Goal: Information Seeking & Learning: Learn about a topic

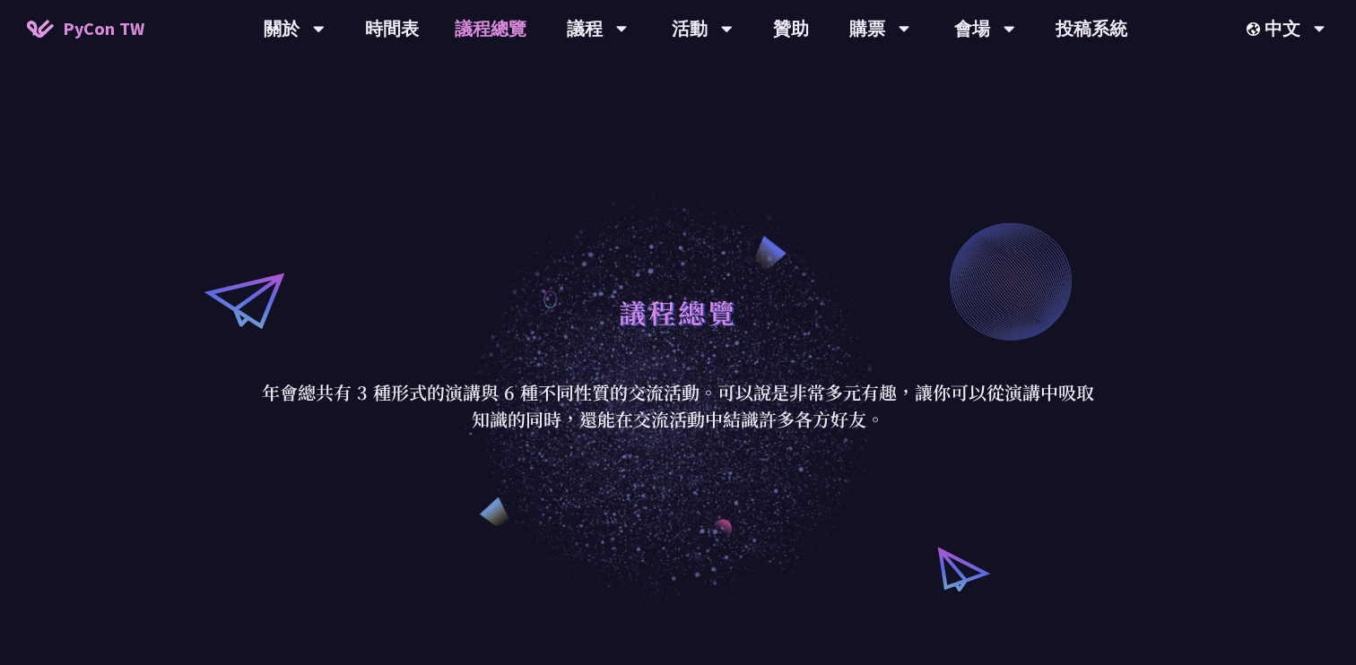
click at [413, 24] on link "時間表" at bounding box center [392, 28] width 90 height 57
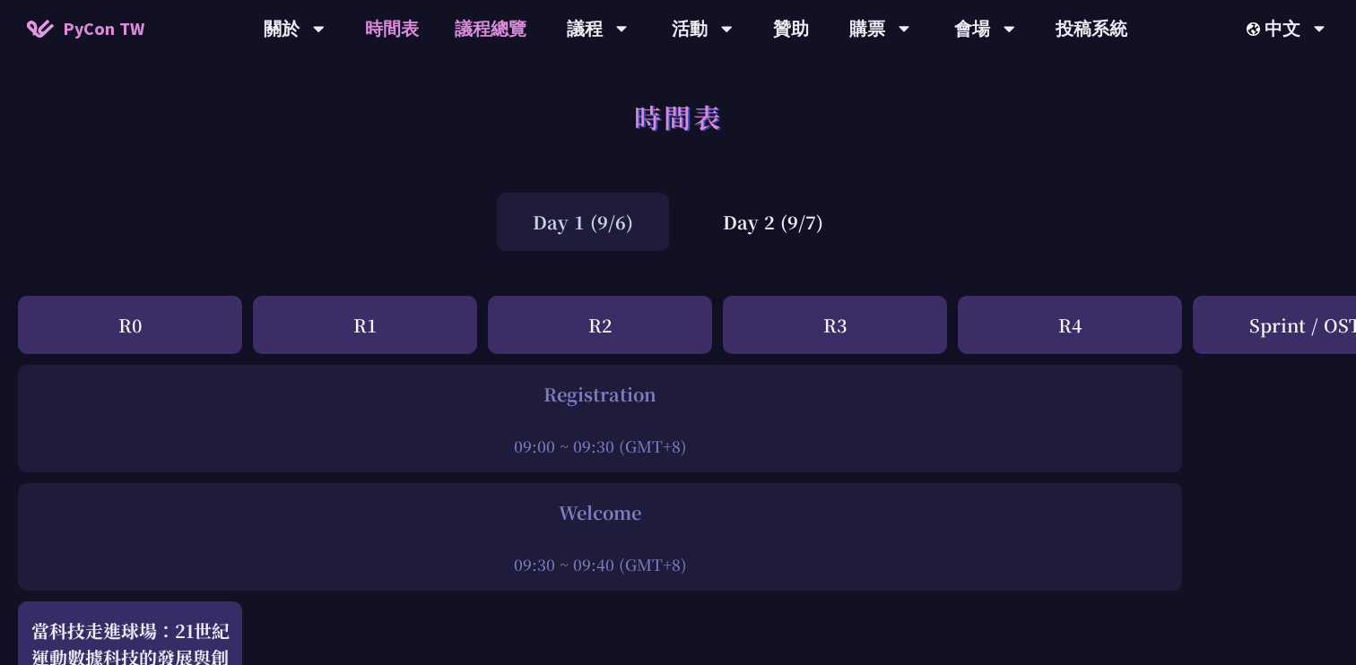
click at [494, 8] on link "議程總覽" at bounding box center [491, 28] width 108 height 57
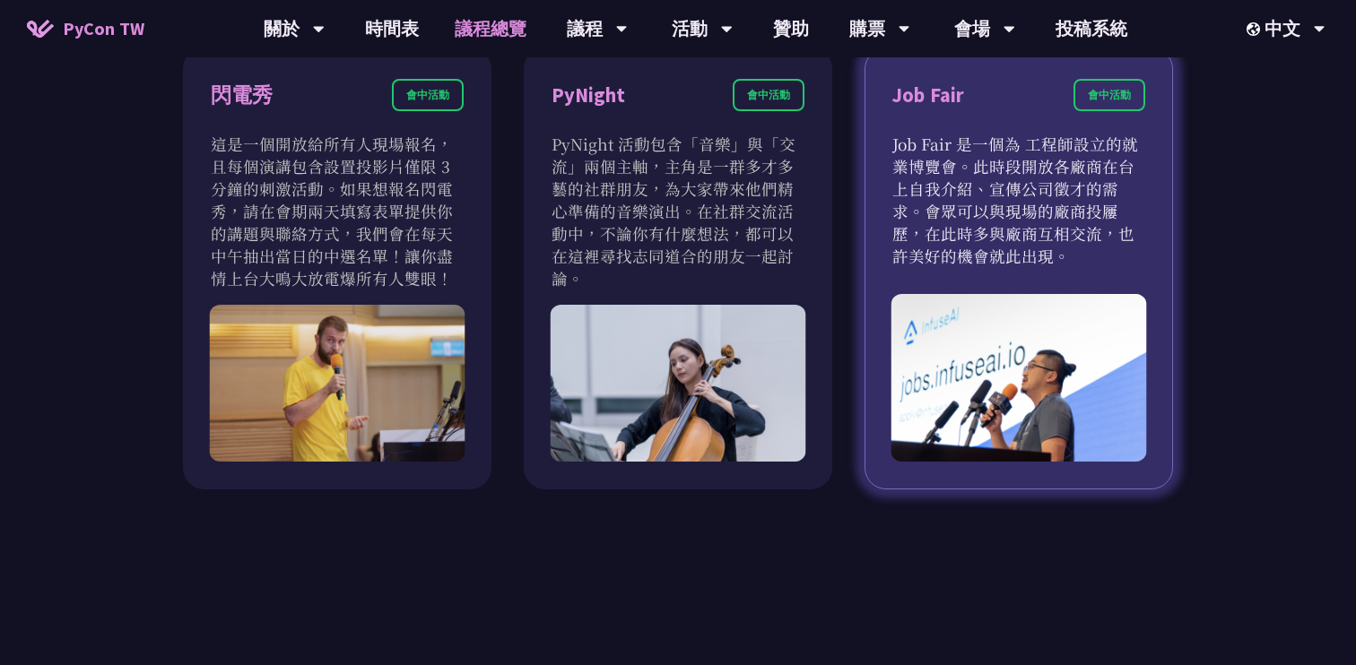
scroll to position [1514, 0]
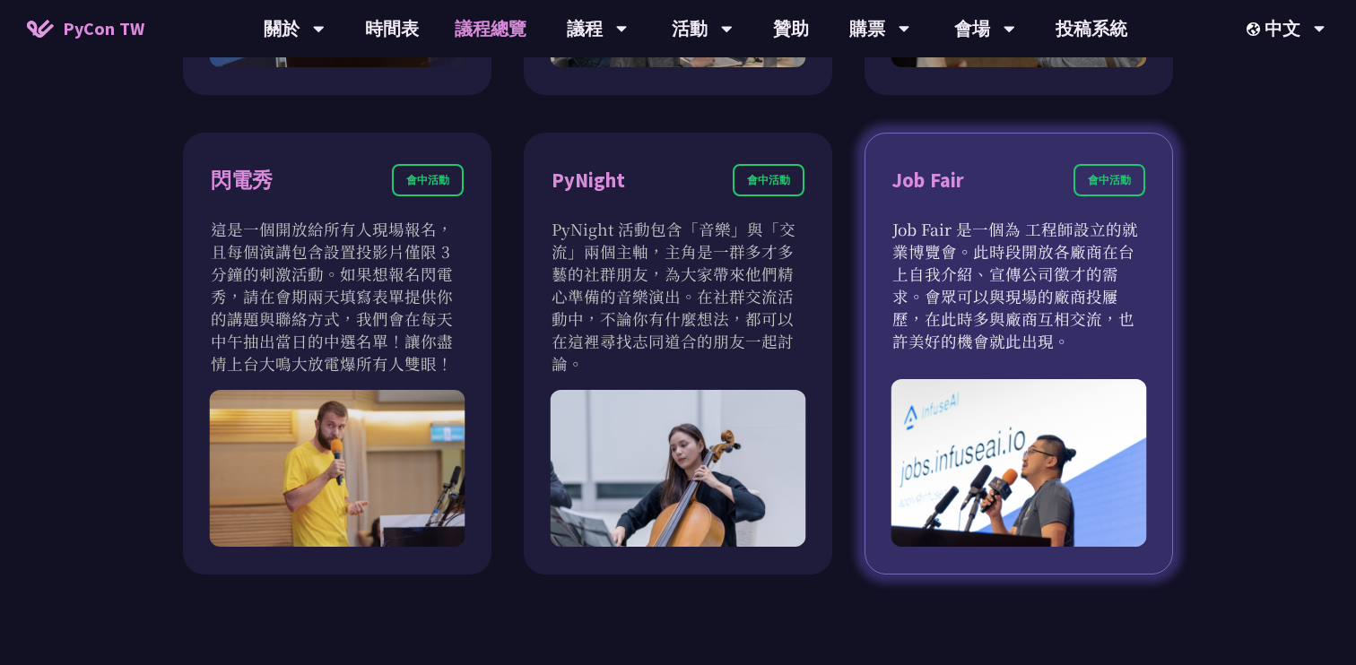
click at [1004, 349] on p "Job Fair 是一個為 工程師設立的就業博覽會。此時段開放各廠商在台上自我介紹、宣傳公司徵才的需求。會眾可以與現場的廠商投屨歷，在此時多與廠商互相交流，也…" at bounding box center [1018, 285] width 253 height 135
click at [1098, 192] on div "會中活動" at bounding box center [1109, 180] width 72 height 32
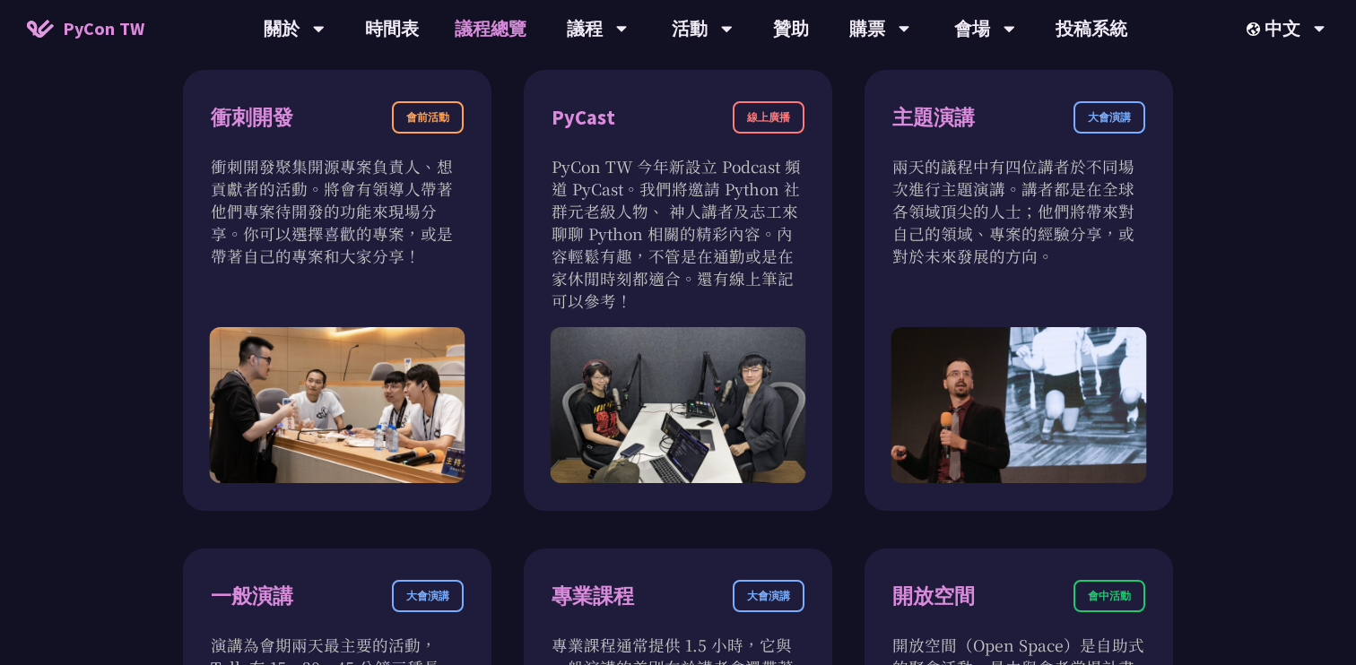
scroll to position [622, 0]
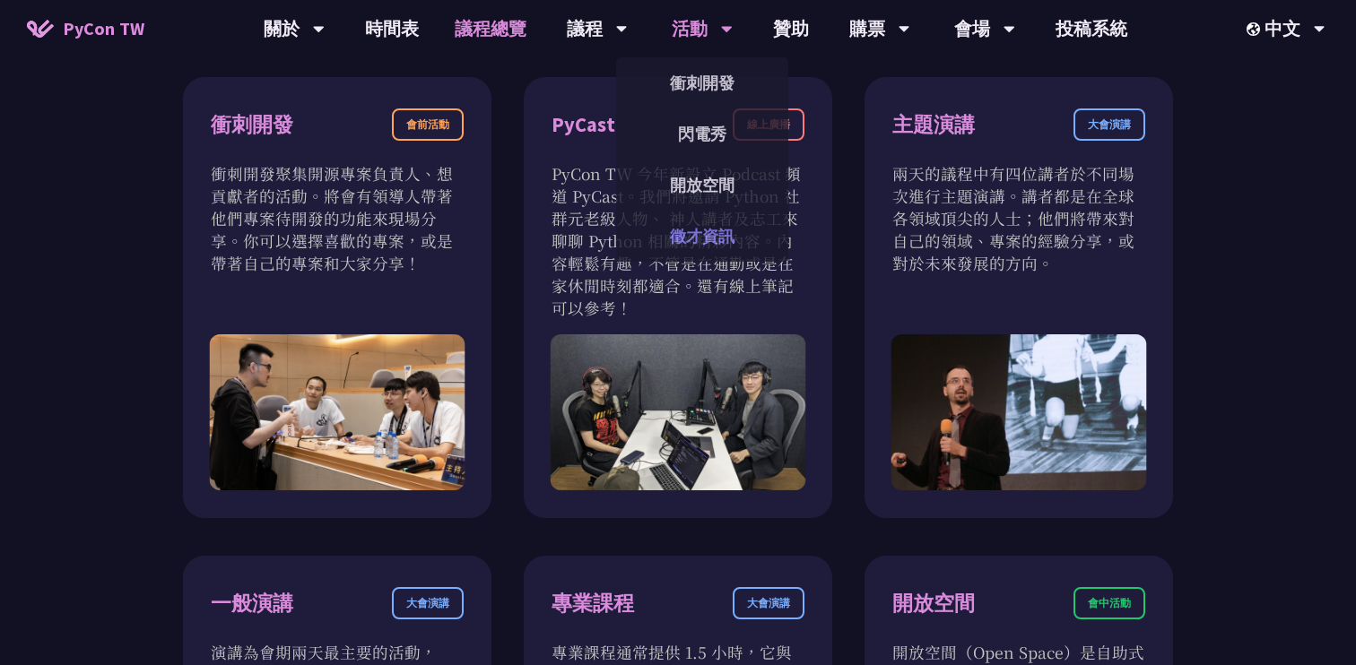
click at [708, 236] on link "徵才資訊" at bounding box center [702, 236] width 172 height 42
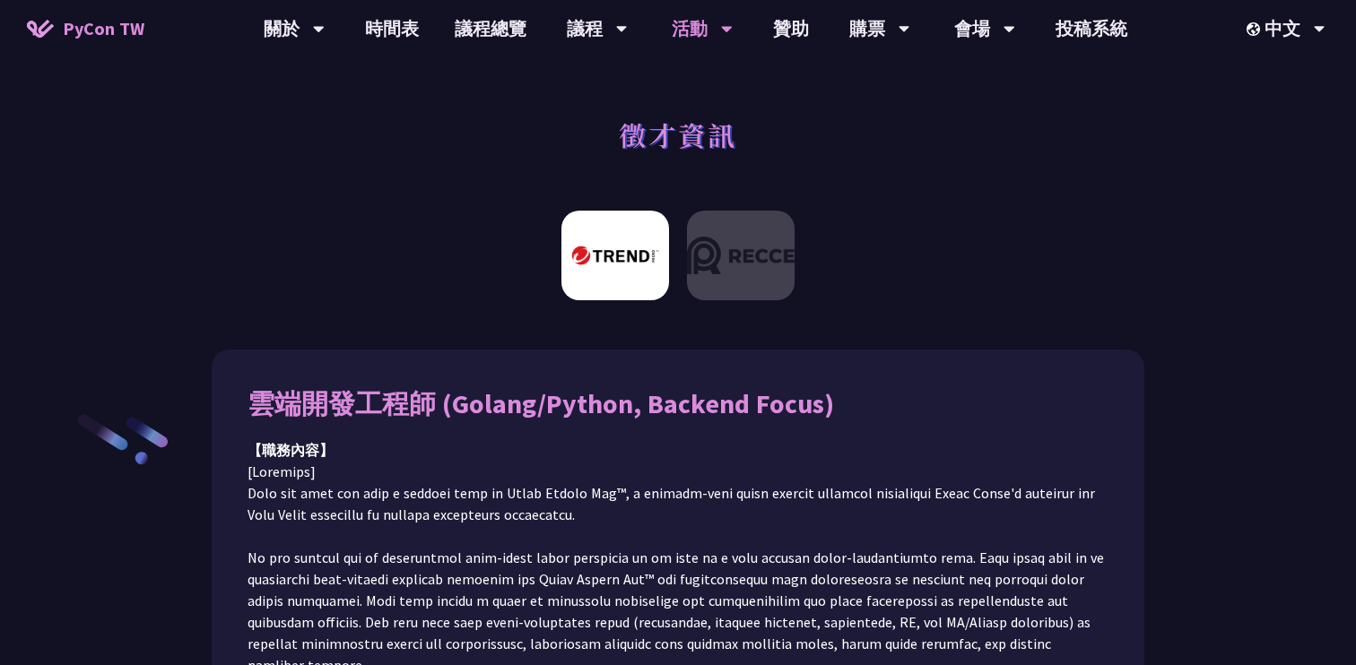
click at [770, 447] on div "【職務內容】" at bounding box center [678, 450] width 861 height 22
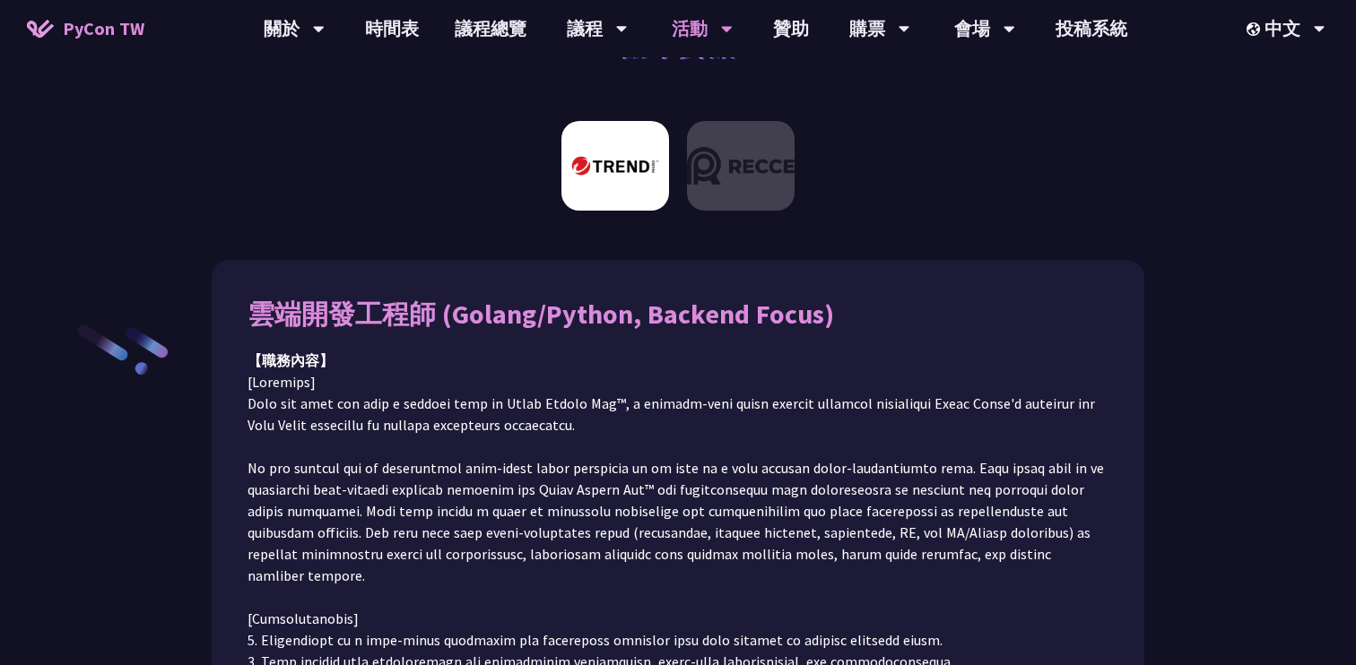
scroll to position [89, 0]
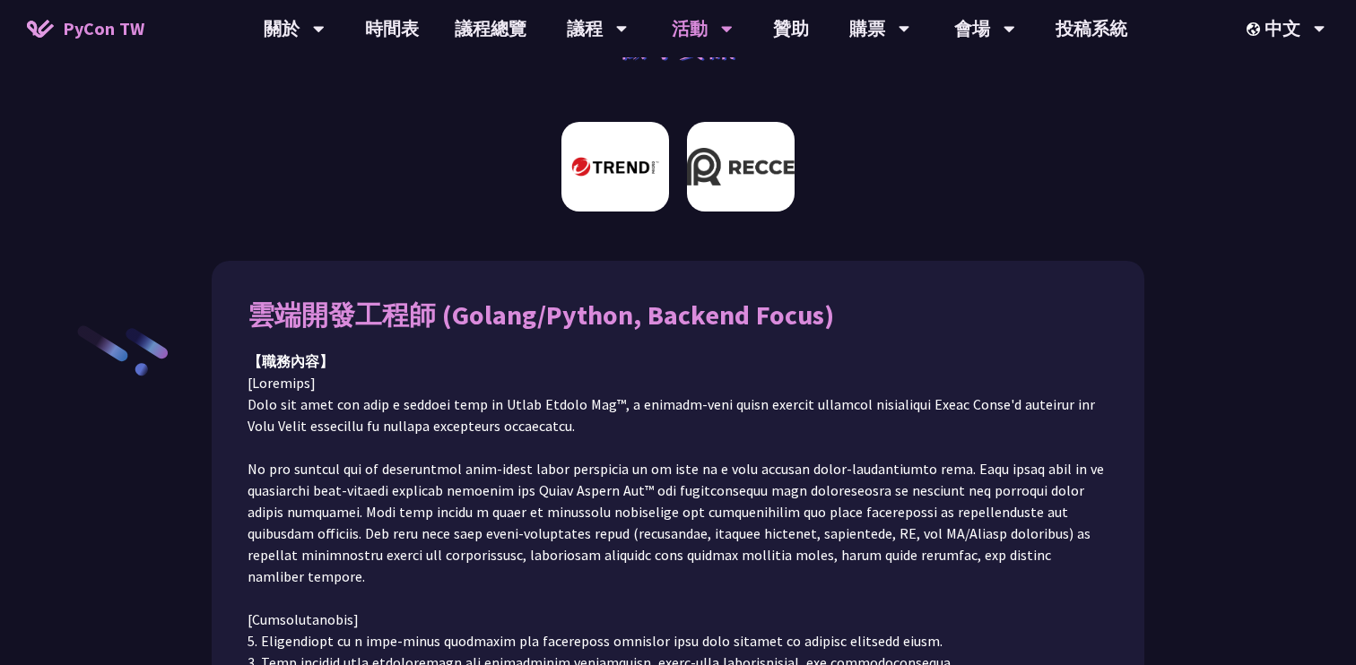
click at [711, 165] on img at bounding box center [741, 167] width 108 height 90
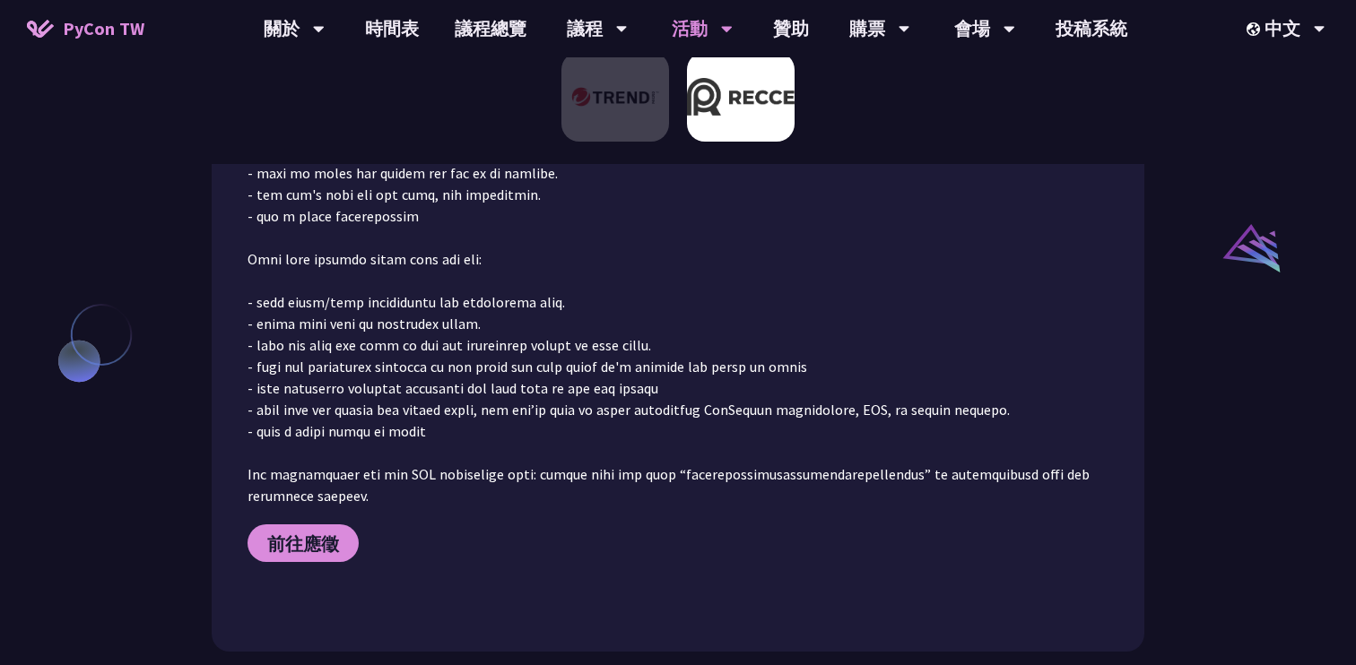
scroll to position [1670, 0]
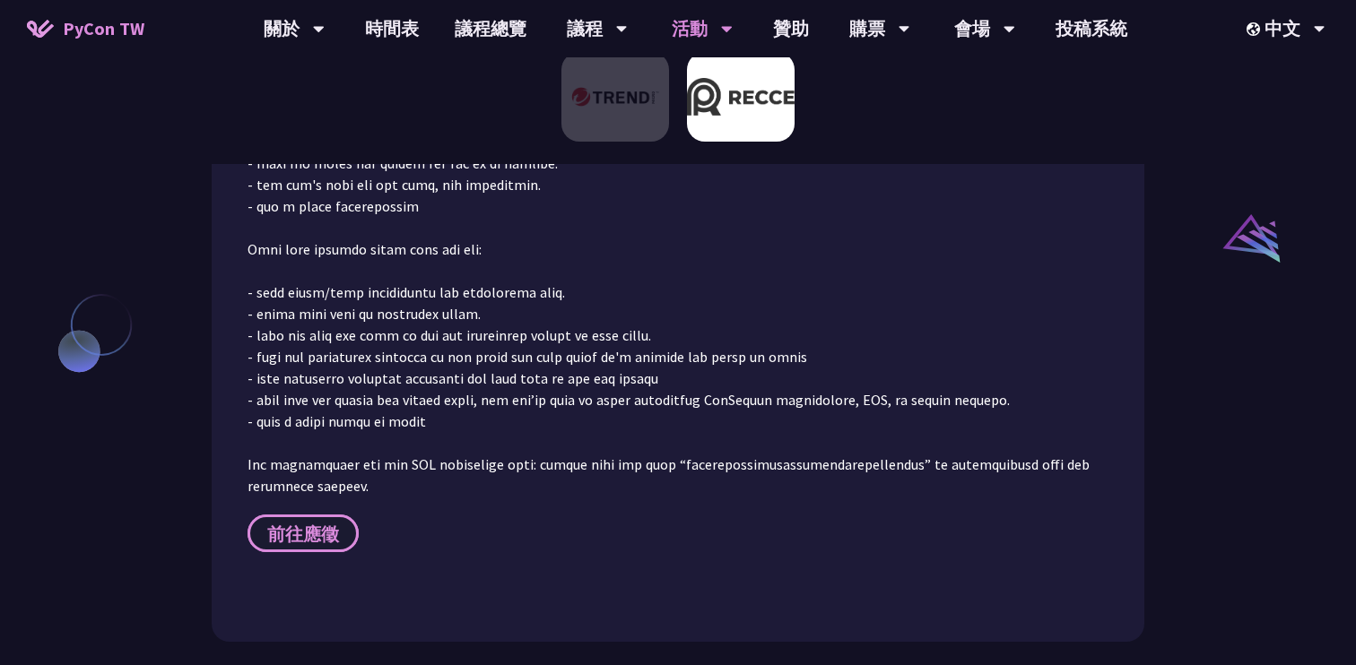
click at [344, 515] on link "前往應徵" at bounding box center [303, 534] width 111 height 38
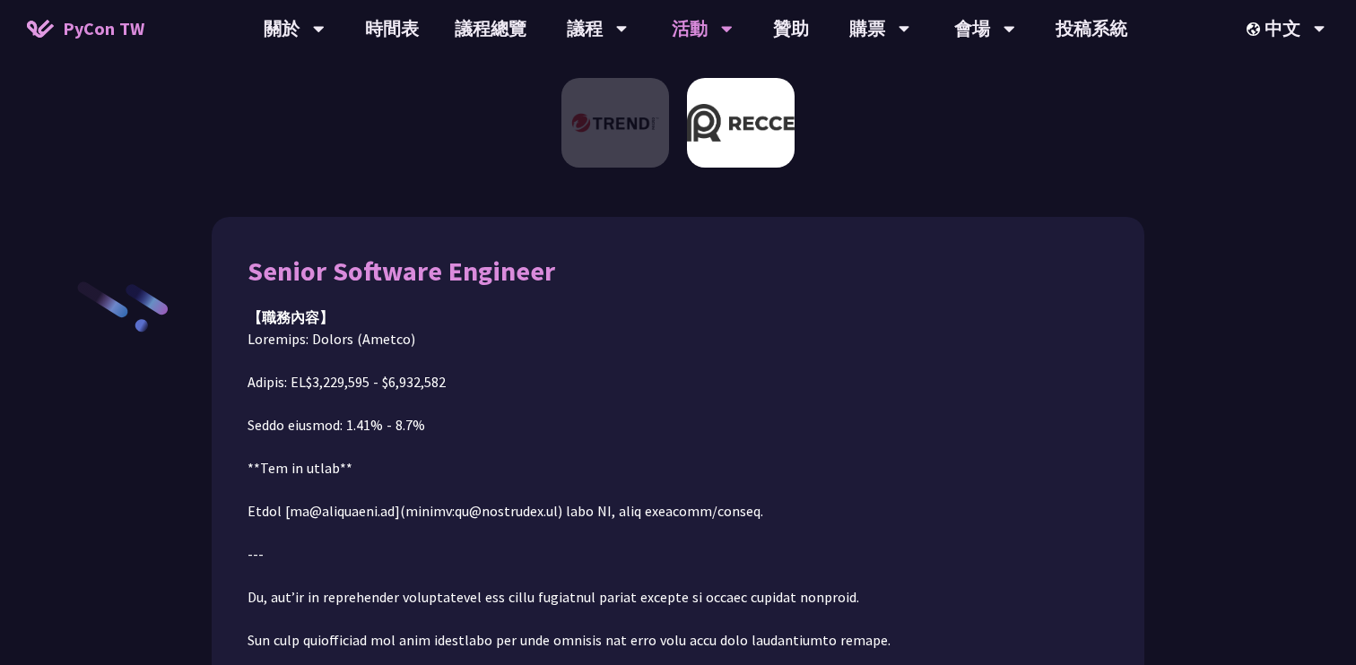
scroll to position [0, 0]
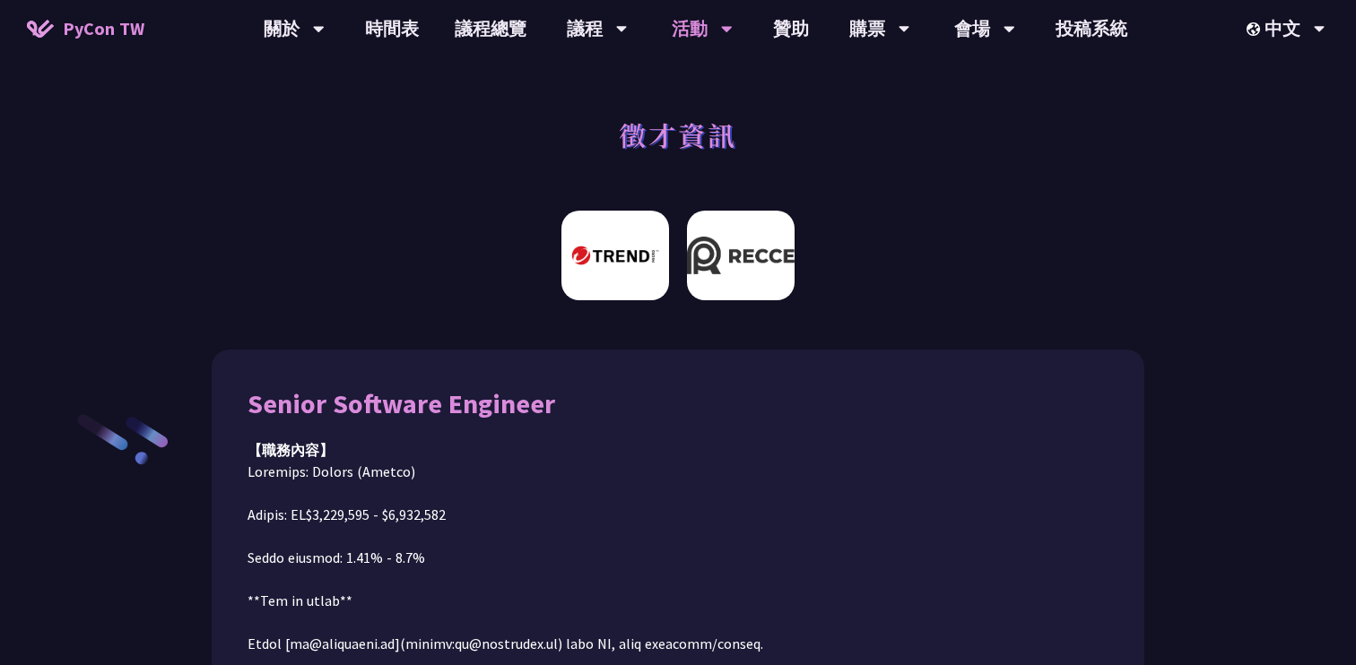
click at [664, 274] on img at bounding box center [615, 256] width 108 height 90
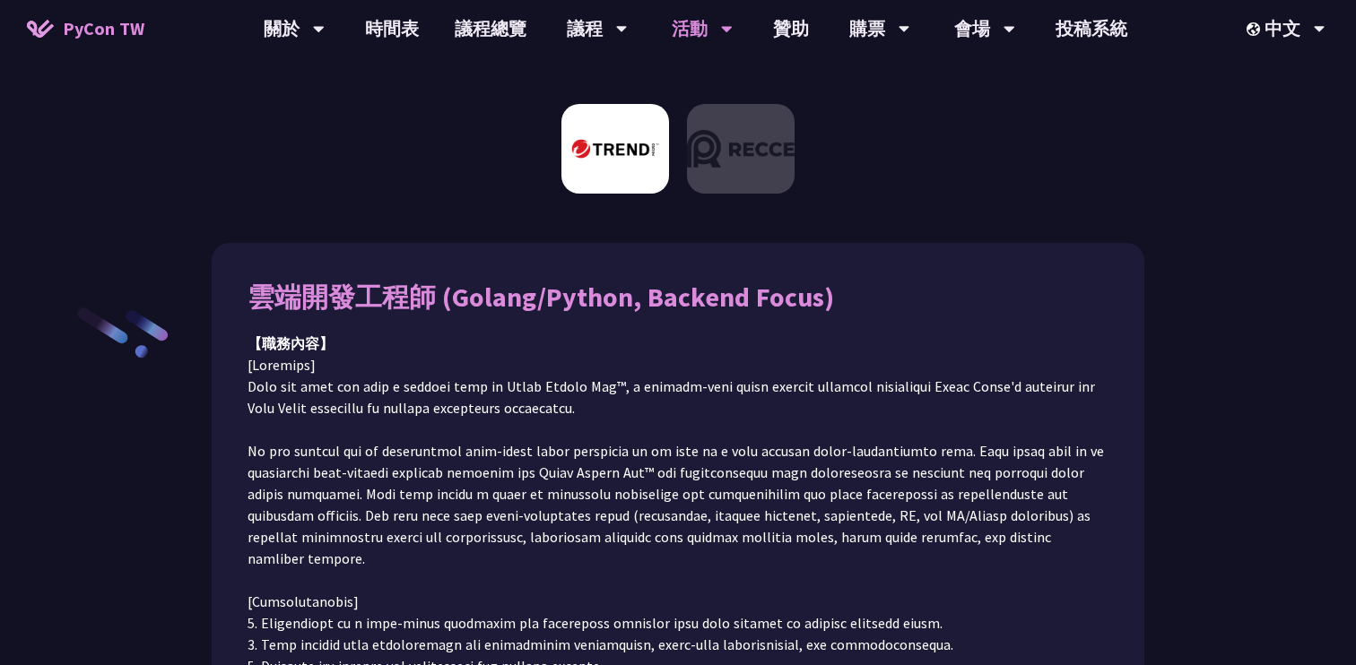
scroll to position [202, 0]
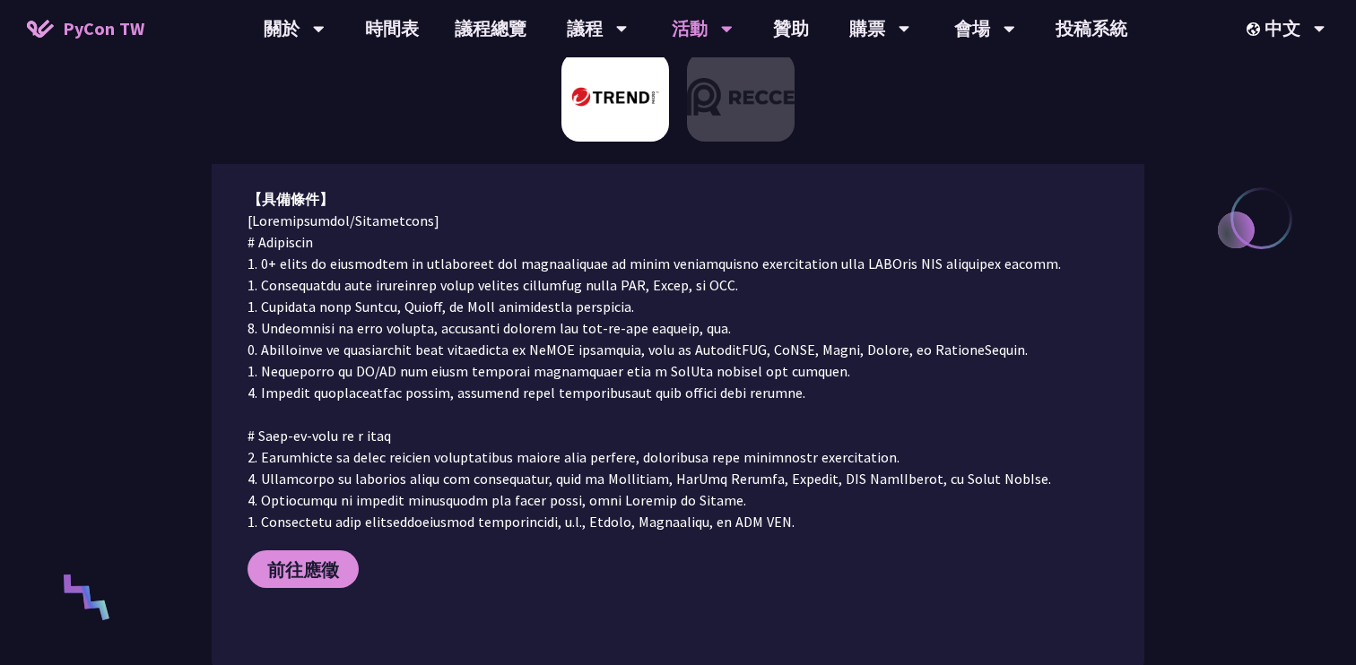
click at [942, 254] on p at bounding box center [678, 371] width 861 height 323
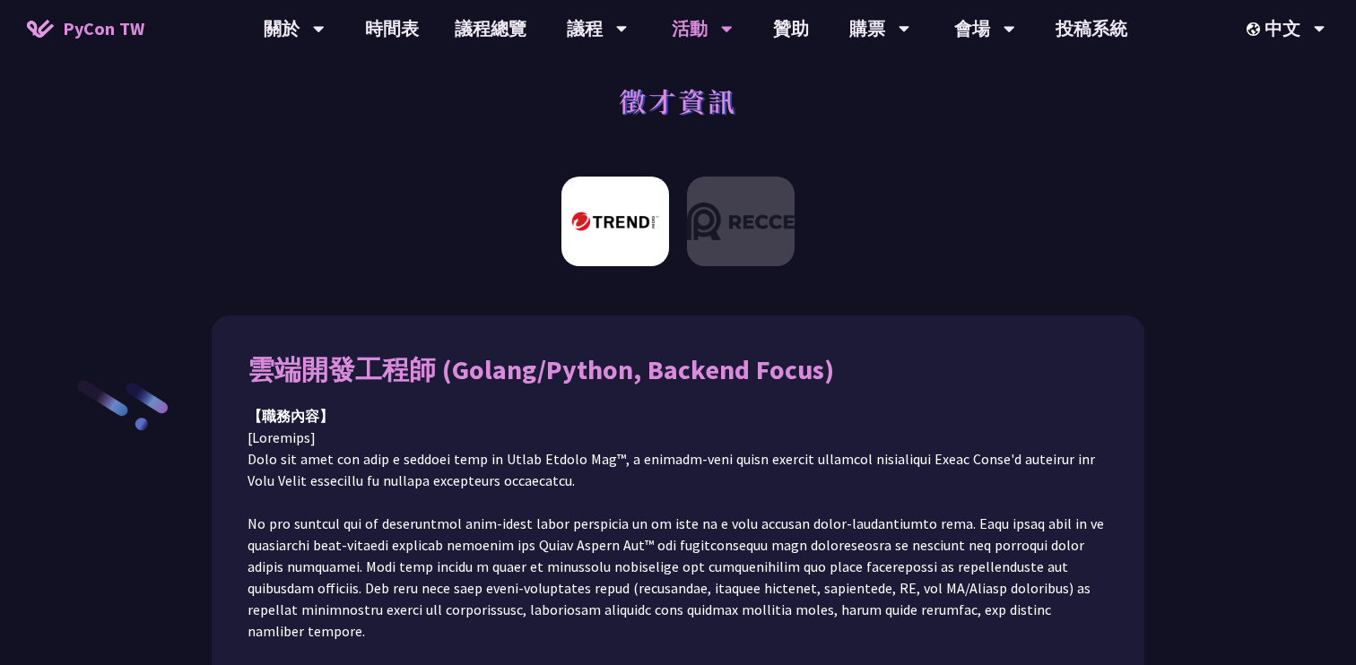
scroll to position [0, 0]
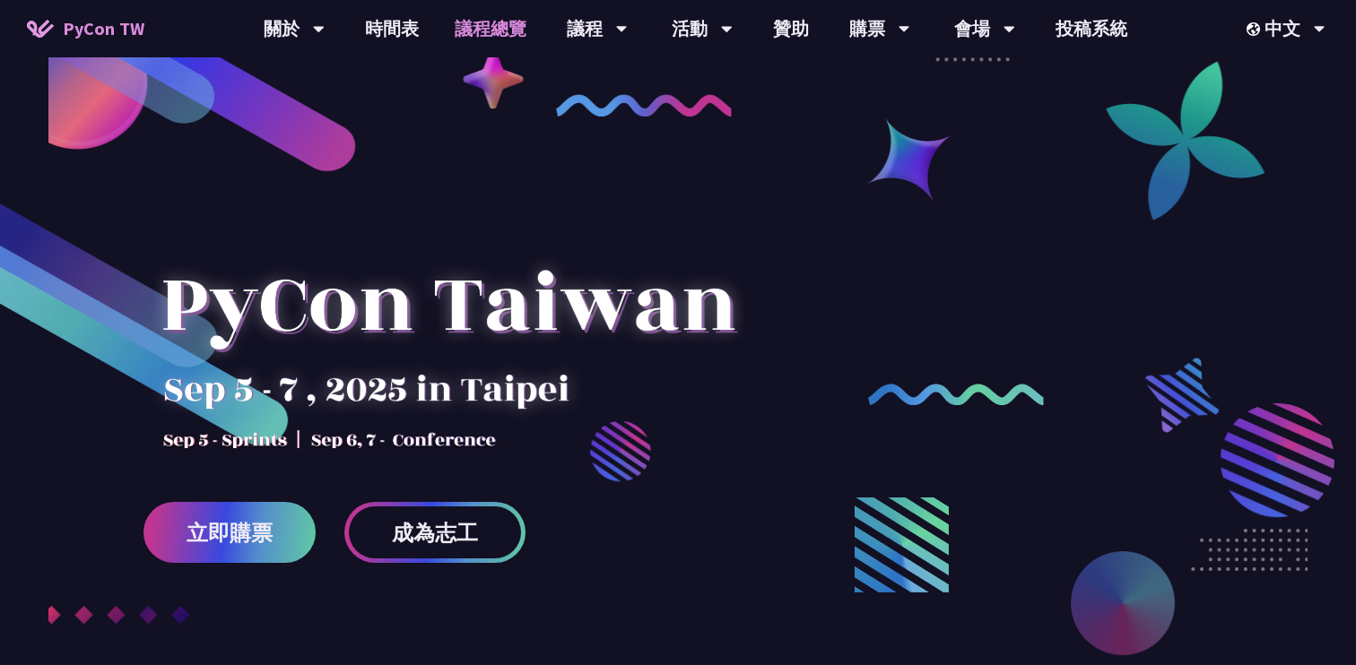
click at [488, 24] on link "議程總覽" at bounding box center [491, 28] width 108 height 57
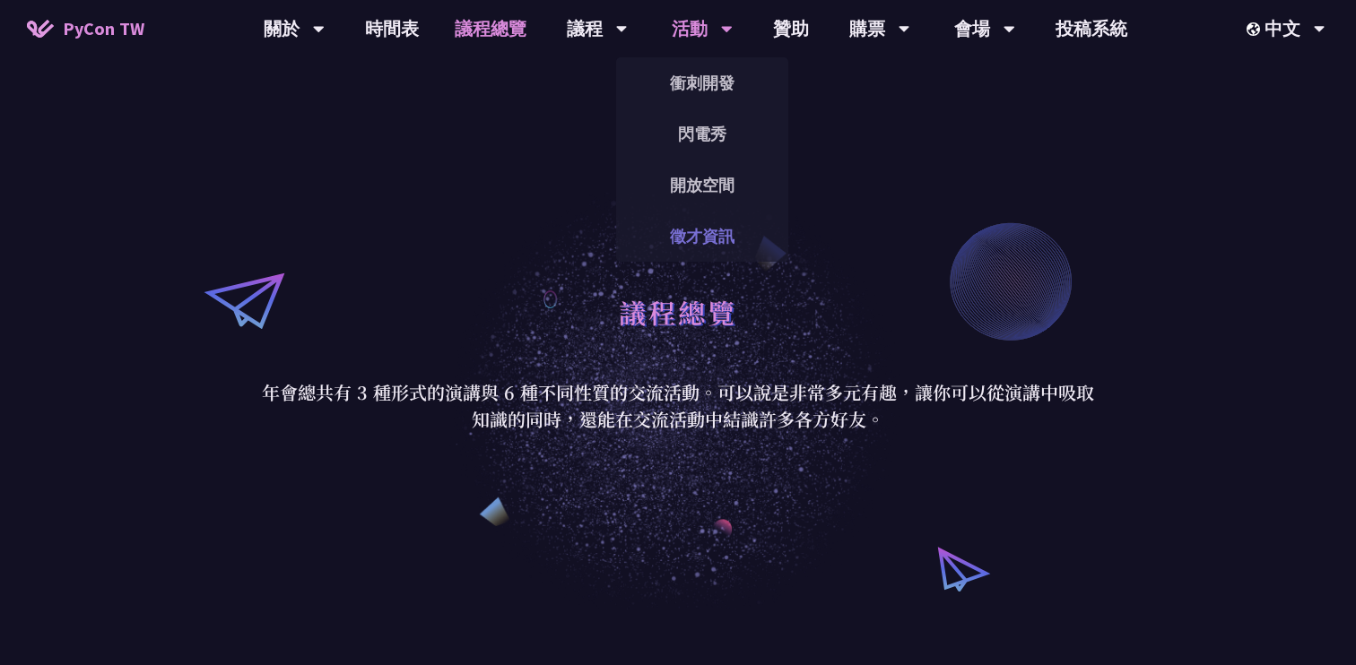
click at [708, 225] on link "徵才資訊" at bounding box center [702, 236] width 172 height 42
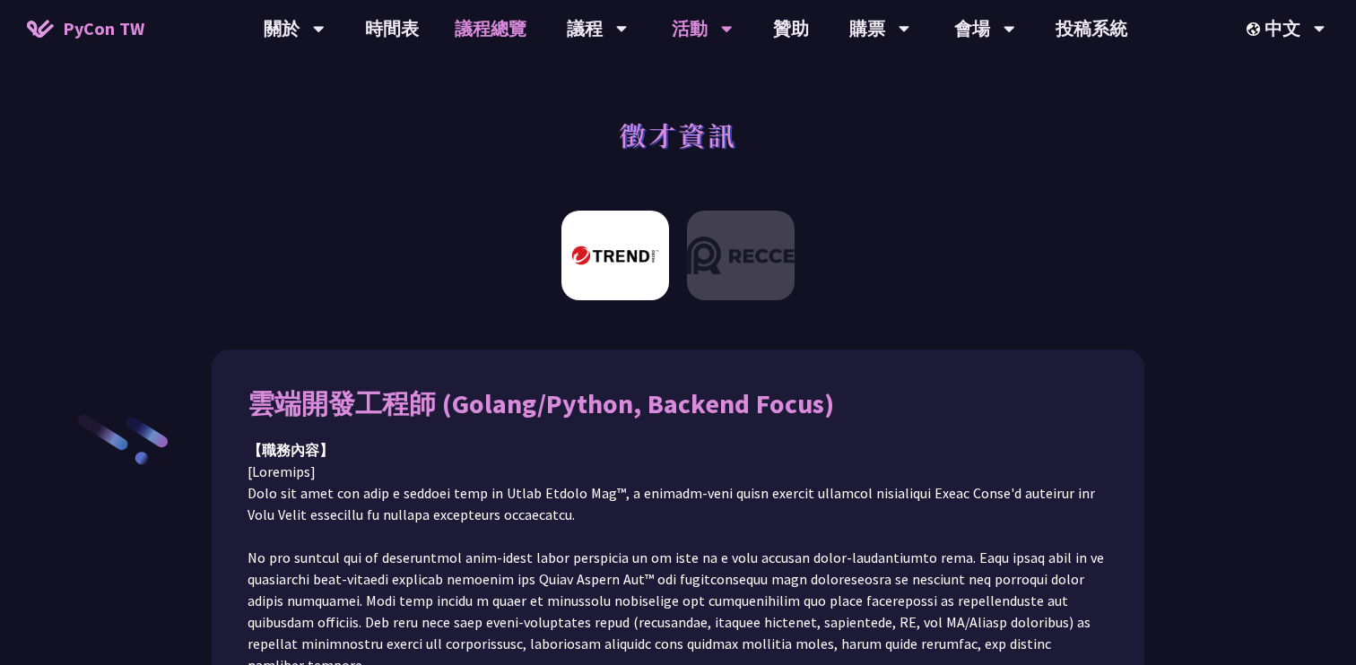
click at [510, 32] on link "議程總覽" at bounding box center [491, 28] width 108 height 57
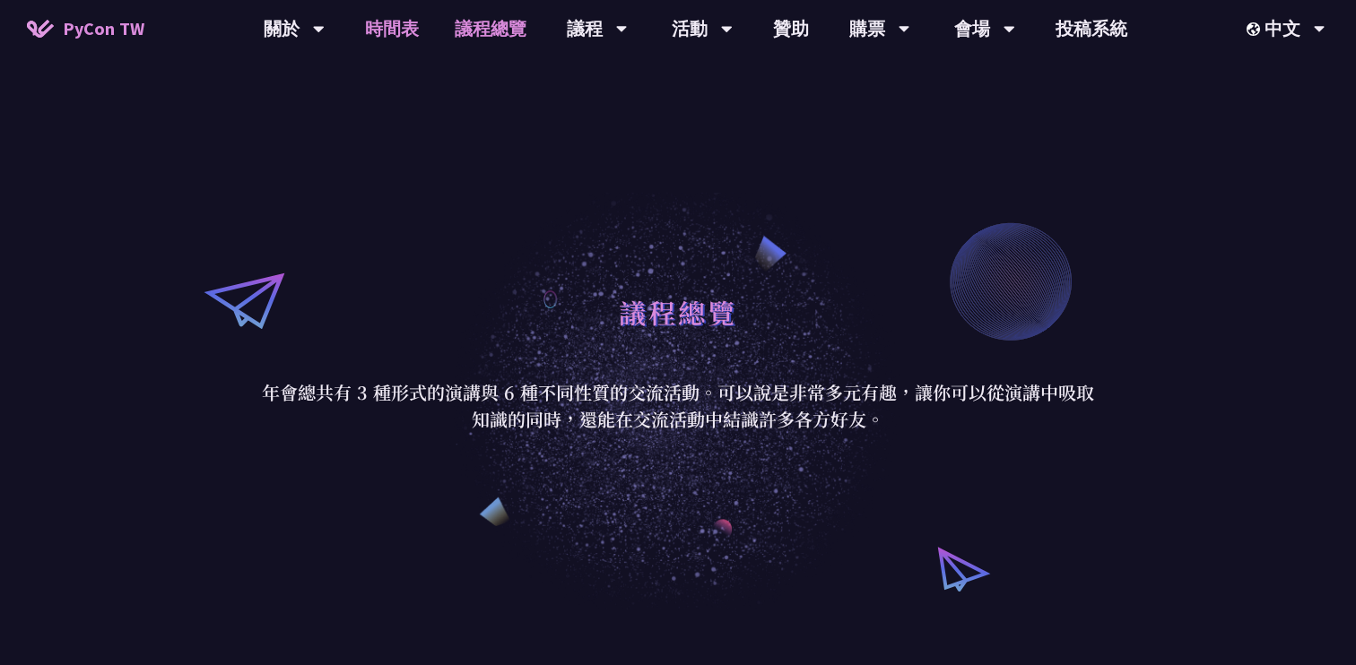
click at [412, 23] on link "時間表" at bounding box center [392, 28] width 90 height 57
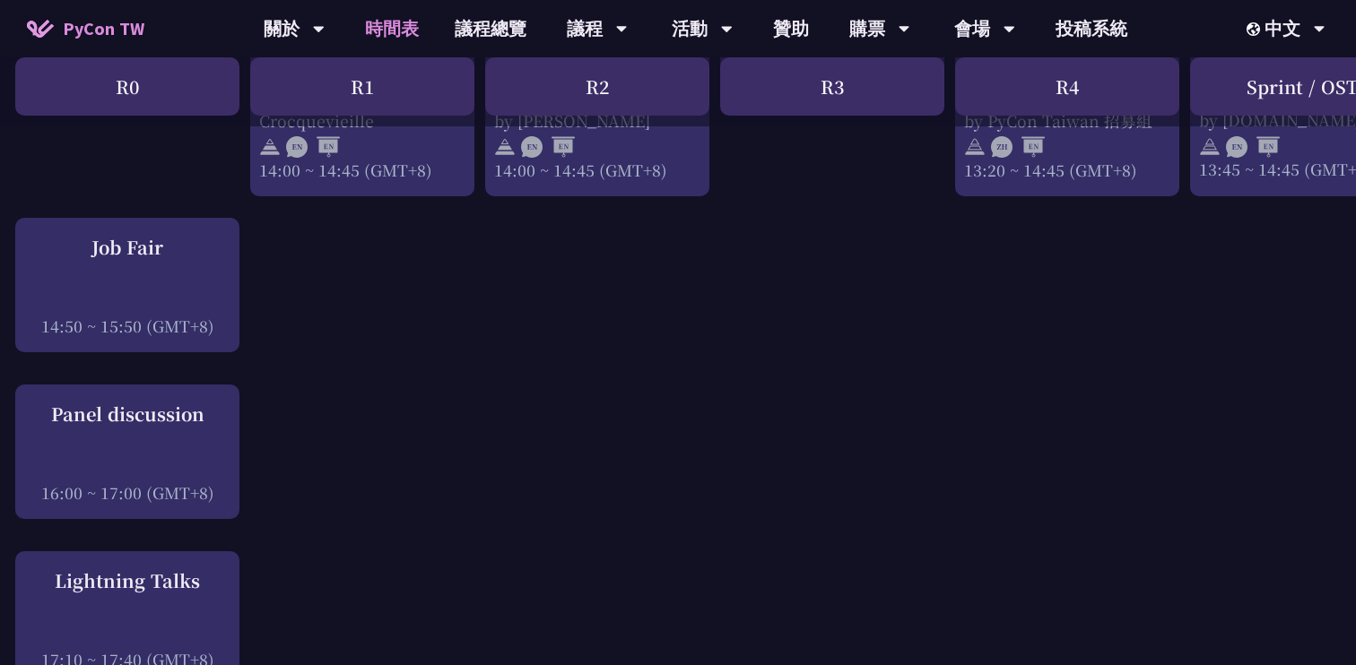
scroll to position [2070, 0]
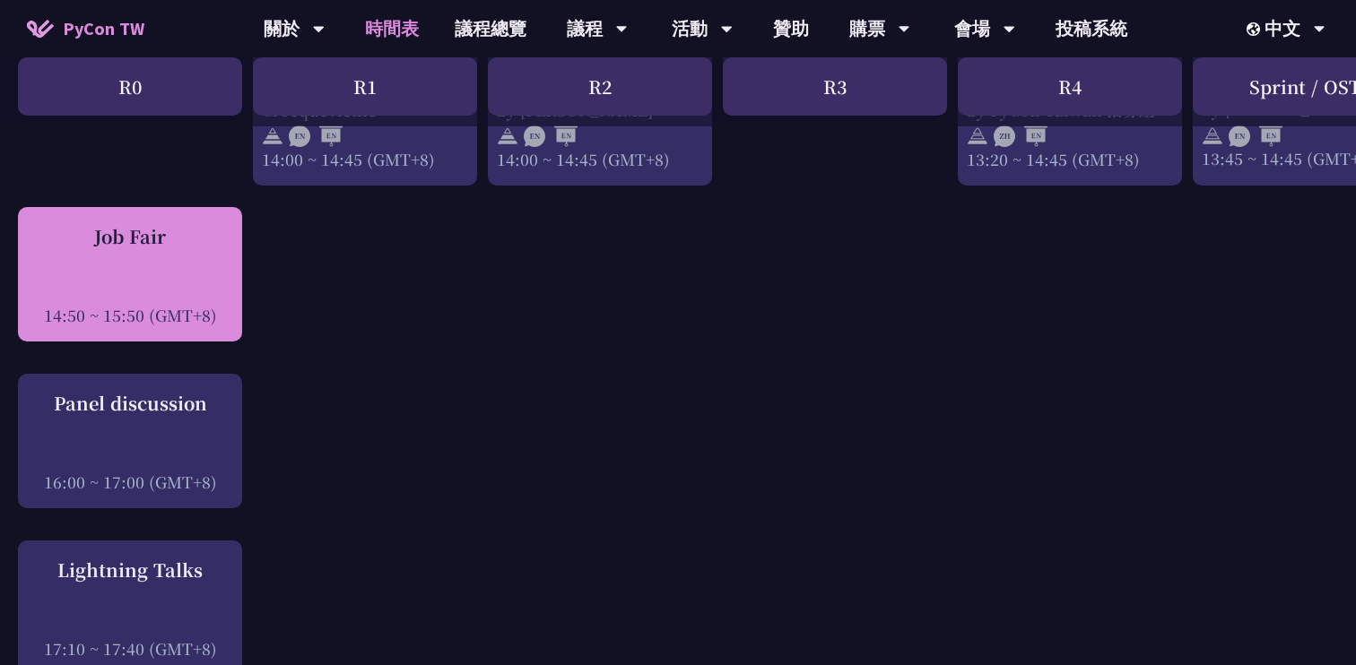
click at [190, 298] on div at bounding box center [130, 290] width 206 height 27
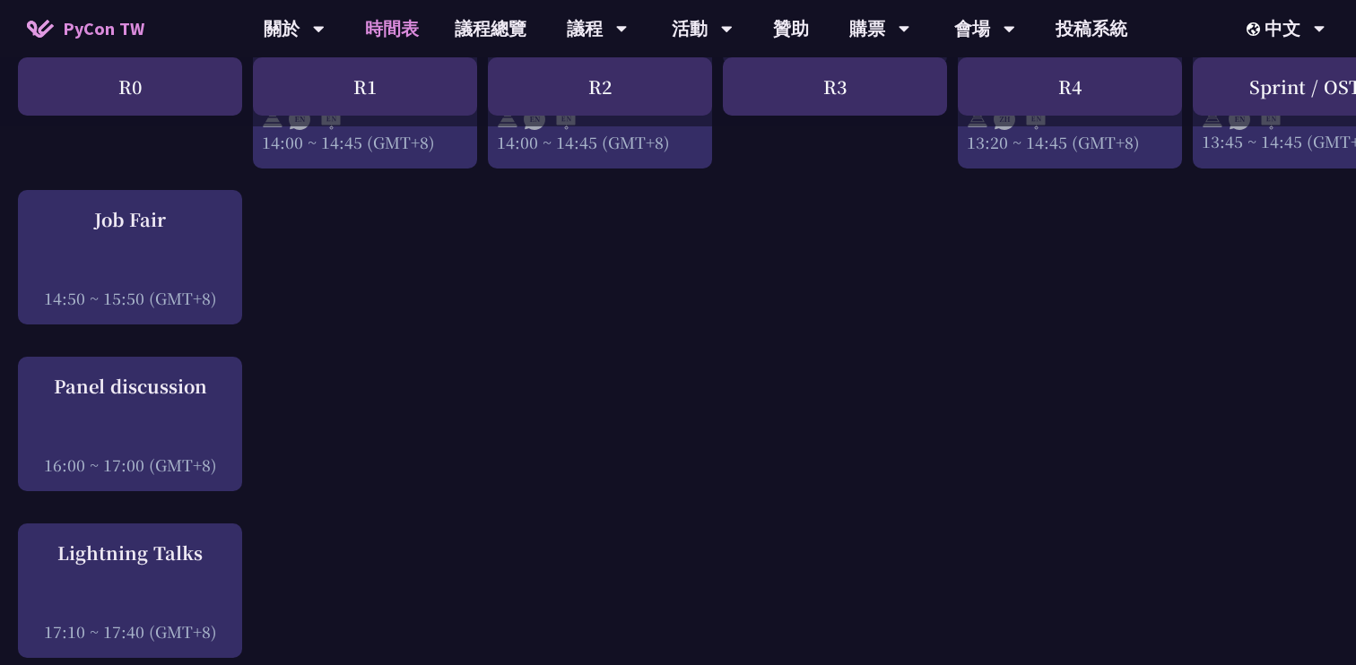
scroll to position [2075, 0]
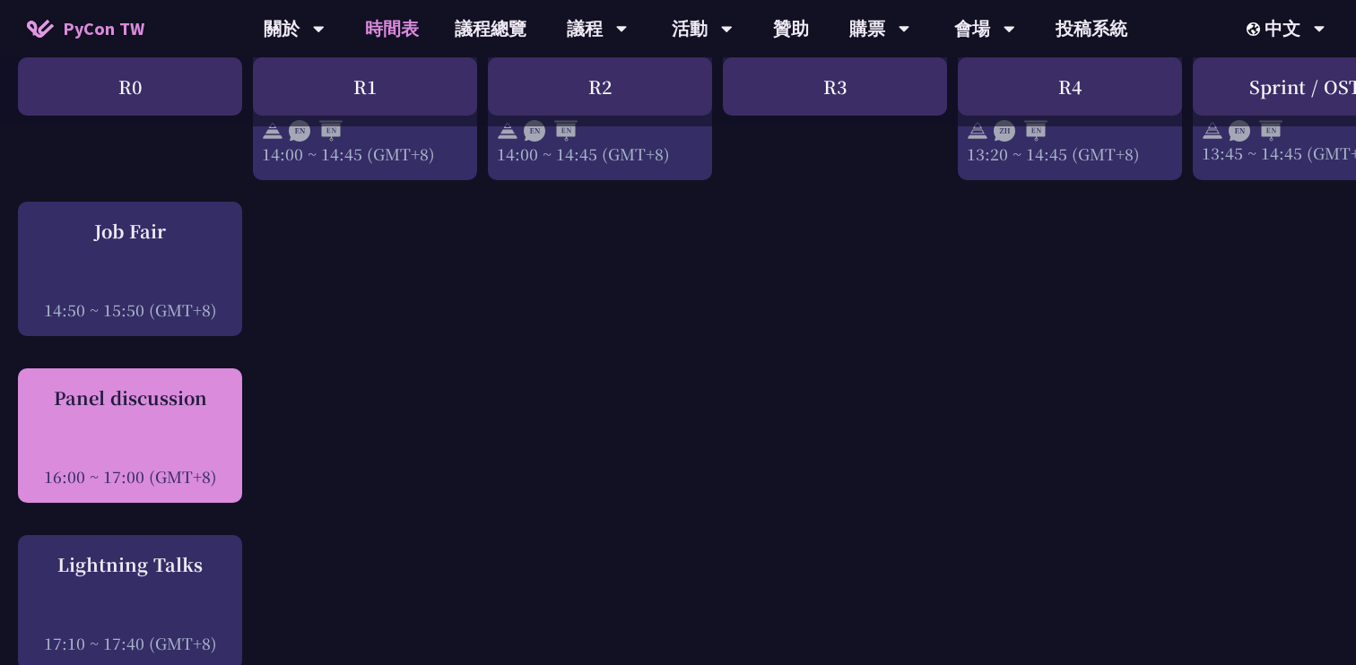
click at [178, 400] on div "Panel discussion" at bounding box center [130, 398] width 206 height 27
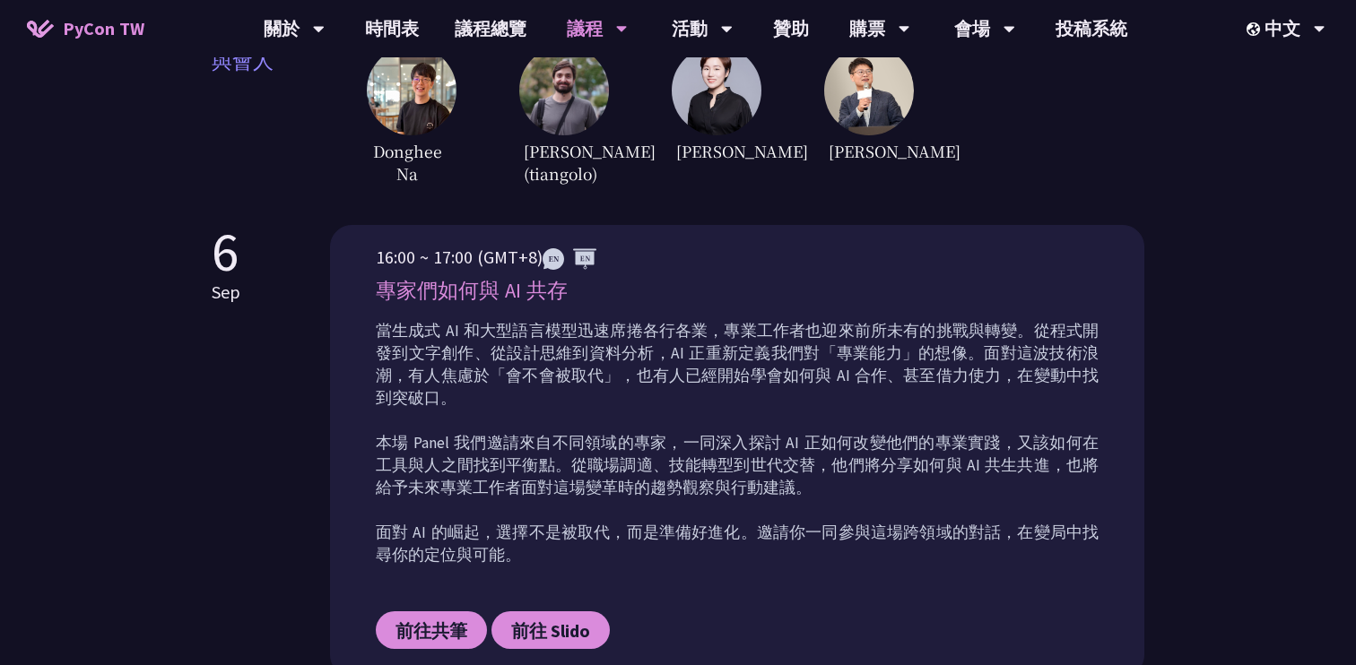
scroll to position [648, 0]
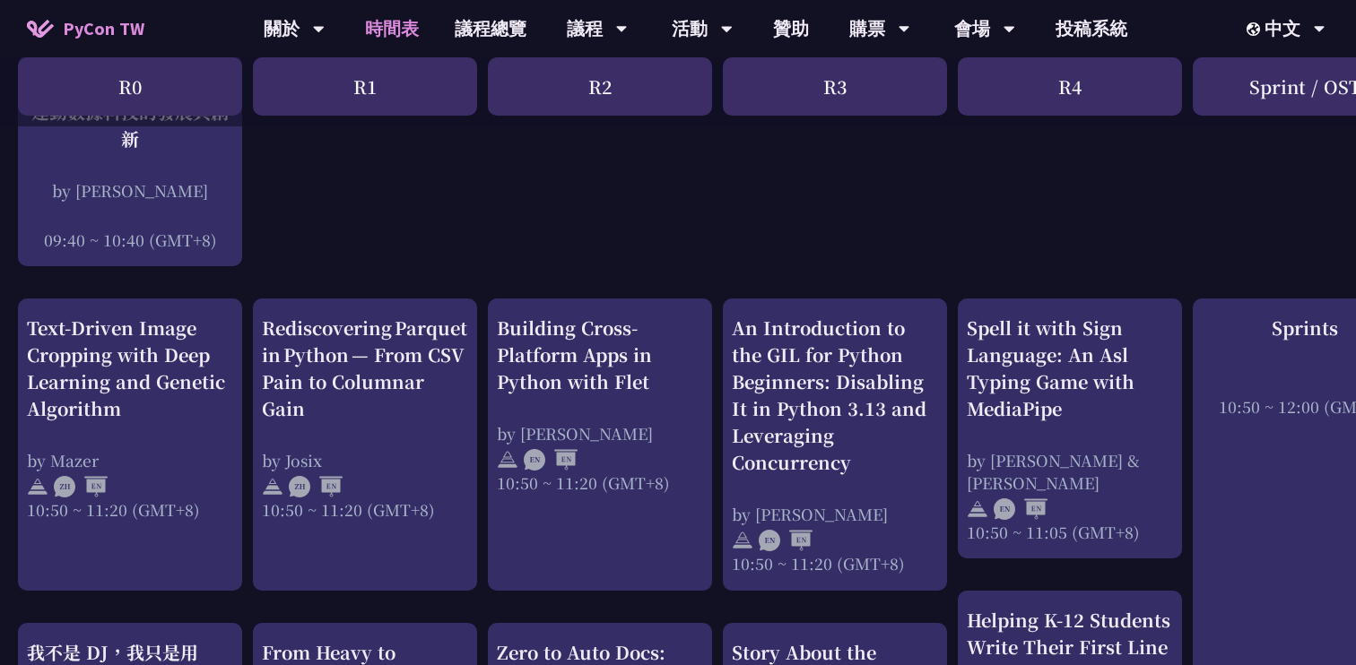
scroll to position [547, 0]
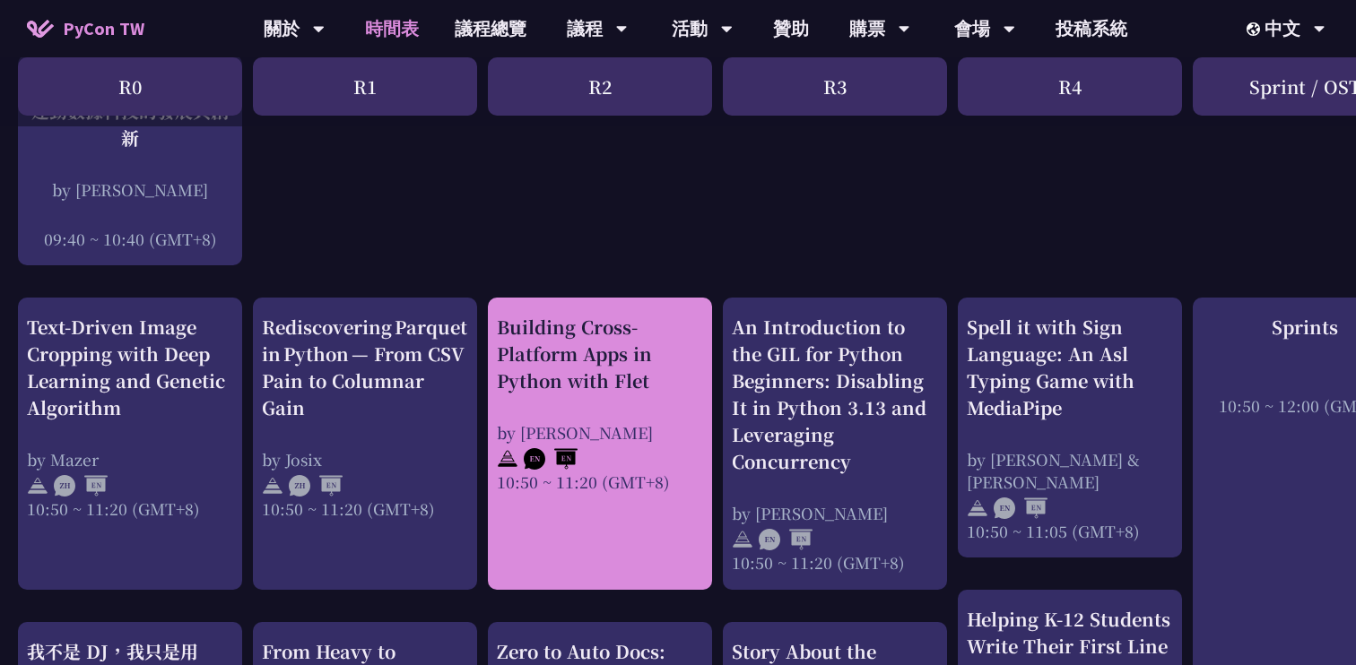
click at [581, 369] on div "Building Cross-Platform Apps in Python with Flet" at bounding box center [600, 354] width 206 height 81
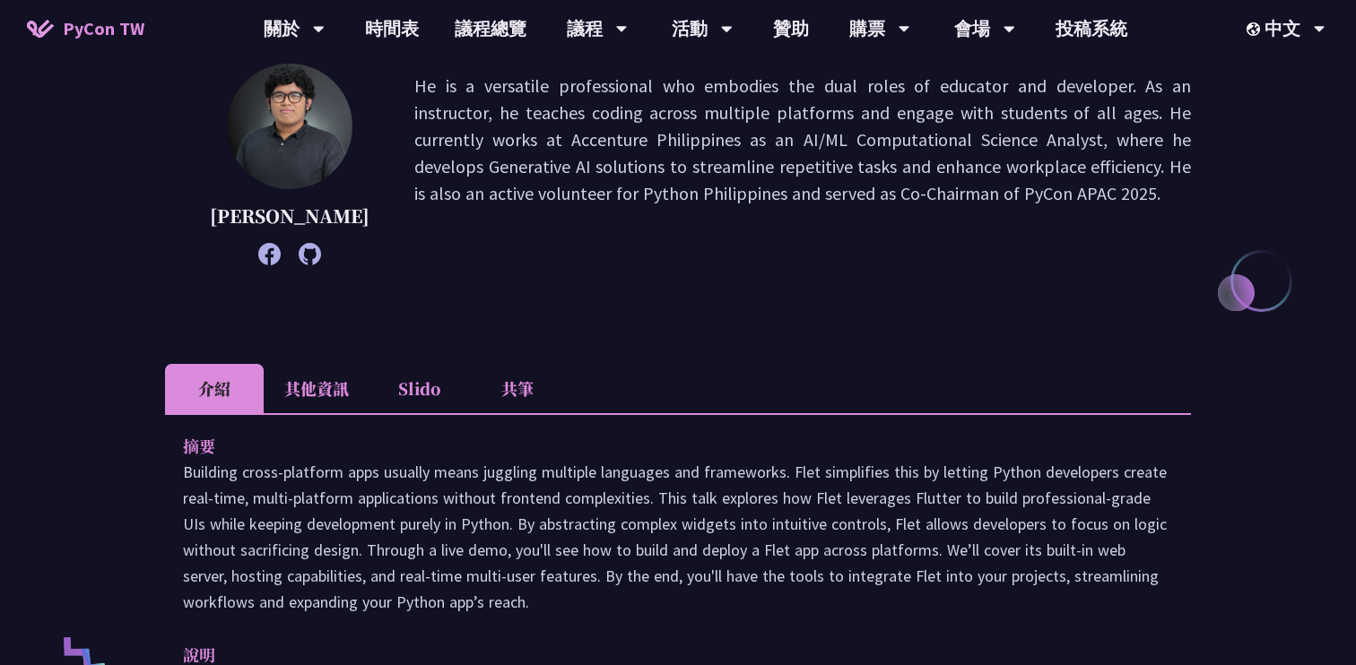
scroll to position [553, 0]
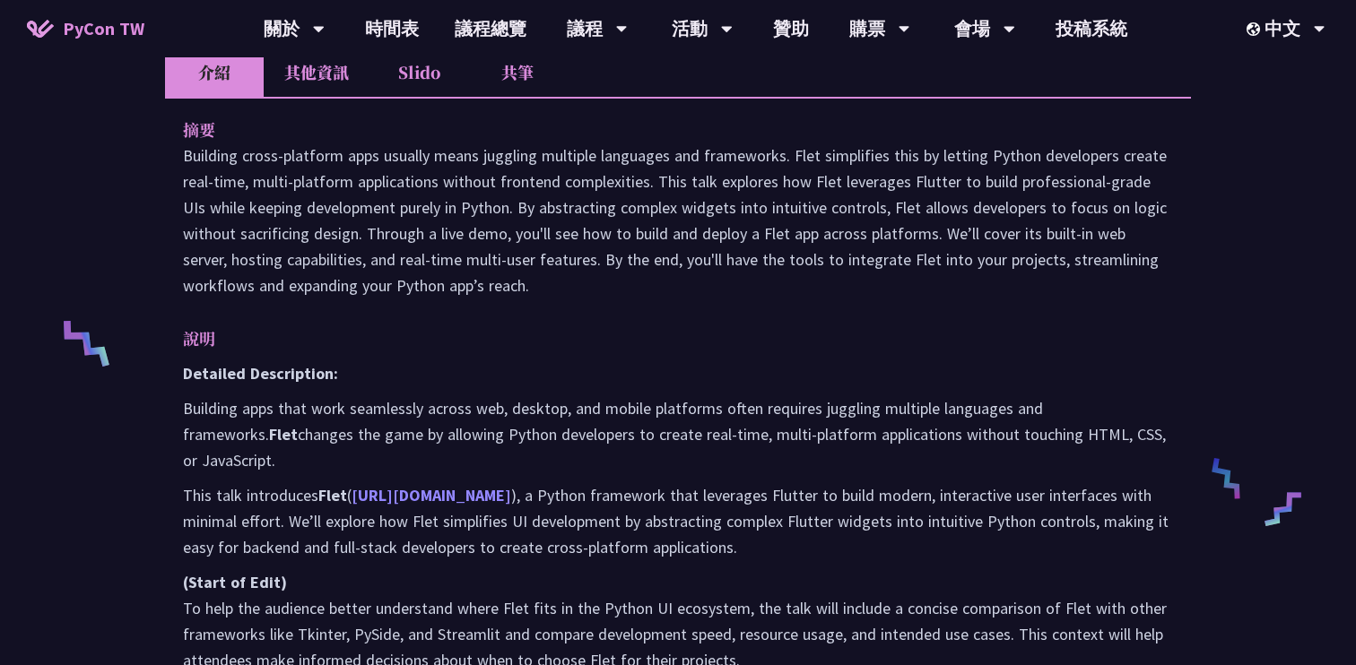
click at [408, 485] on link "https://flet.dev" at bounding box center [432, 495] width 160 height 21
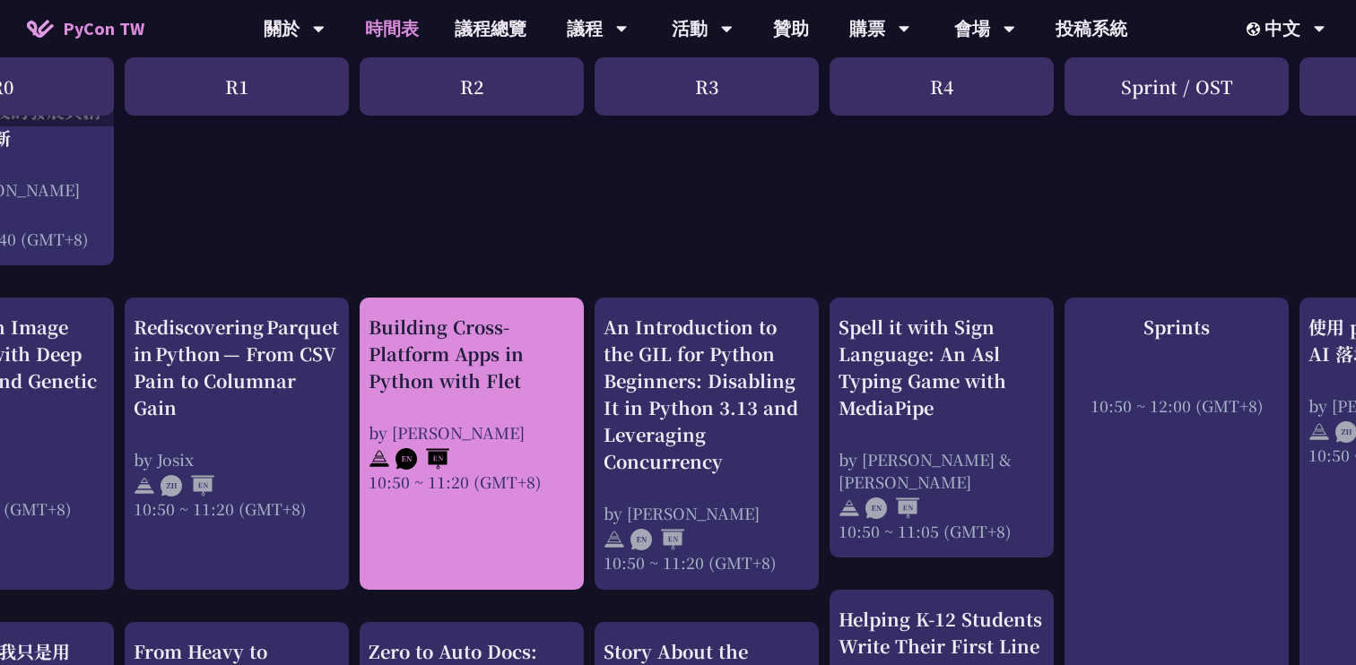
scroll to position [544, 128]
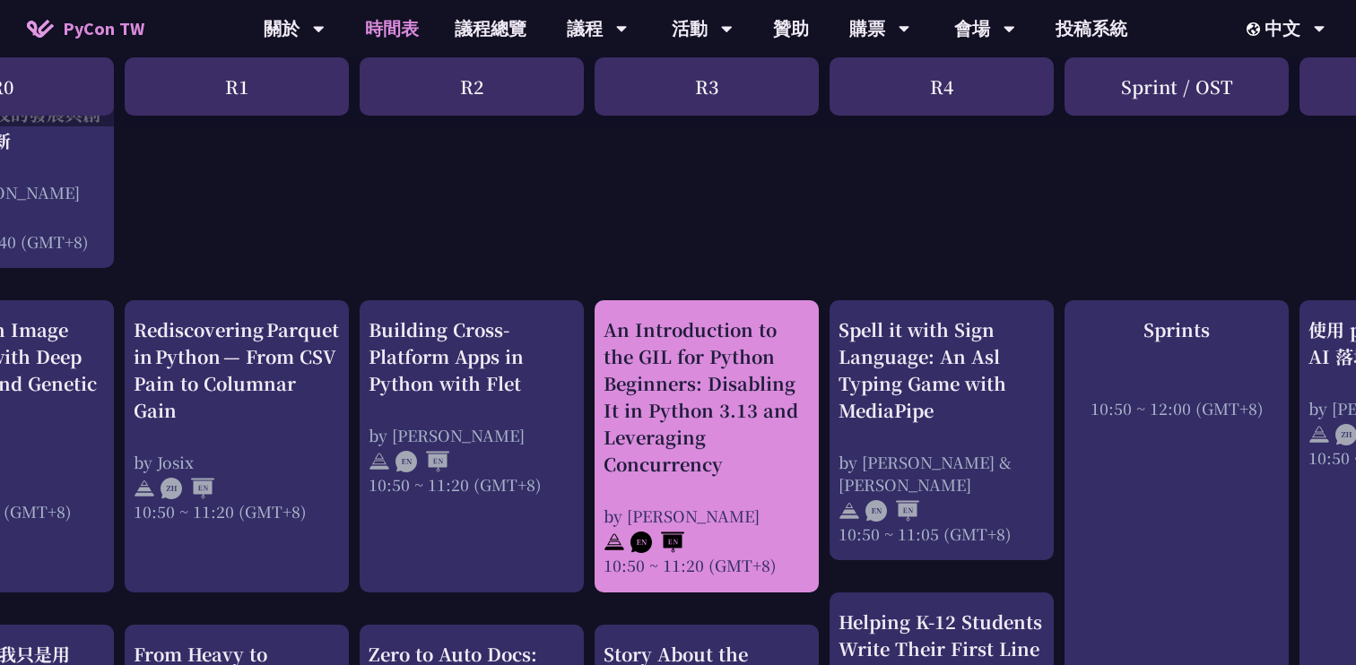
click at [757, 445] on div "An Introduction to the GIL for Python Beginners: Disabling It in Python 3.13 an…" at bounding box center [707, 397] width 206 height 161
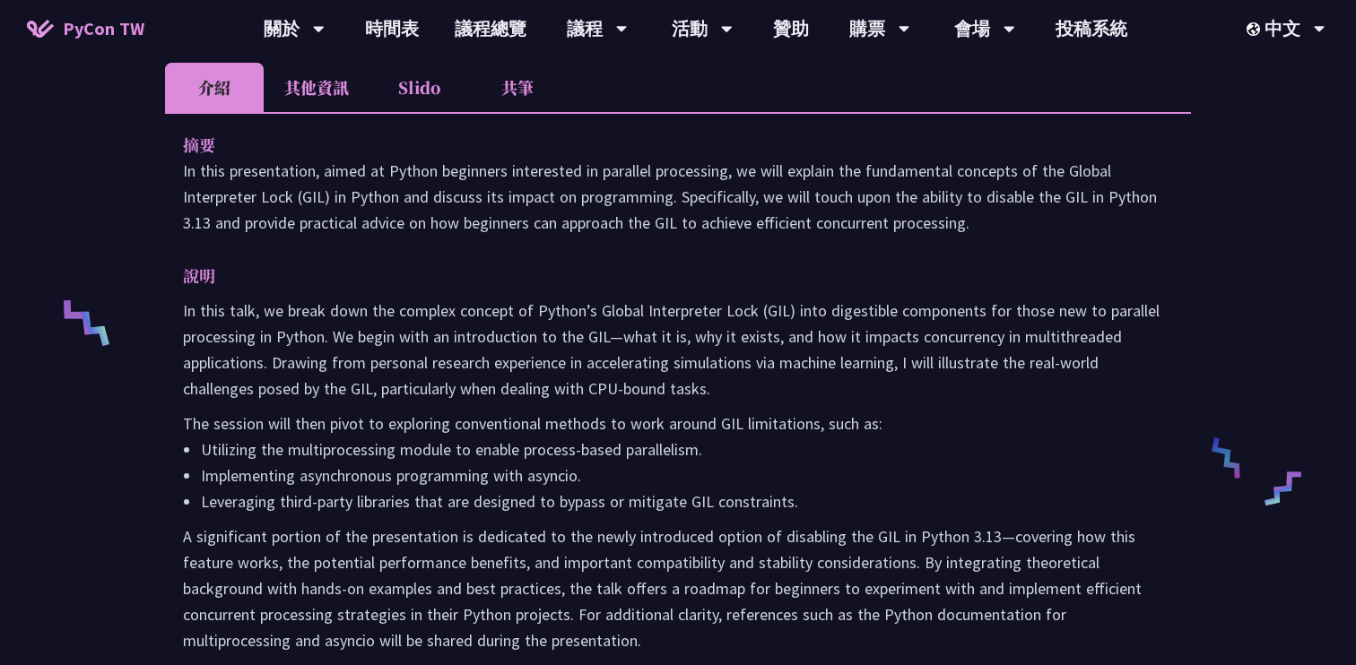
scroll to position [580, 0]
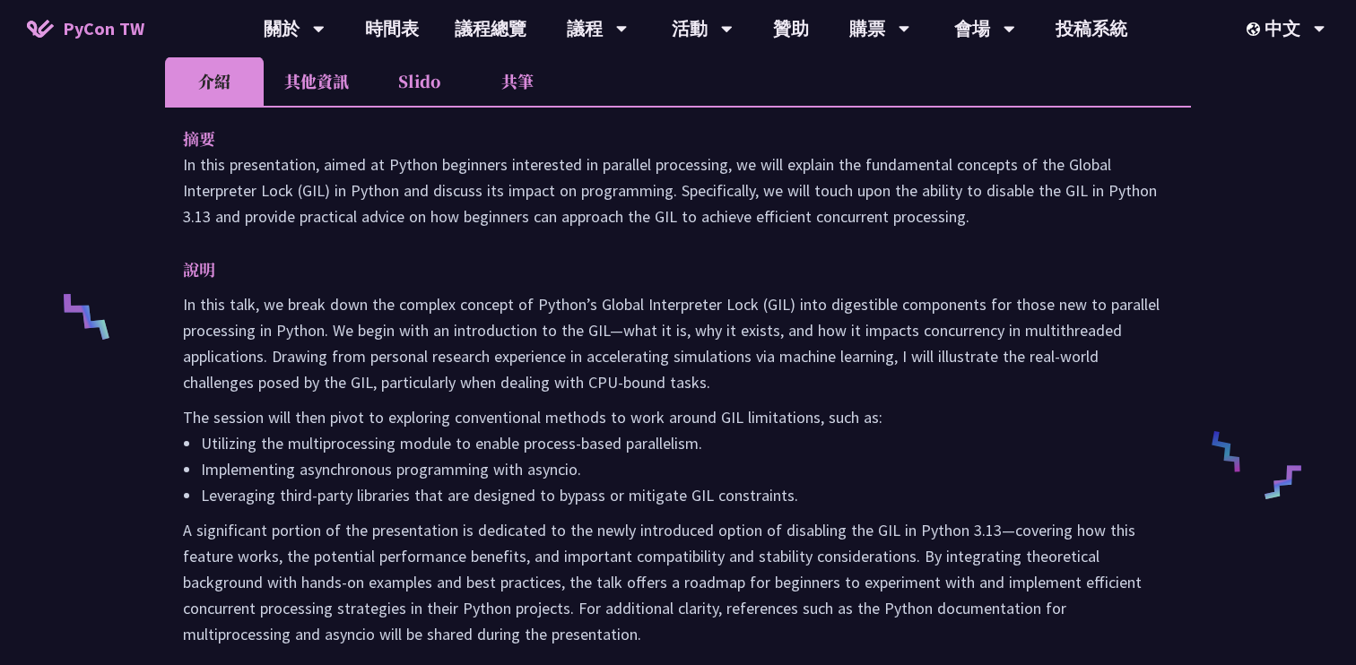
scroll to position [544, 0]
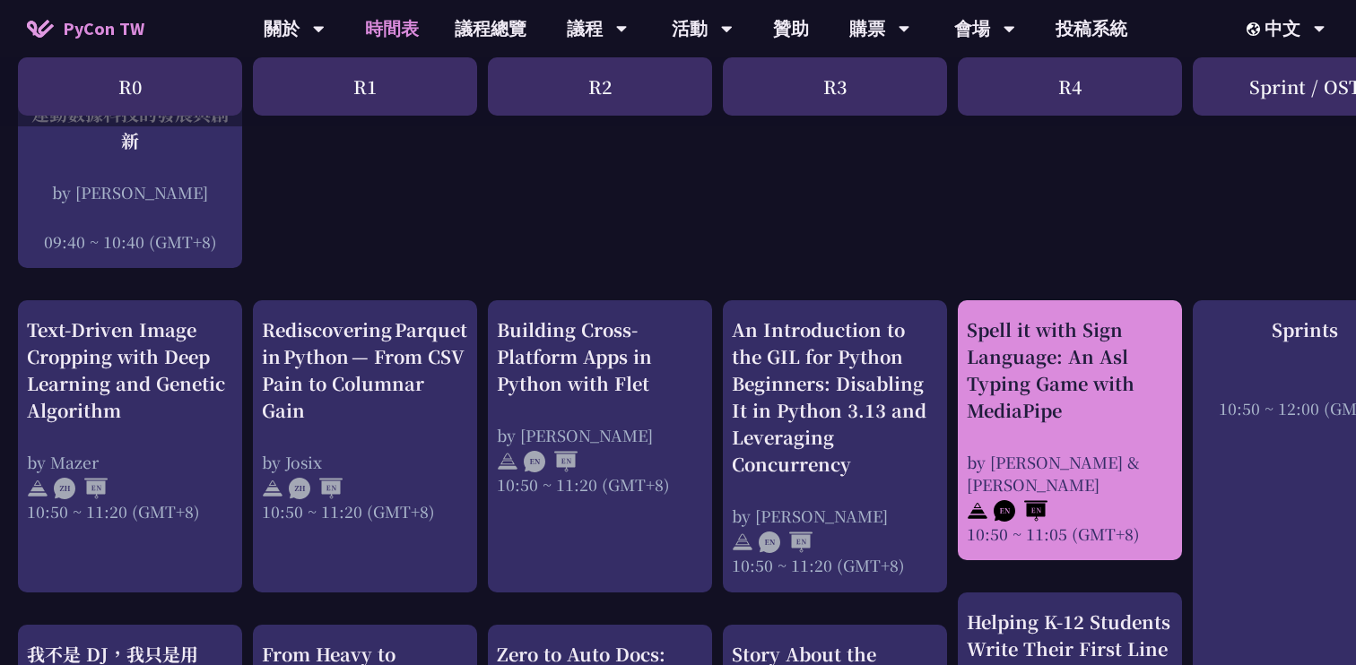
click at [1033, 374] on div "Spell it with Sign Language: An Asl Typing Game with MediaPipe" at bounding box center [1070, 371] width 206 height 108
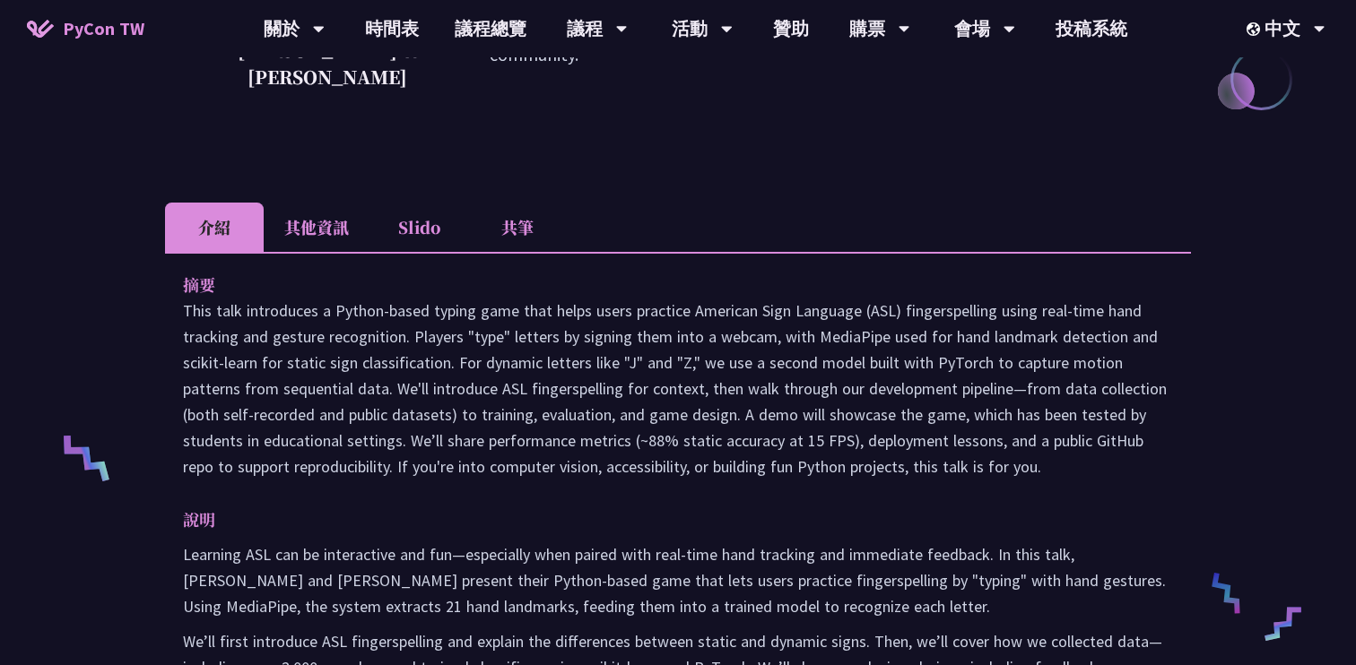
scroll to position [491, 0]
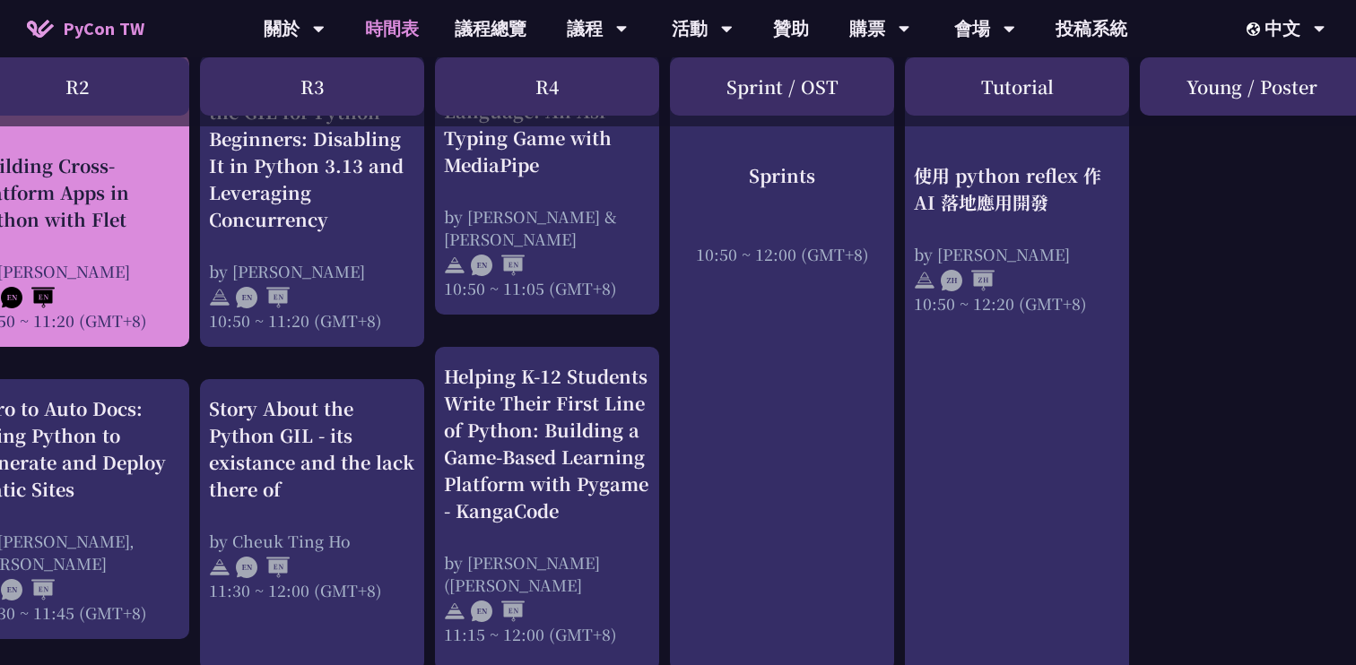
scroll to position [790, 524]
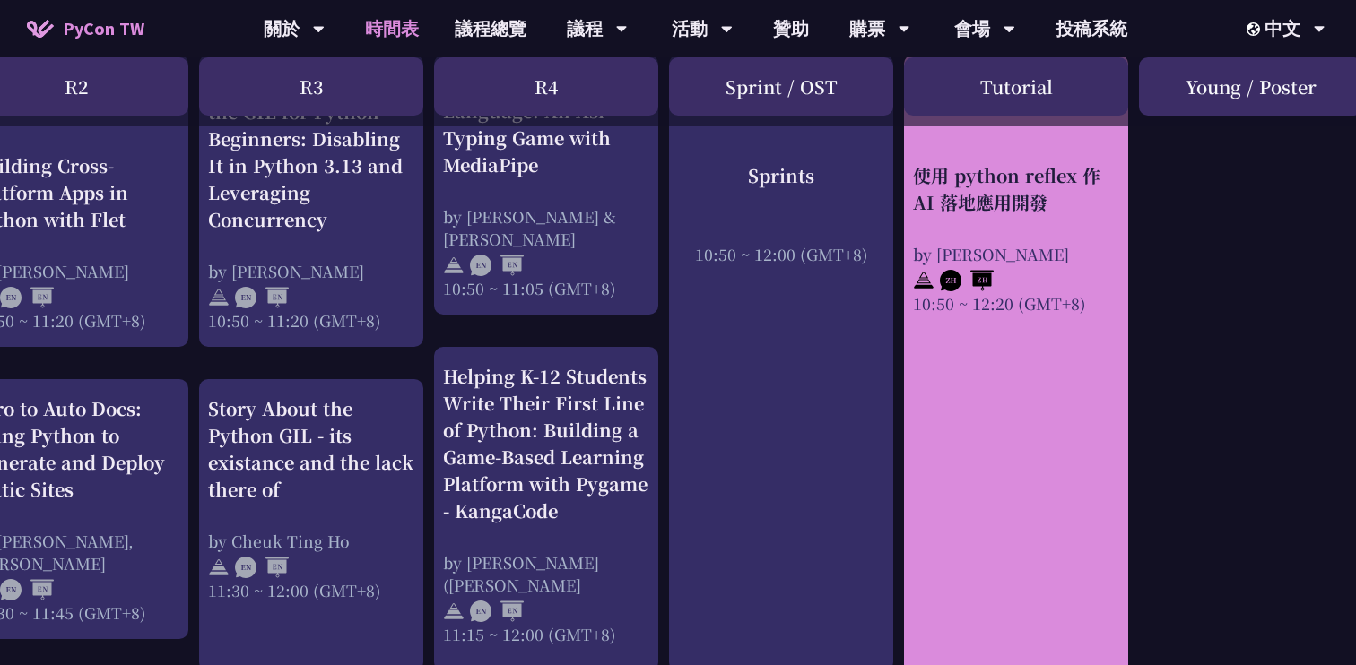
click at [914, 473] on link "使用 python reflex 作 AI 落地應用開發 by Milo Chen 10:50 ~ 12:20 (GMT+8)" at bounding box center [1016, 385] width 206 height 629
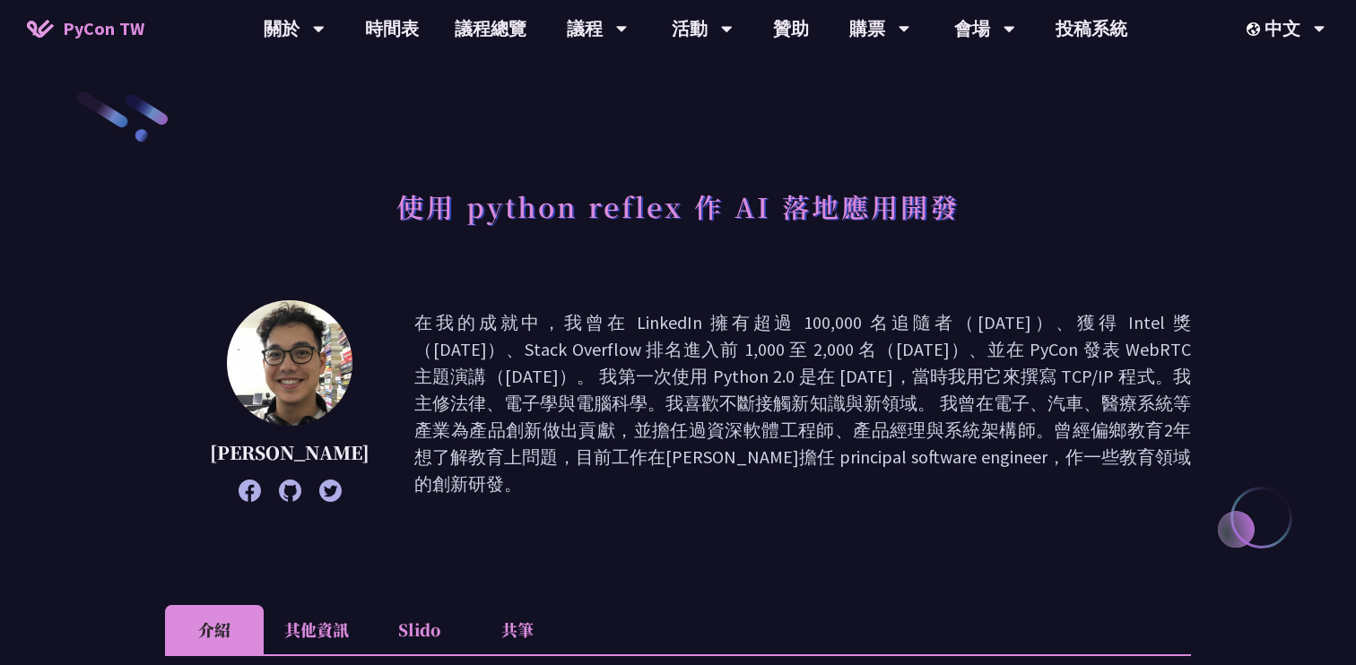
click at [931, 461] on p "在我的成就中，我曾在 LinkedIn 擁有超過 100,000 名追隨者（2017 年）、獲得 Intel 獎（2018 年）、Stack Overflow…" at bounding box center [802, 403] width 777 height 188
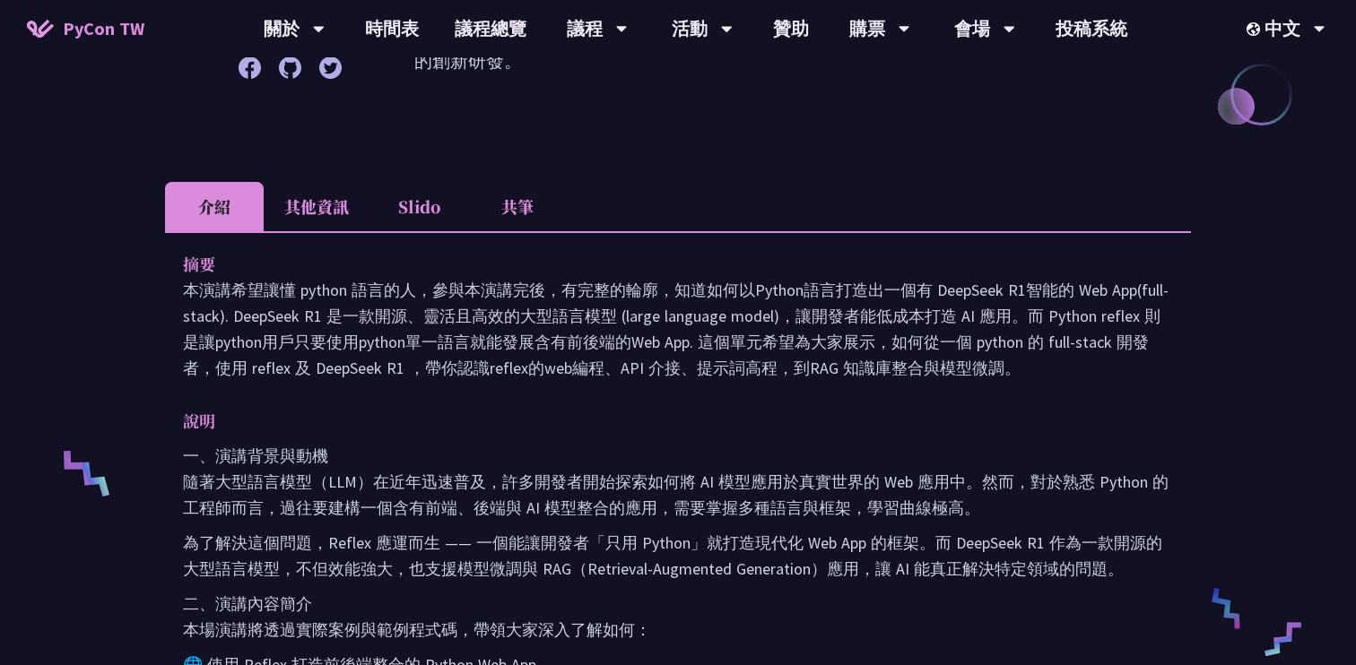
scroll to position [434, 0]
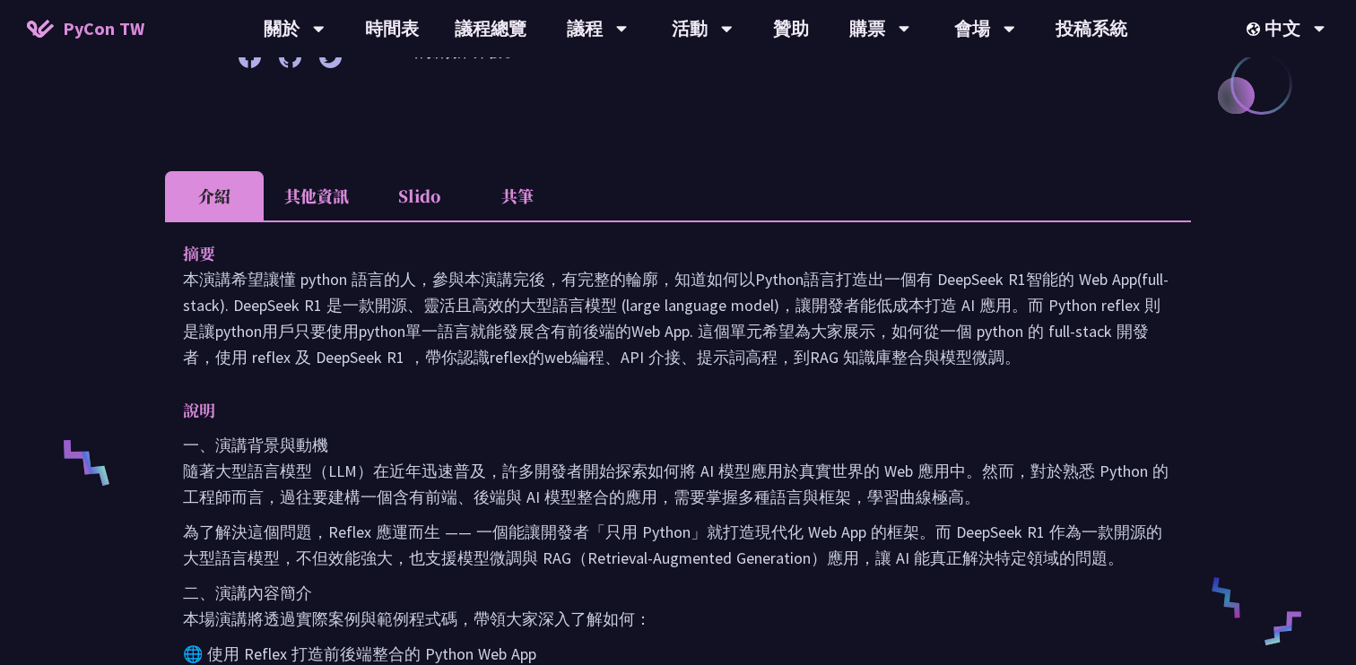
click at [338, 182] on li "其他資訊" at bounding box center [317, 195] width 106 height 49
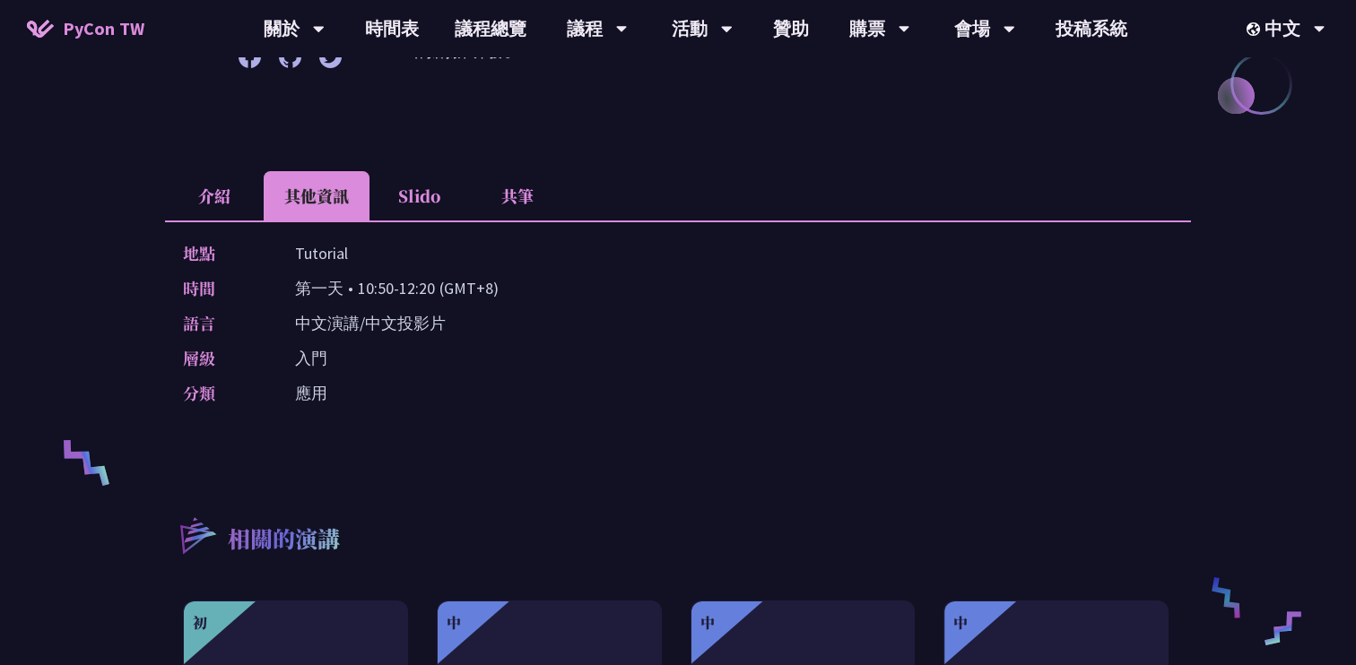
click at [222, 181] on li "介紹" at bounding box center [214, 195] width 99 height 49
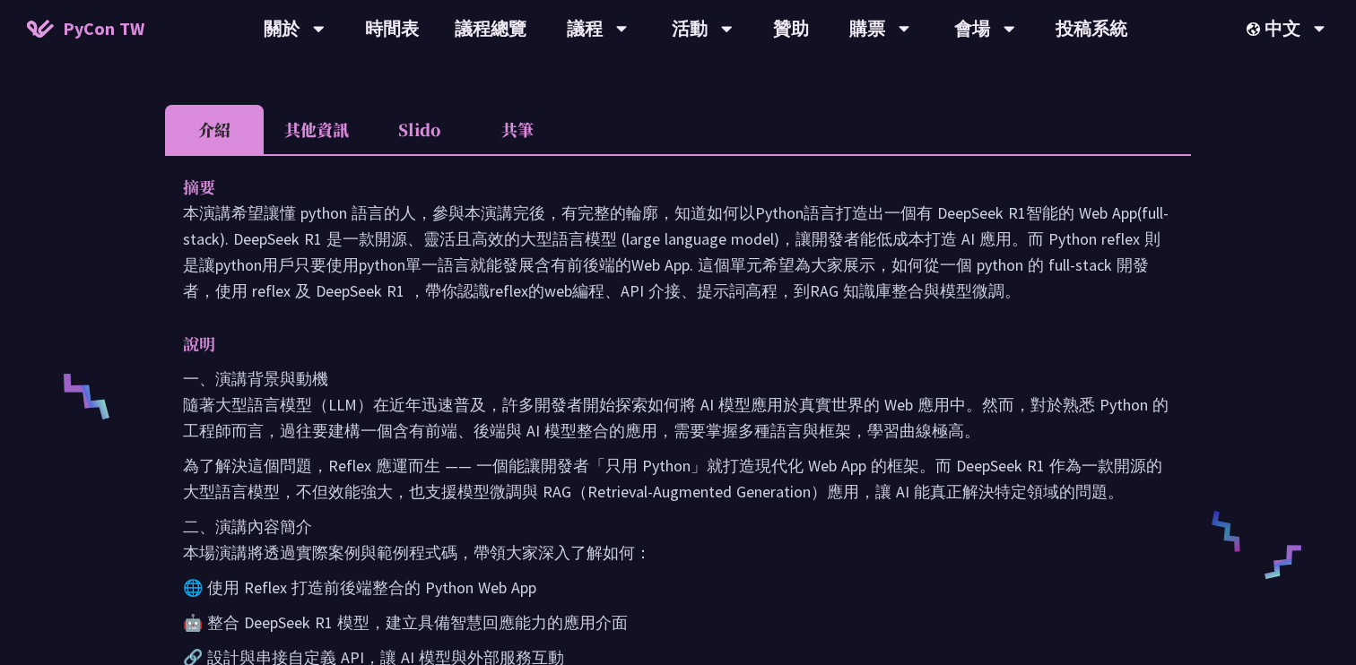
scroll to position [501, 0]
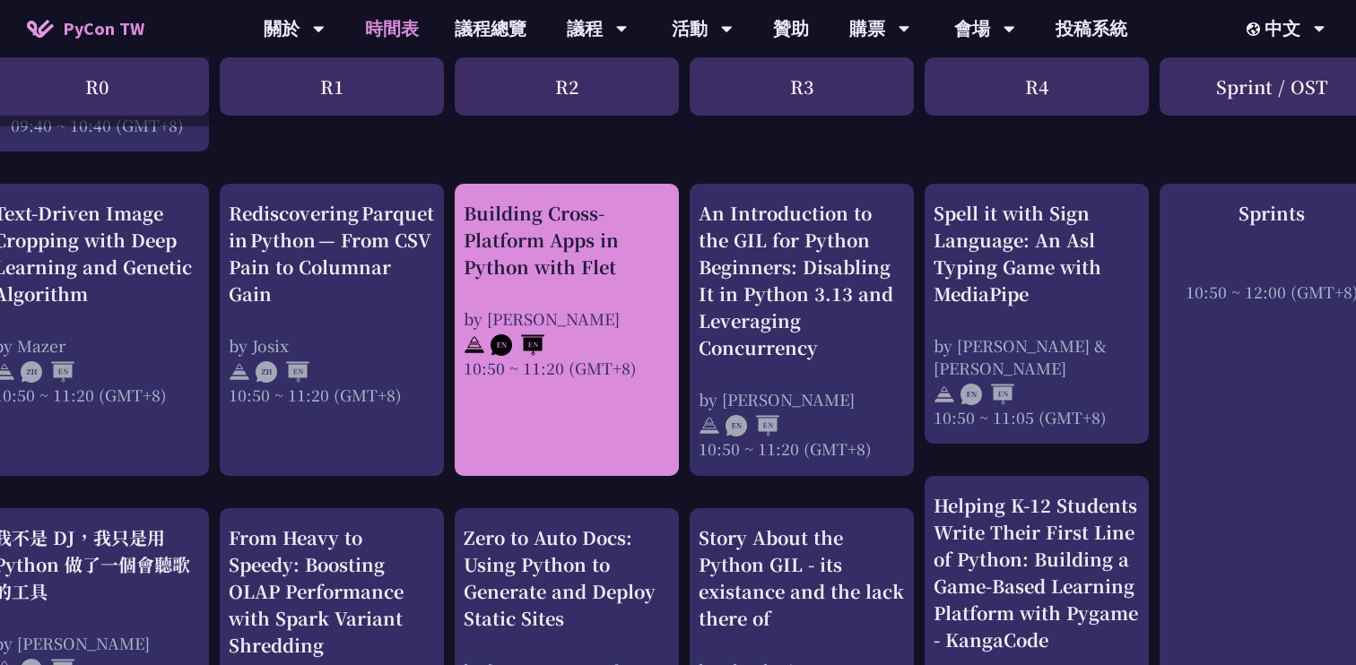
scroll to position [661, 0]
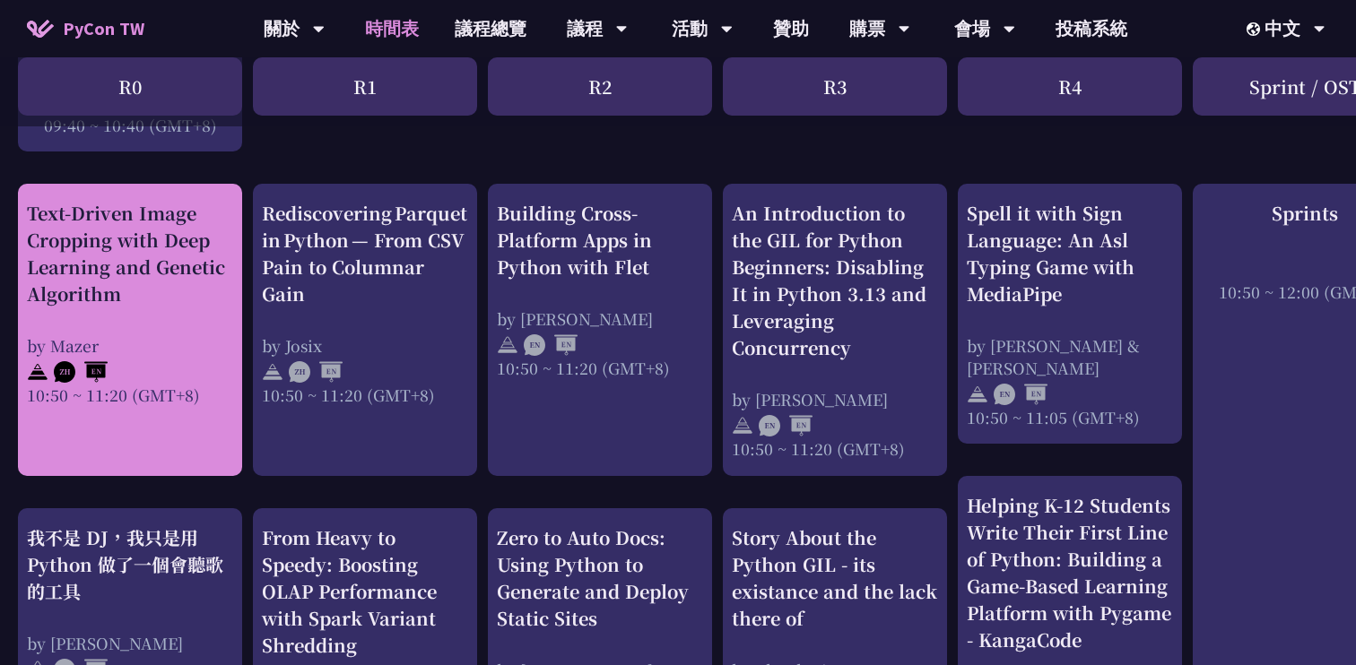
click at [231, 305] on div "Text-Driven Image Cropping with Deep Learning and Genetic Algorithm" at bounding box center [130, 254] width 206 height 108
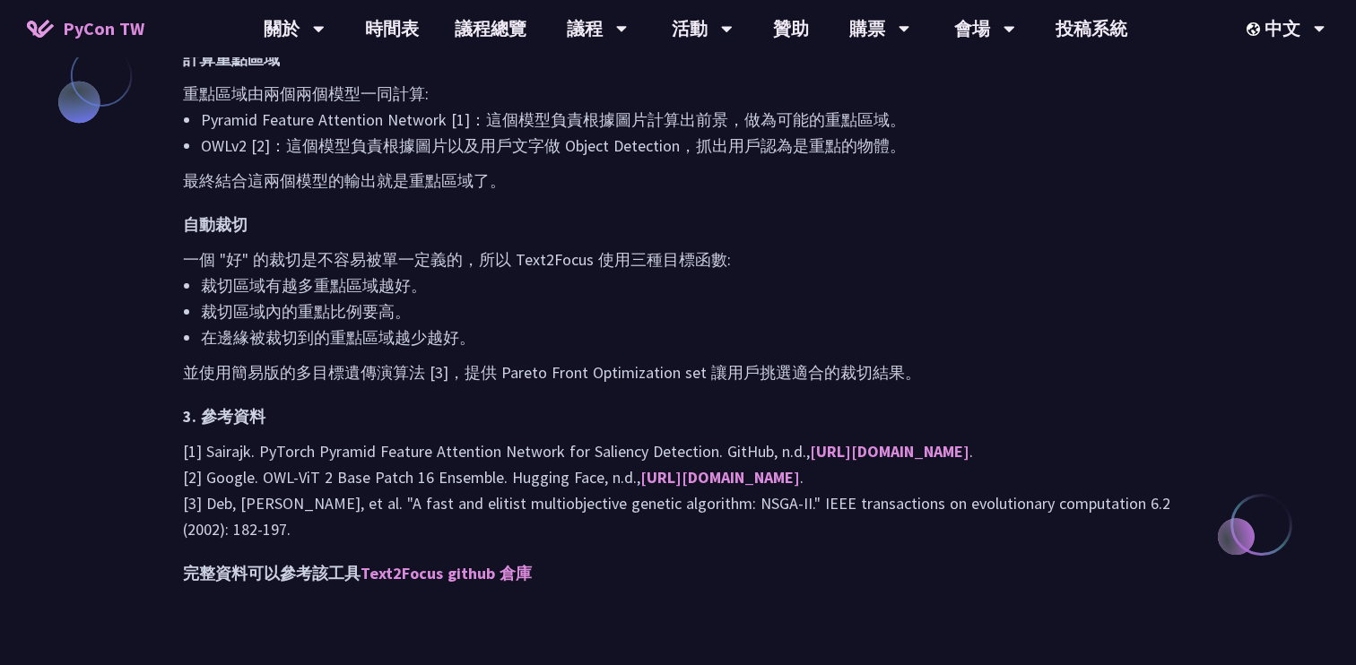
scroll to position [1600, 0]
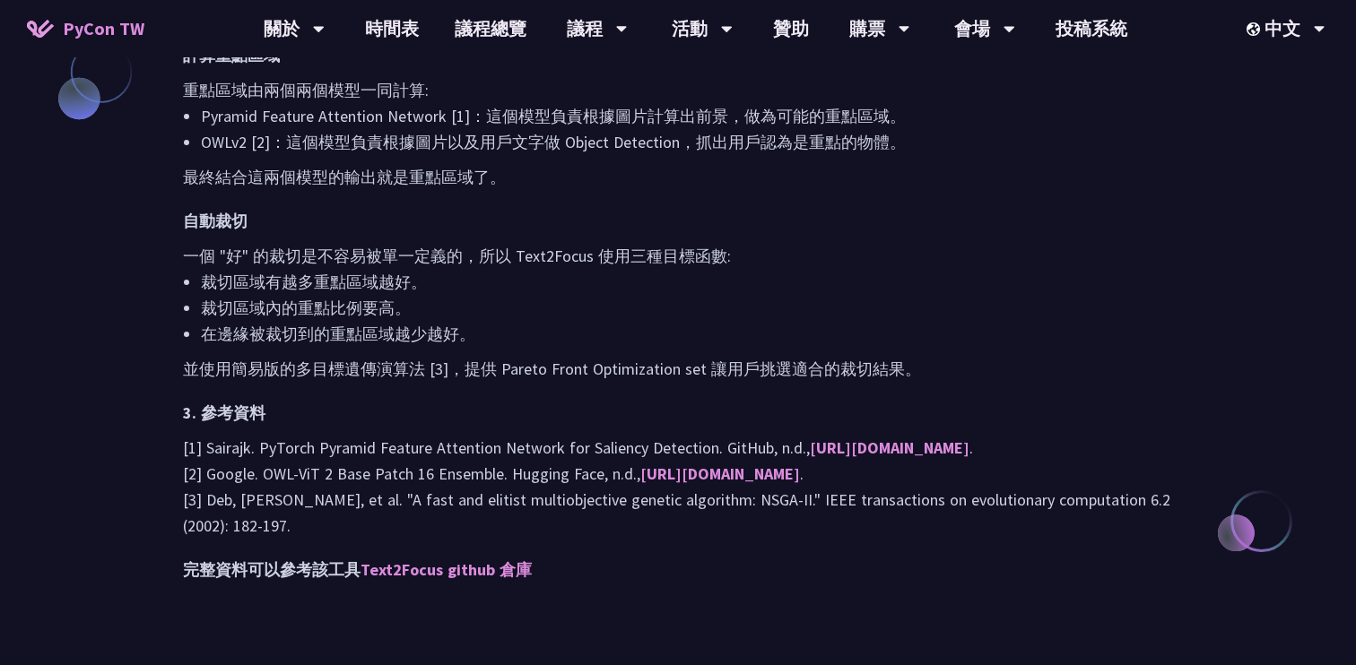
scroll to position [661, 0]
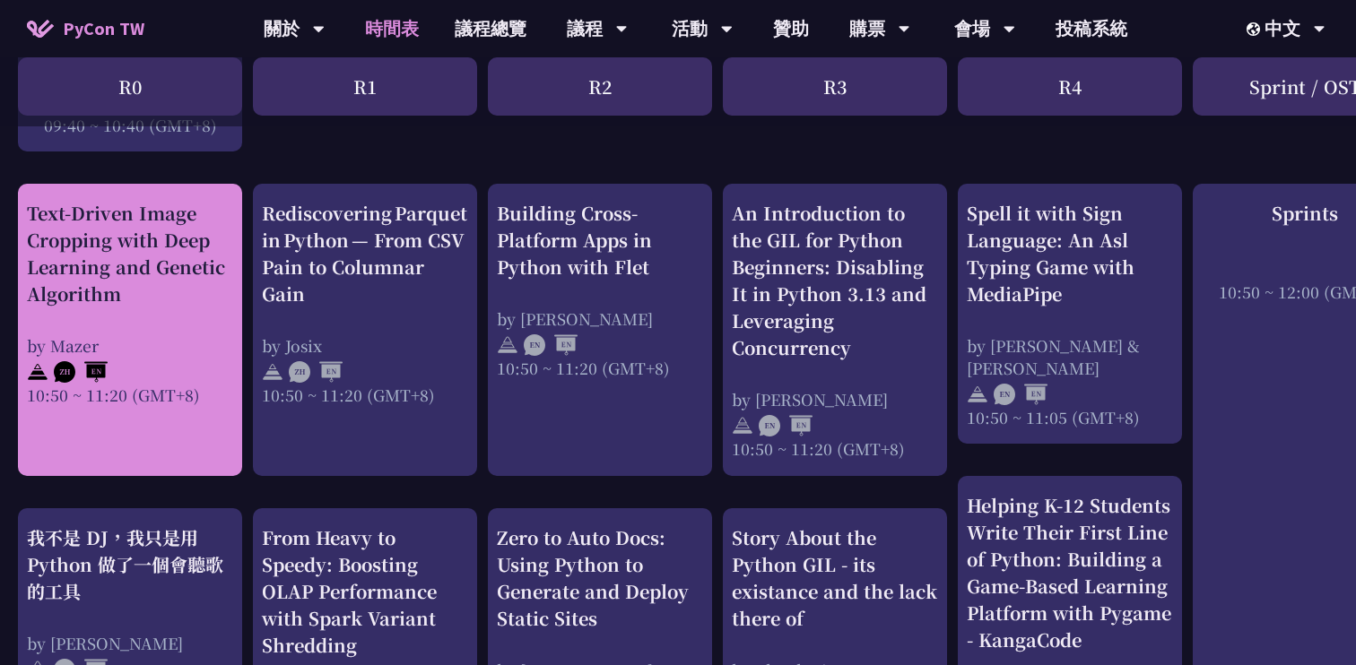
click at [192, 297] on div "Text-Driven Image Cropping with Deep Learning and Genetic Algorithm" at bounding box center [130, 254] width 206 height 108
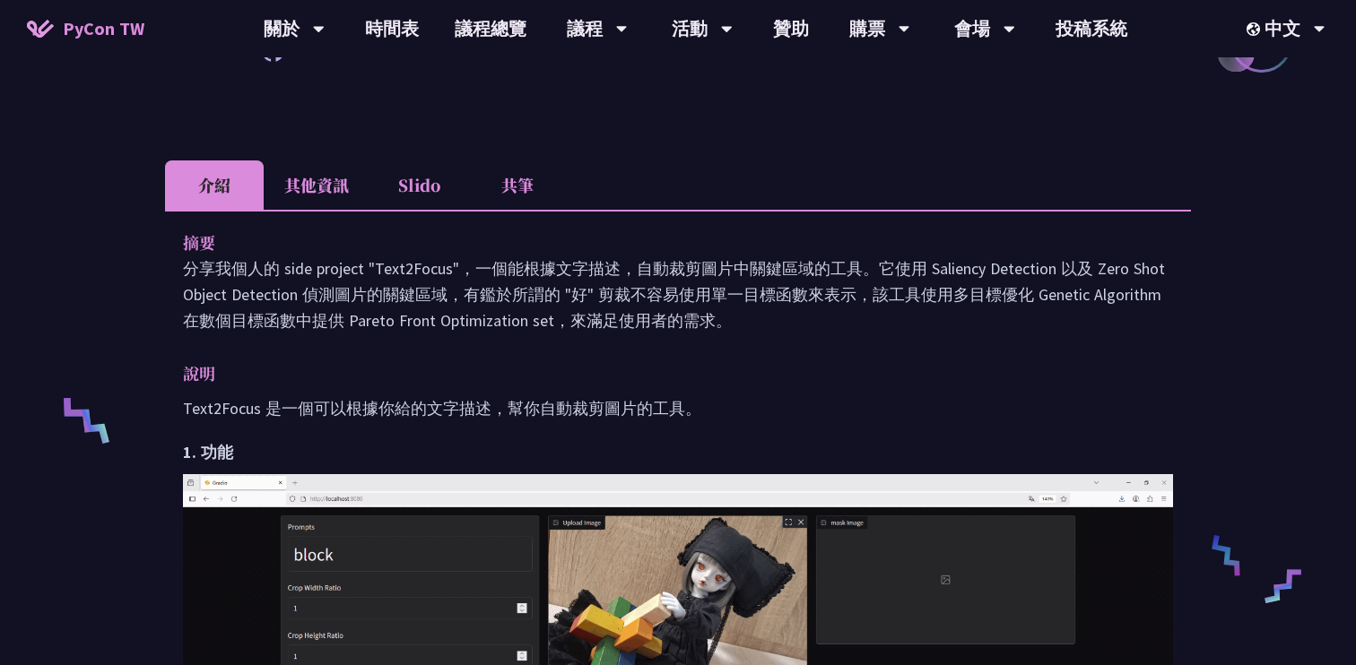
scroll to position [521, 0]
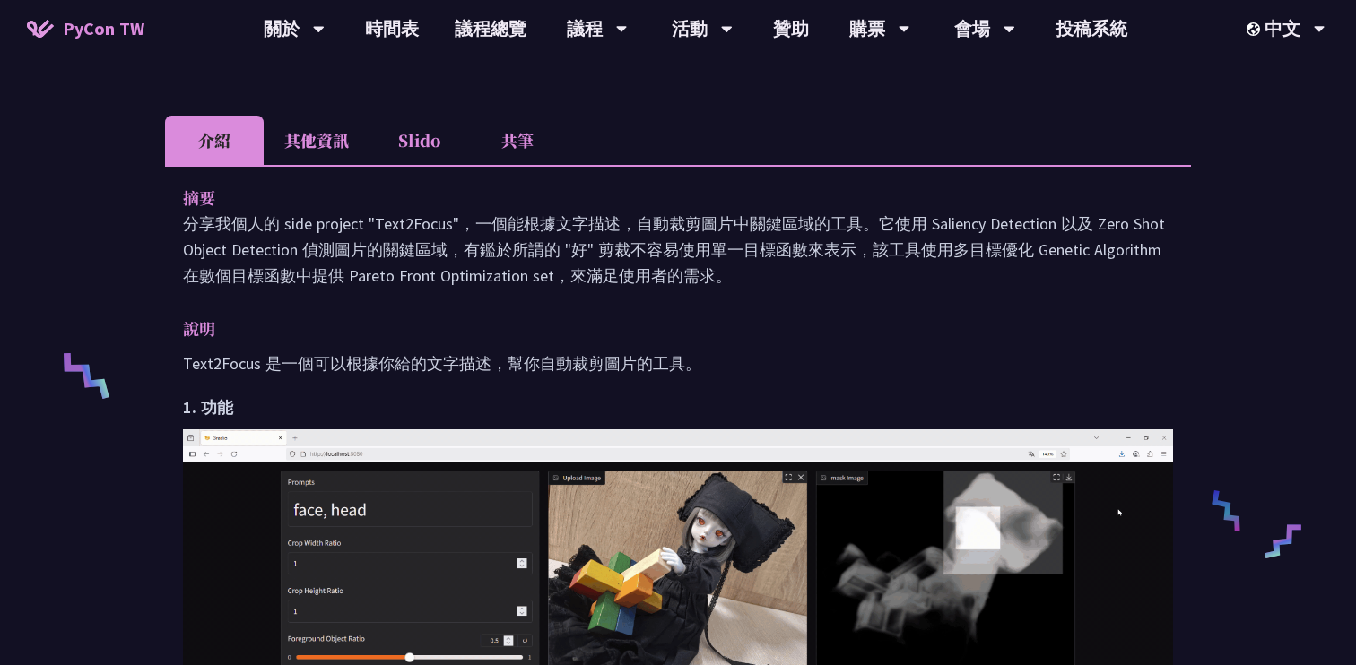
click at [436, 226] on p "分享我個人的 side project "Text2Focus"，一個能根據文字描述，自動裁剪圖片中關鍵區域的工具。它使用 Saliency Detectio…" at bounding box center [678, 250] width 990 height 78
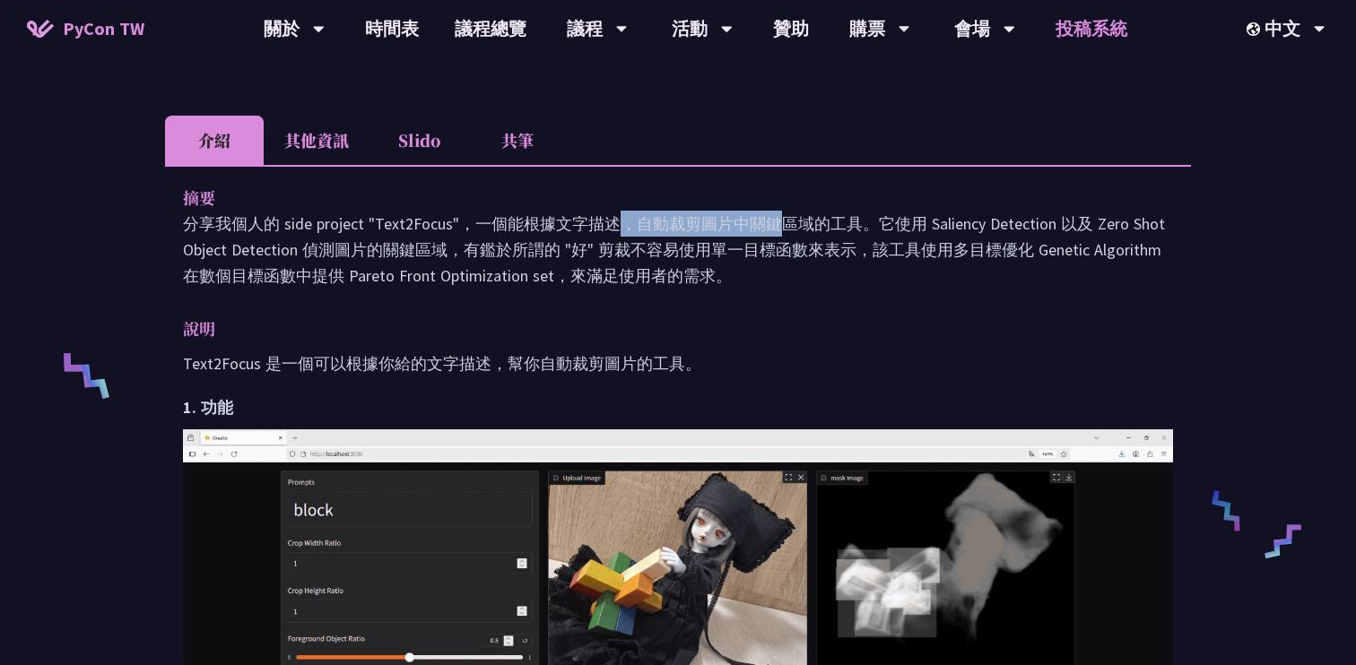
copy p "Text2Focus"
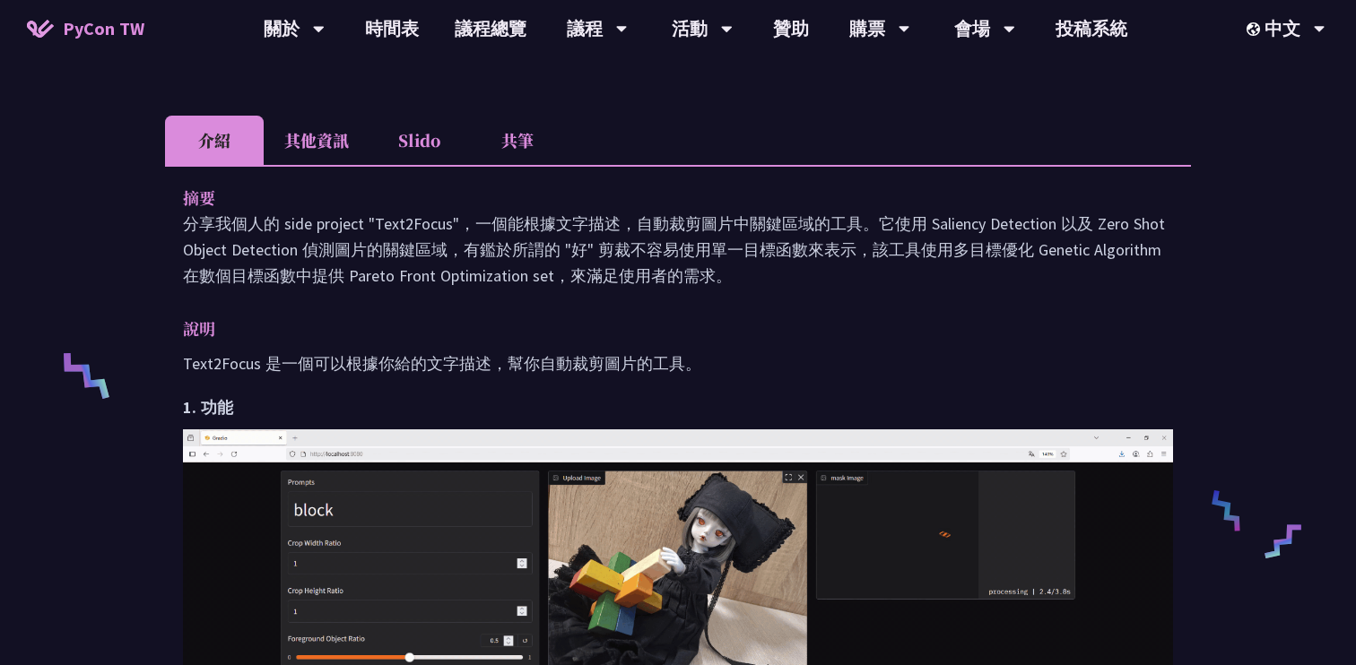
click at [360, 246] on p "分享我個人的 side project "Text2Focus"，一個能根據文字描述，自動裁剪圖片中關鍵區域的工具。它使用 Saliency Detectio…" at bounding box center [678, 250] width 990 height 78
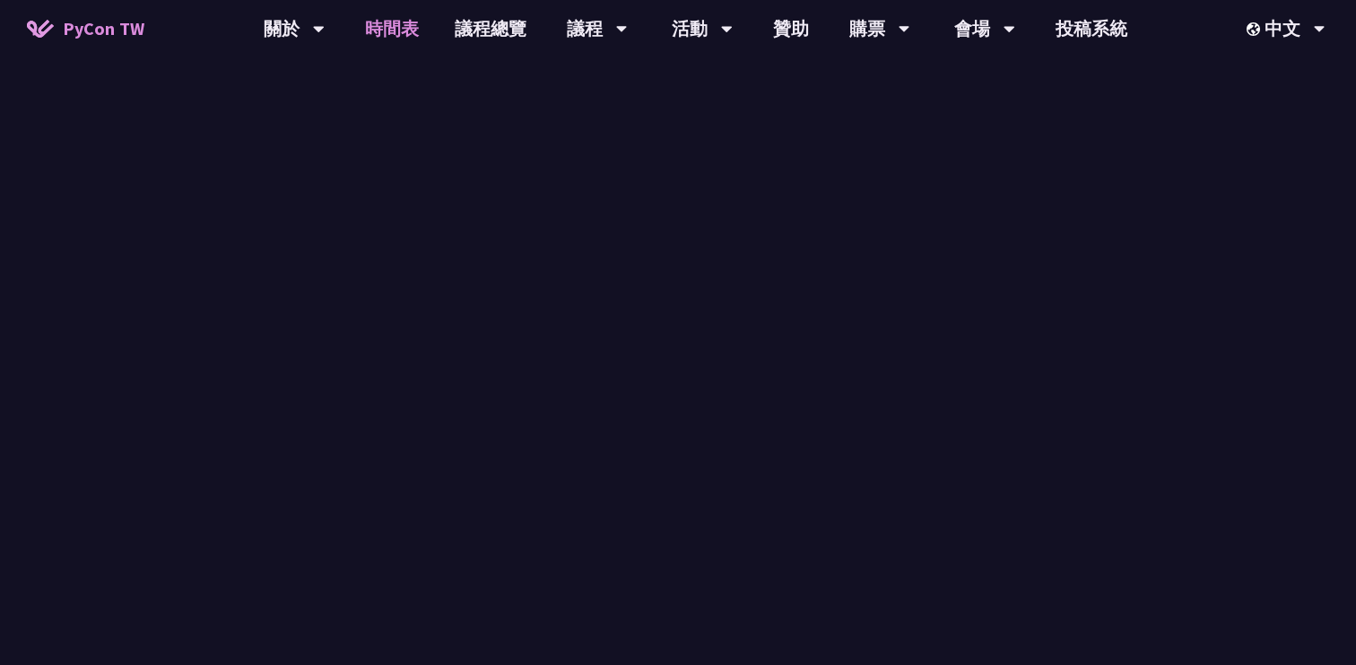
scroll to position [661, 0]
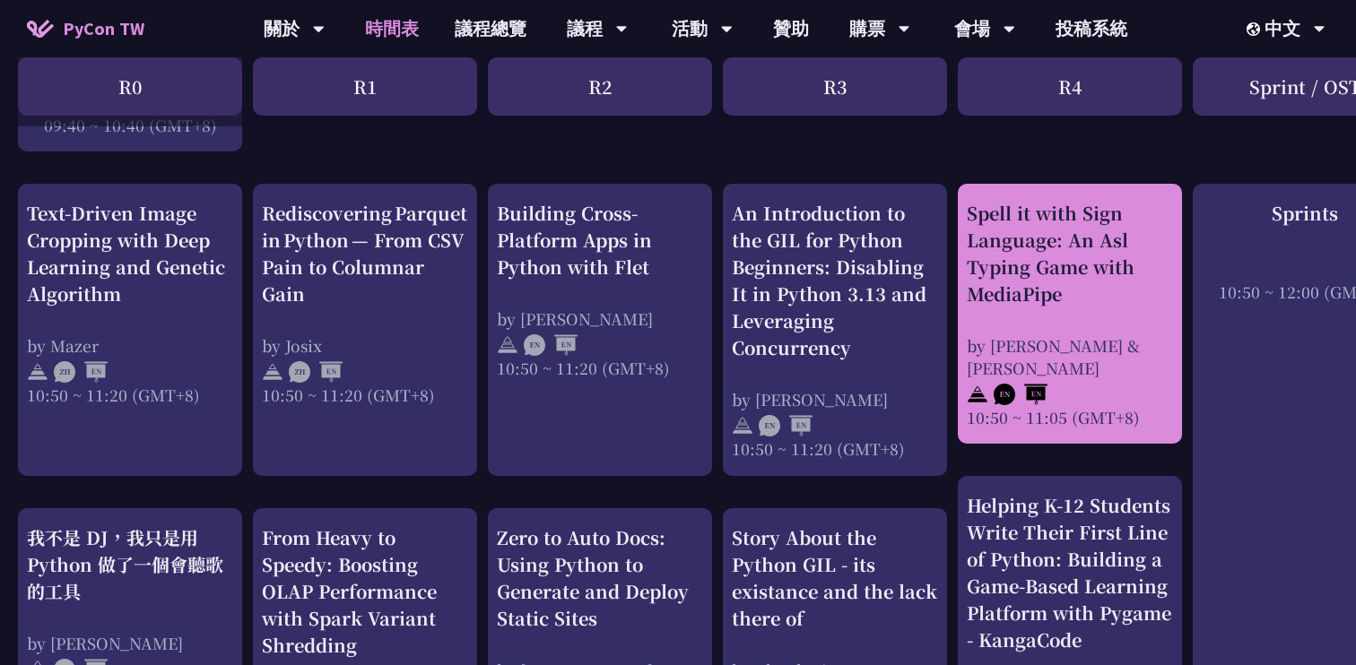
click at [1054, 290] on div "Spell it with Sign Language: An Asl Typing Game with MediaPipe" at bounding box center [1070, 254] width 206 height 108
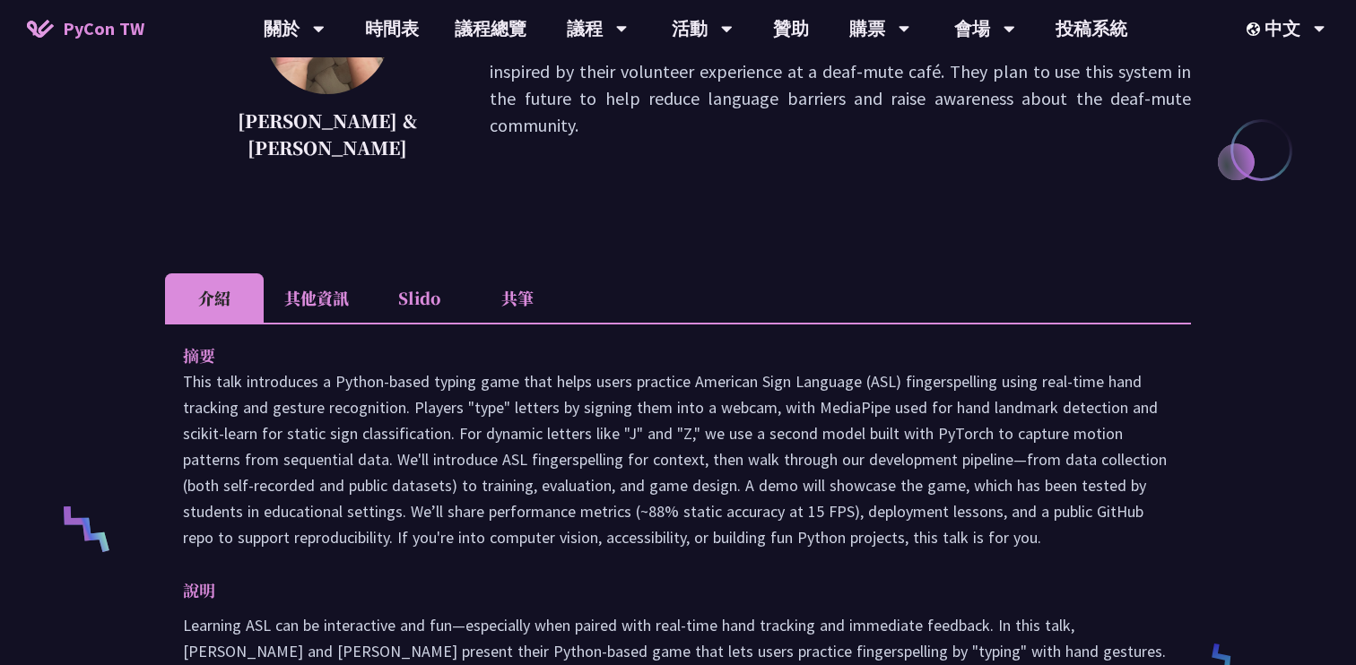
scroll to position [409, 0]
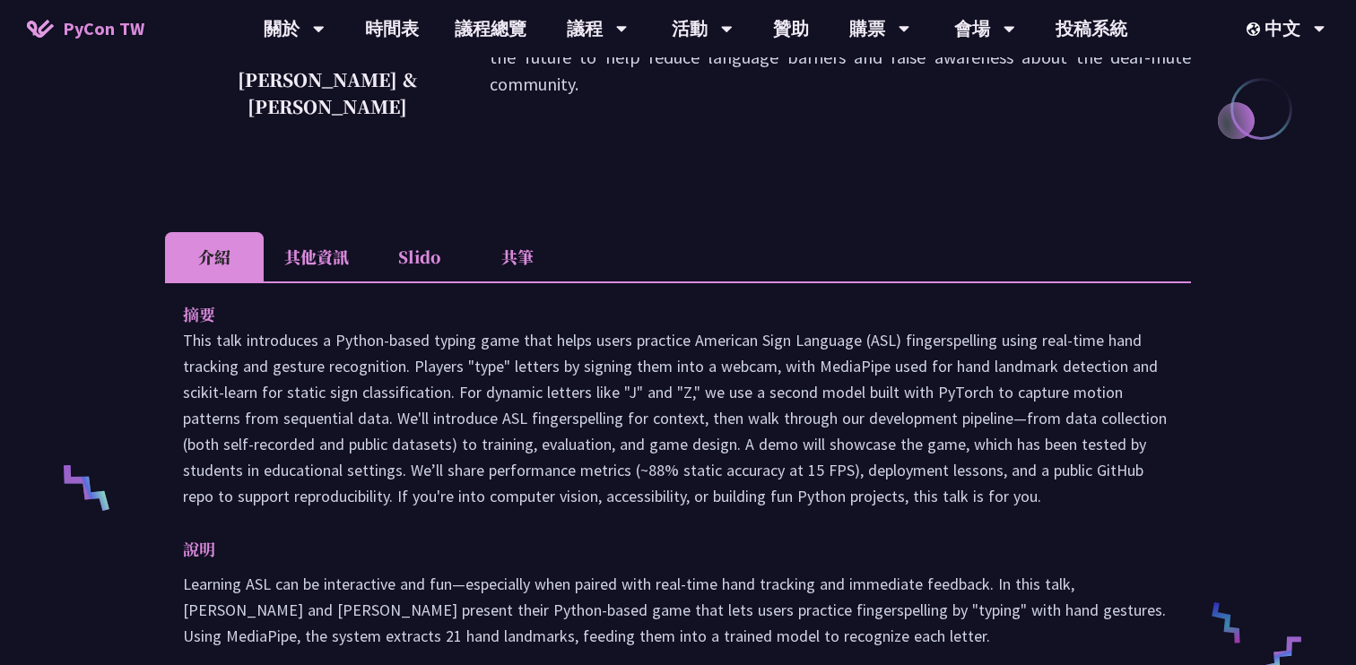
click at [747, 561] on p "說明" at bounding box center [660, 549] width 954 height 26
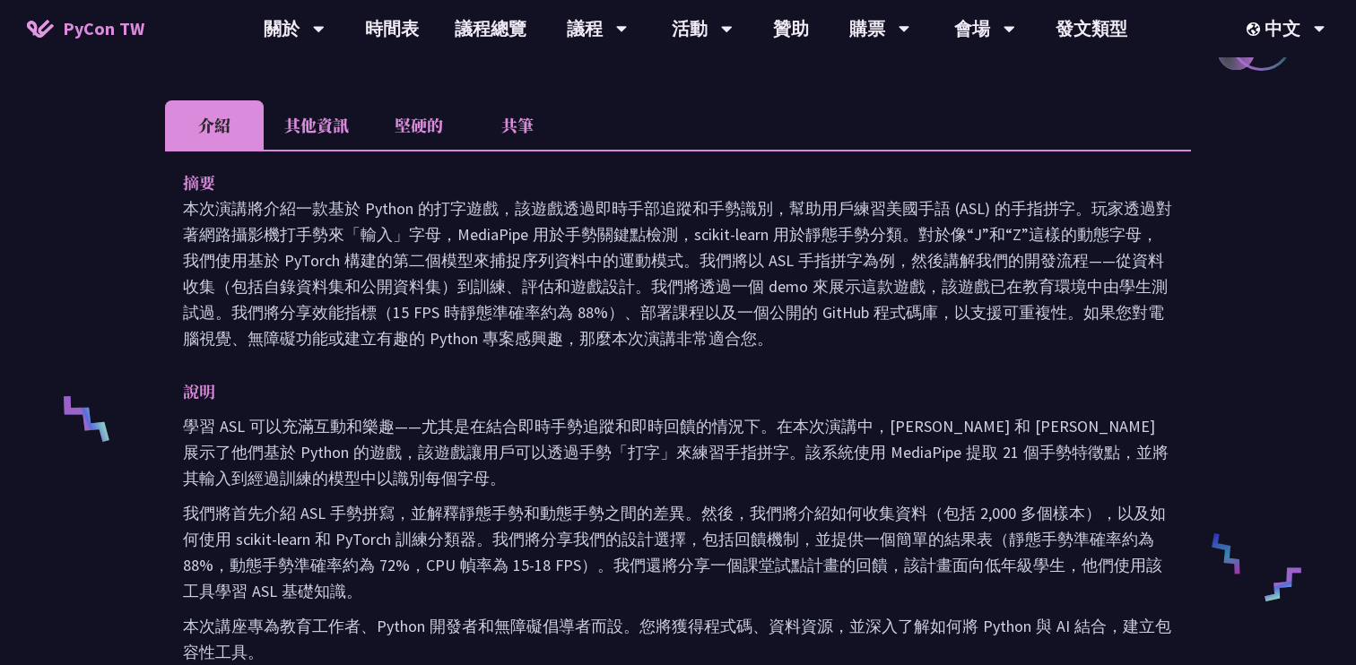
scroll to position [480, 0]
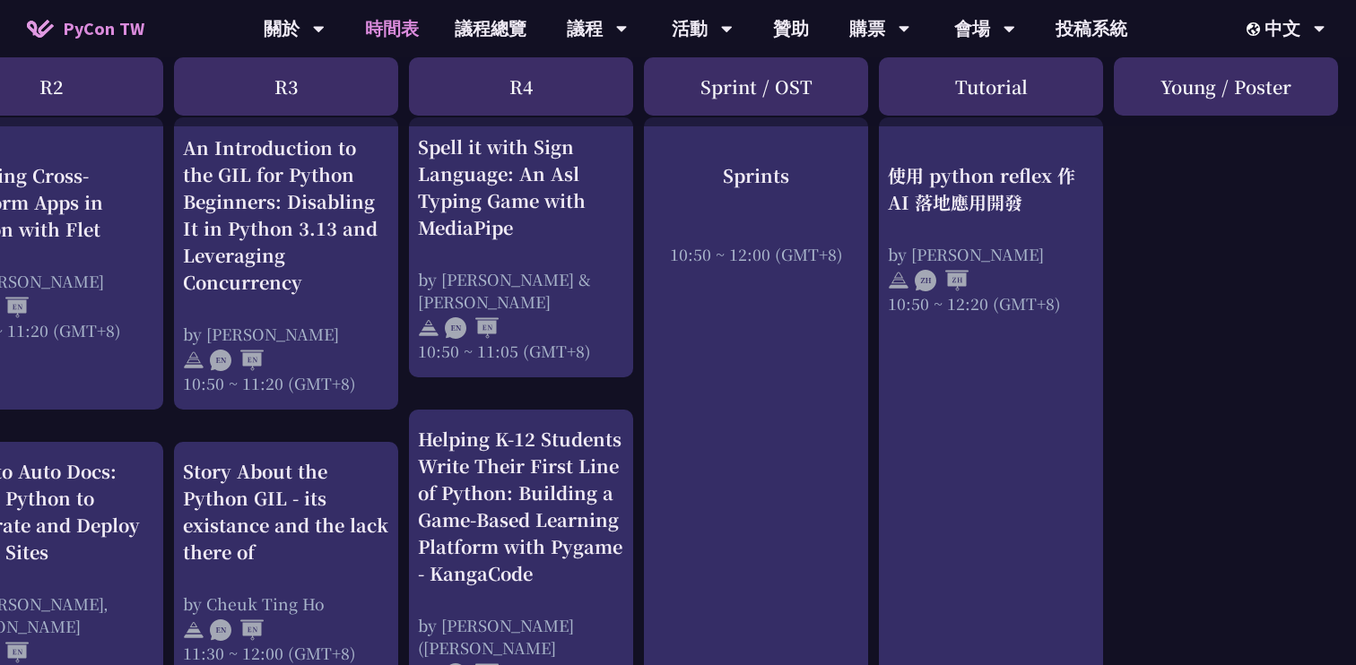
scroll to position [713, 549]
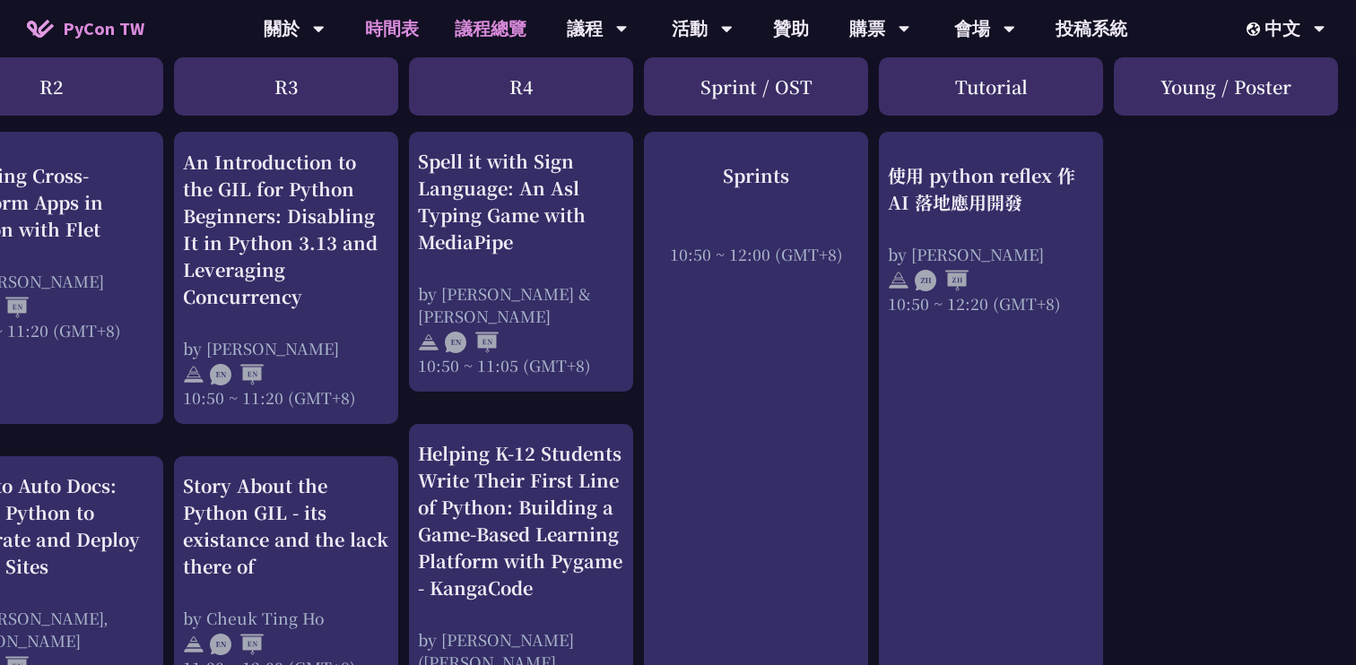
click at [488, 17] on link "議程總覽" at bounding box center [491, 28] width 108 height 57
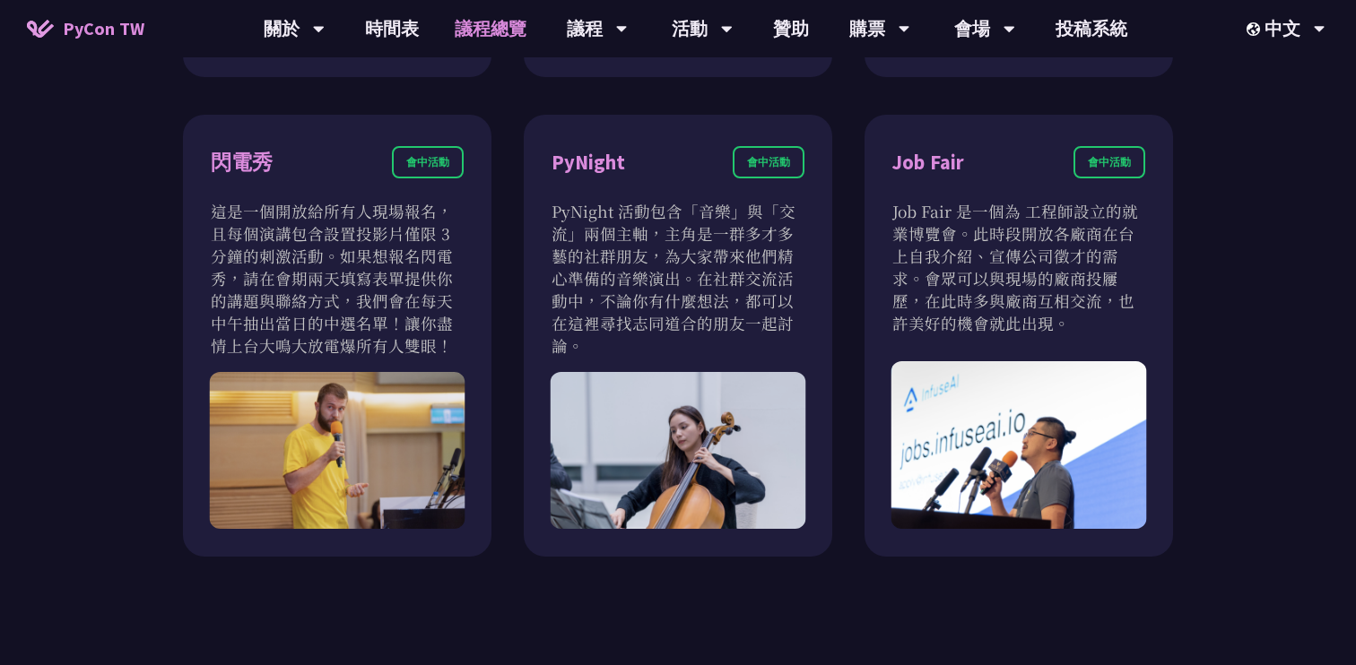
scroll to position [1533, 0]
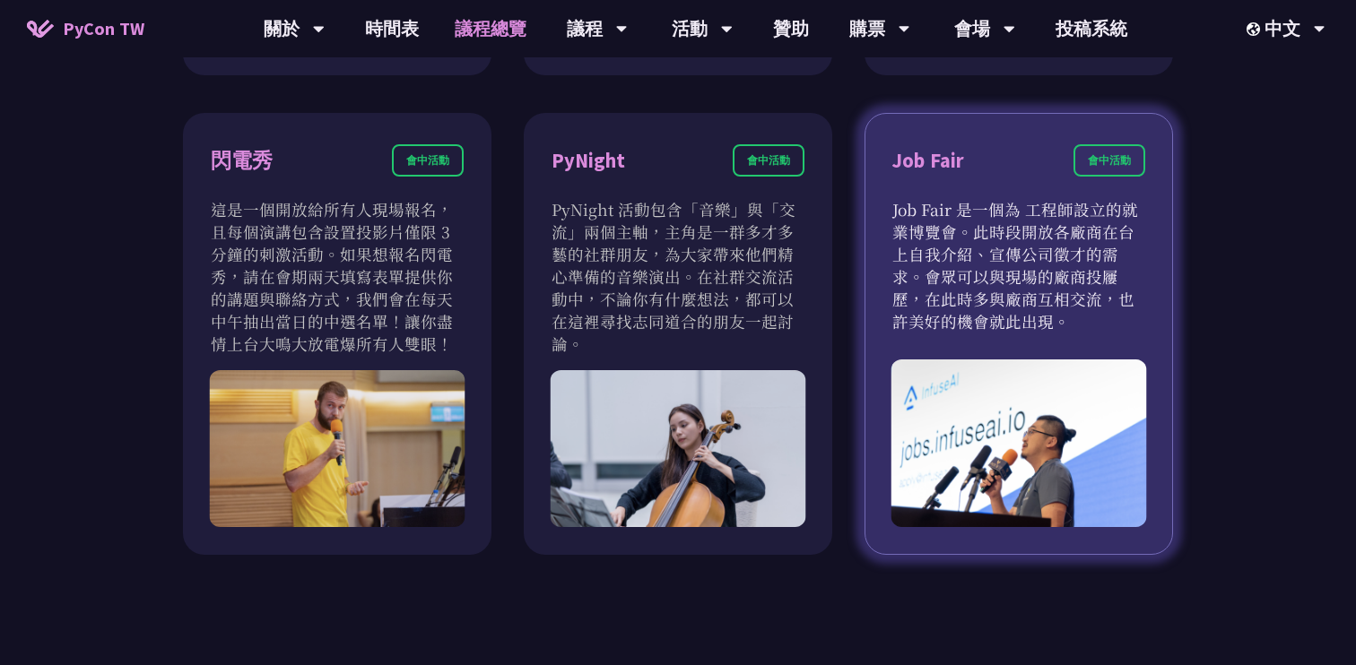
click at [1038, 170] on div "Job Fair 會中活動" at bounding box center [1018, 171] width 253 height 54
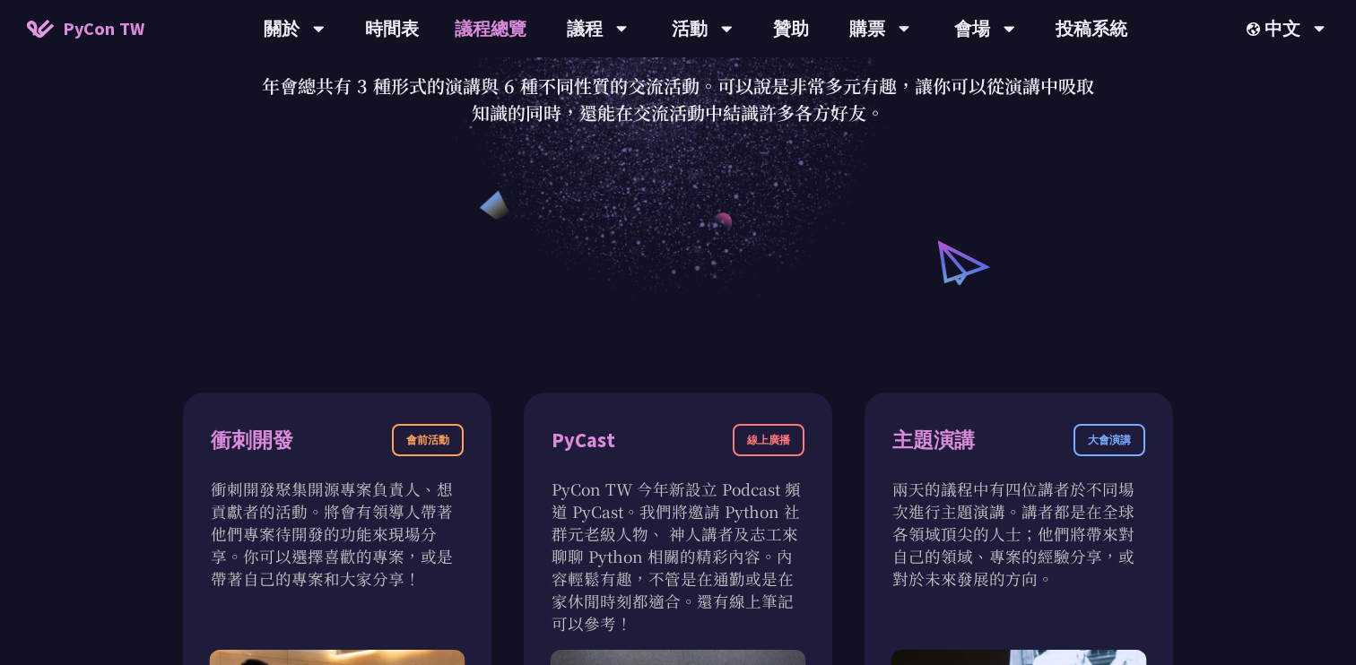
scroll to position [0, 0]
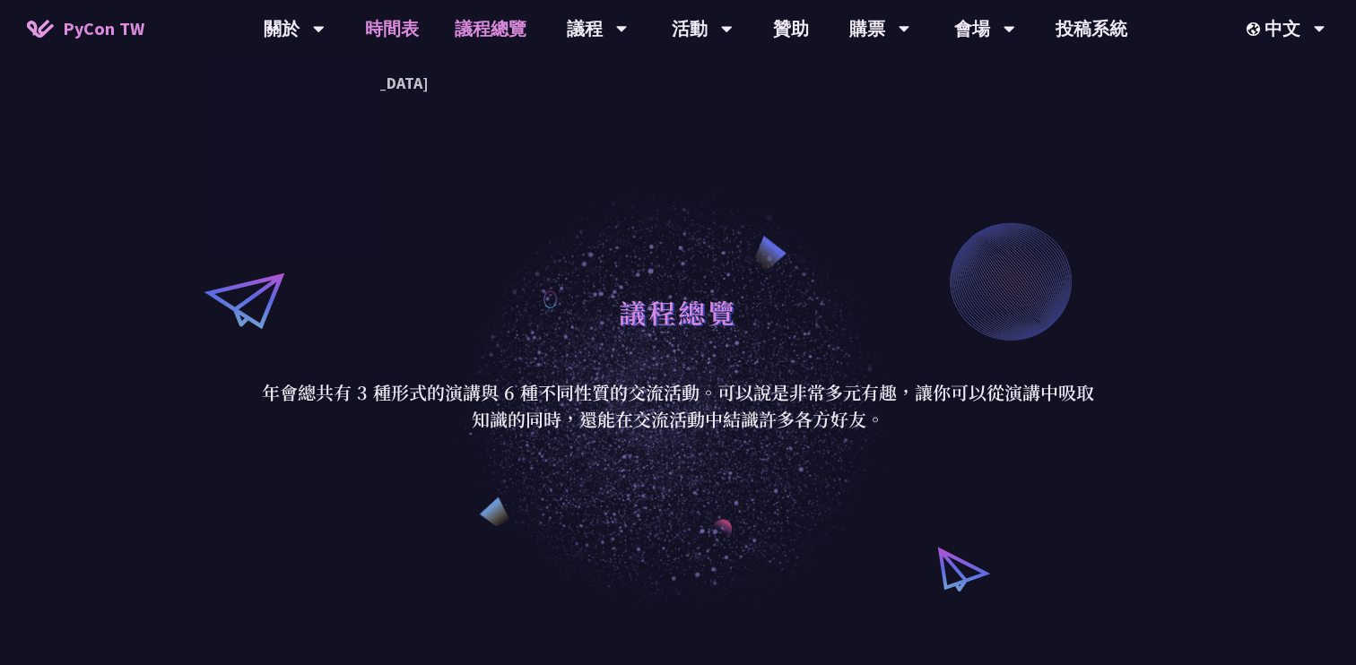
click at [369, 30] on link "時間表" at bounding box center [392, 28] width 90 height 57
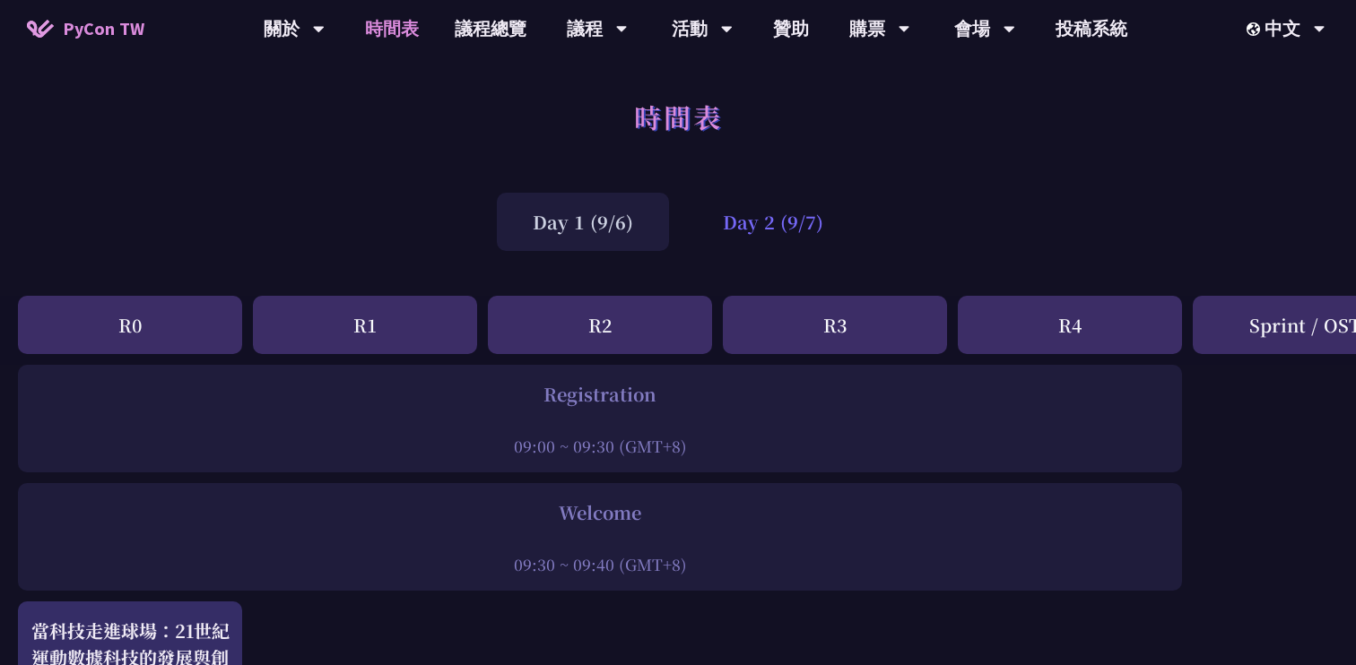
click at [712, 219] on div "Day 2 (9/7)" at bounding box center [773, 222] width 172 height 58
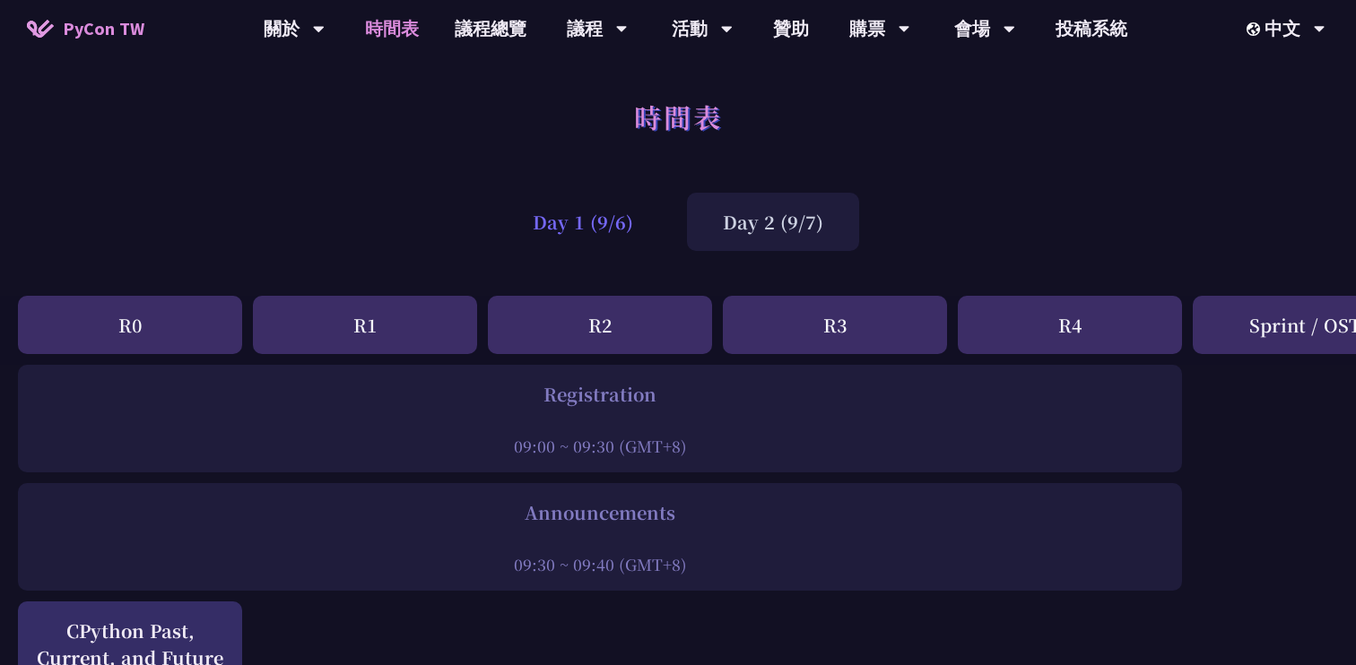
click at [584, 225] on div "Day 1 (9/6)" at bounding box center [583, 222] width 172 height 58
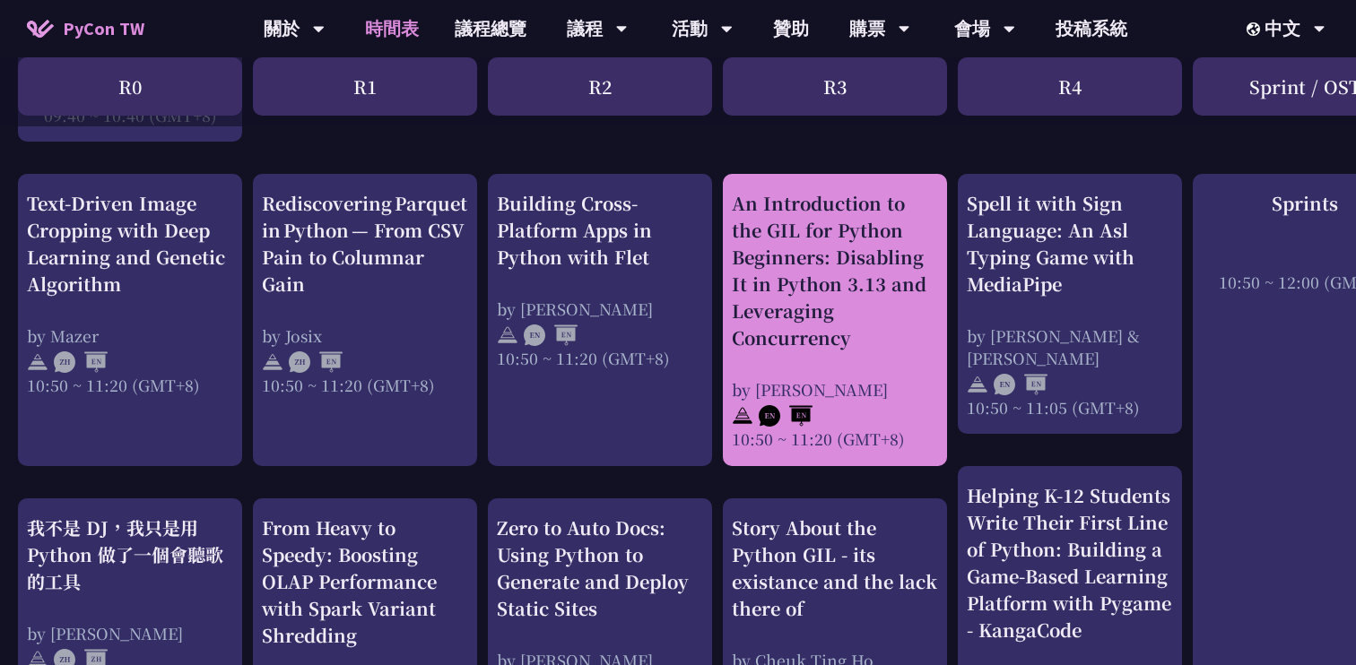
scroll to position [672, 0]
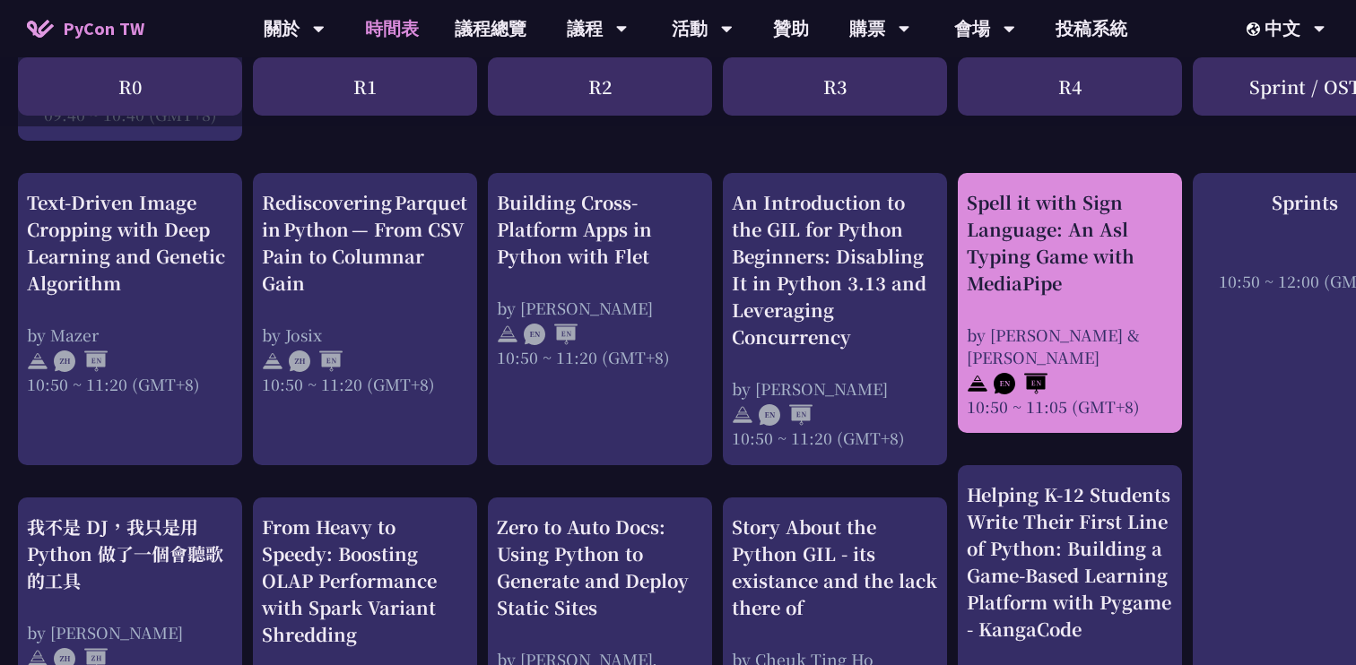
click at [990, 293] on div "Spell it with Sign Language: An Asl Typing Game with MediaPipe" at bounding box center [1070, 243] width 206 height 108
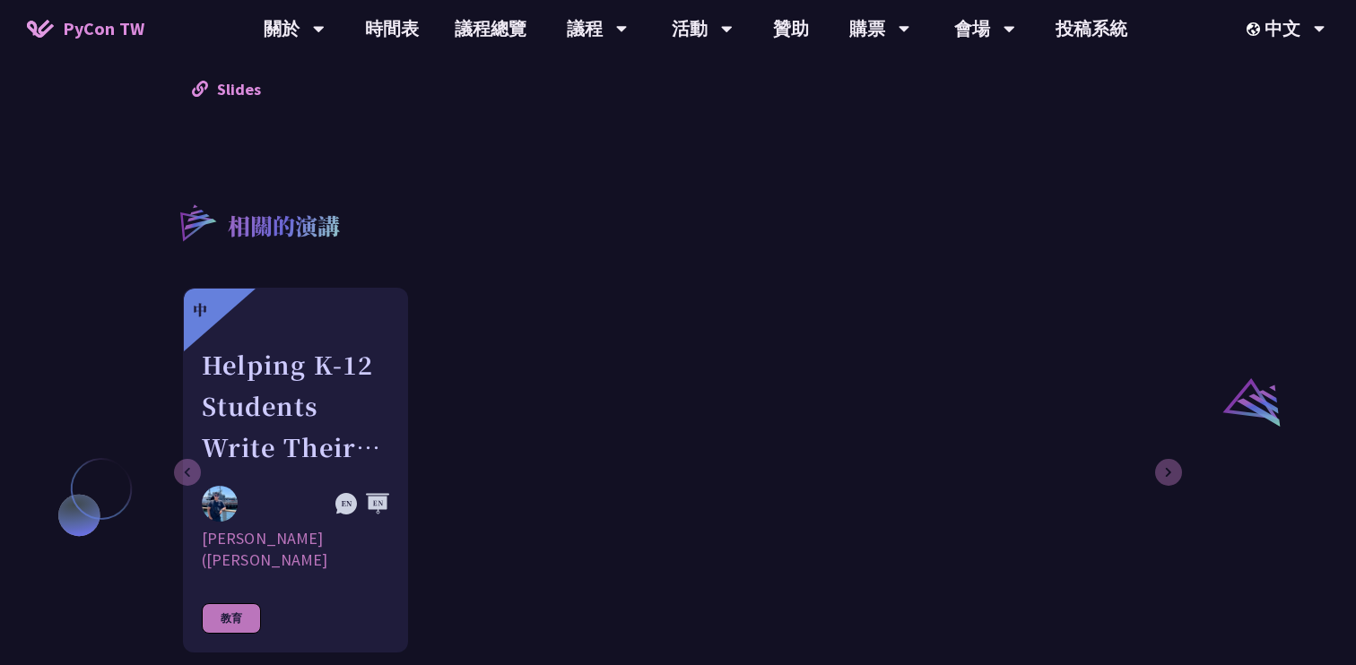
scroll to position [1310, 0]
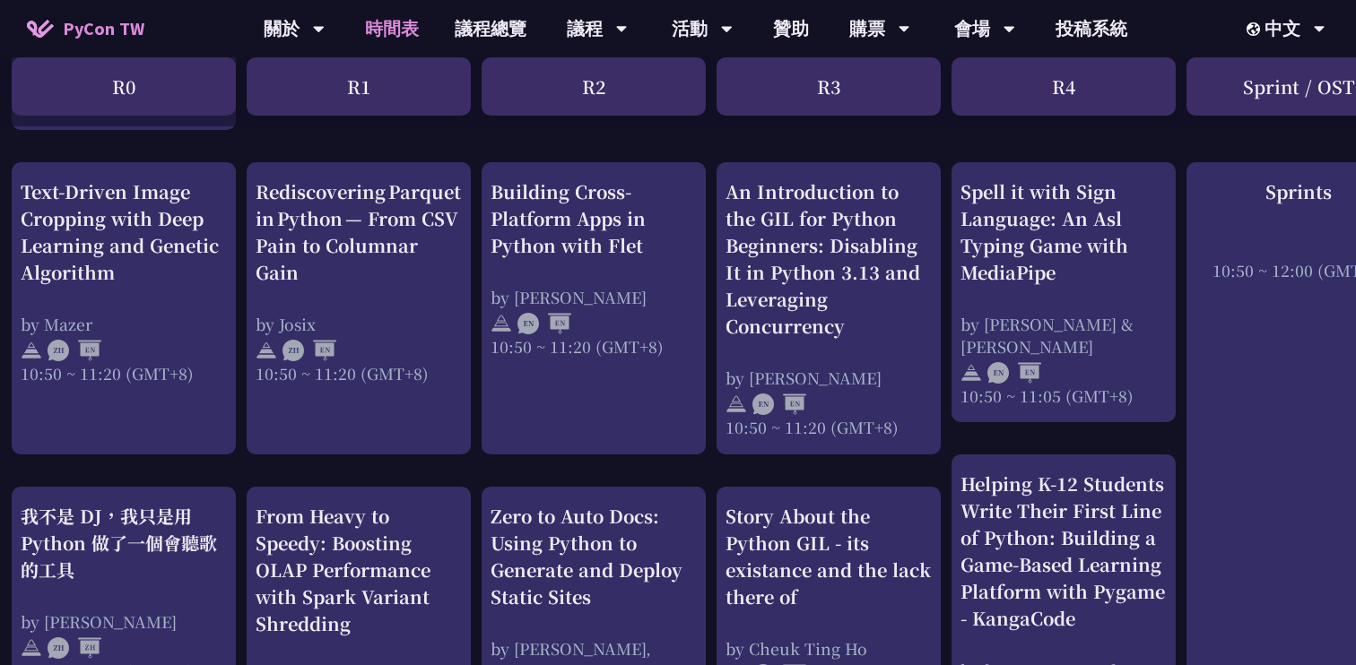
scroll to position [686, 5]
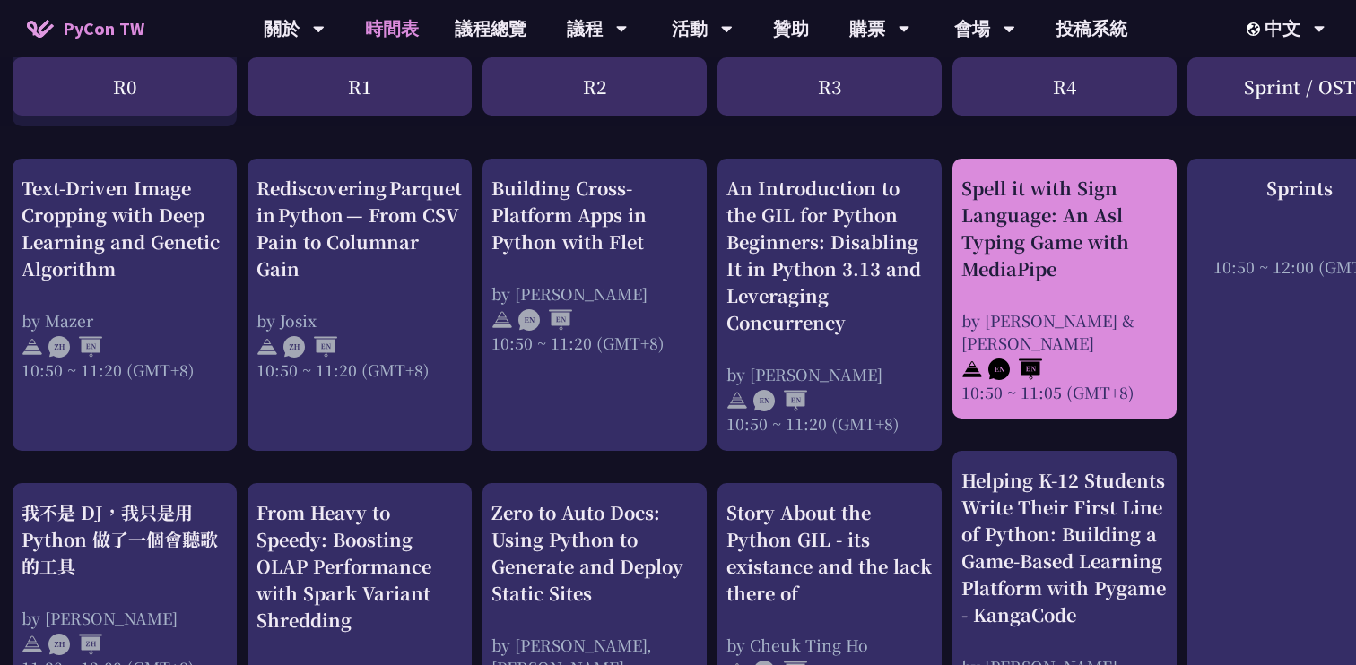
click at [1009, 213] on div "Spell it with Sign Language: An Asl Typing Game with MediaPipe" at bounding box center [1064, 229] width 206 height 108
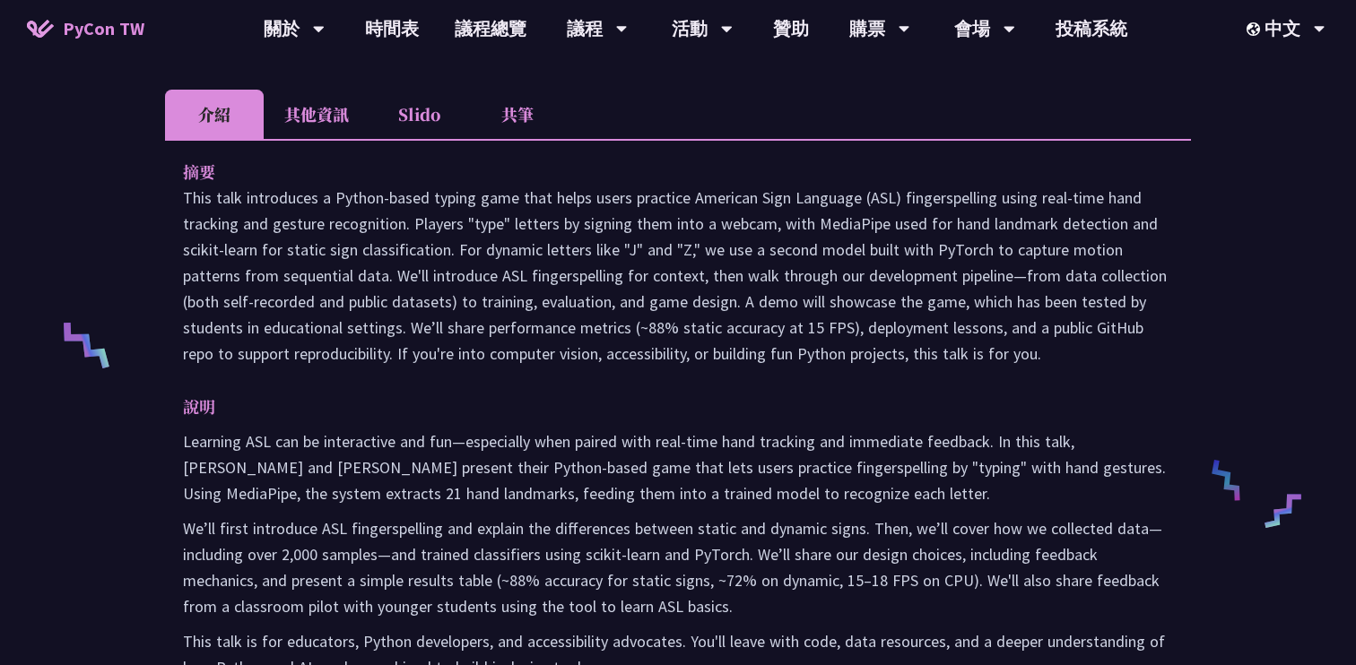
scroll to position [568, 0]
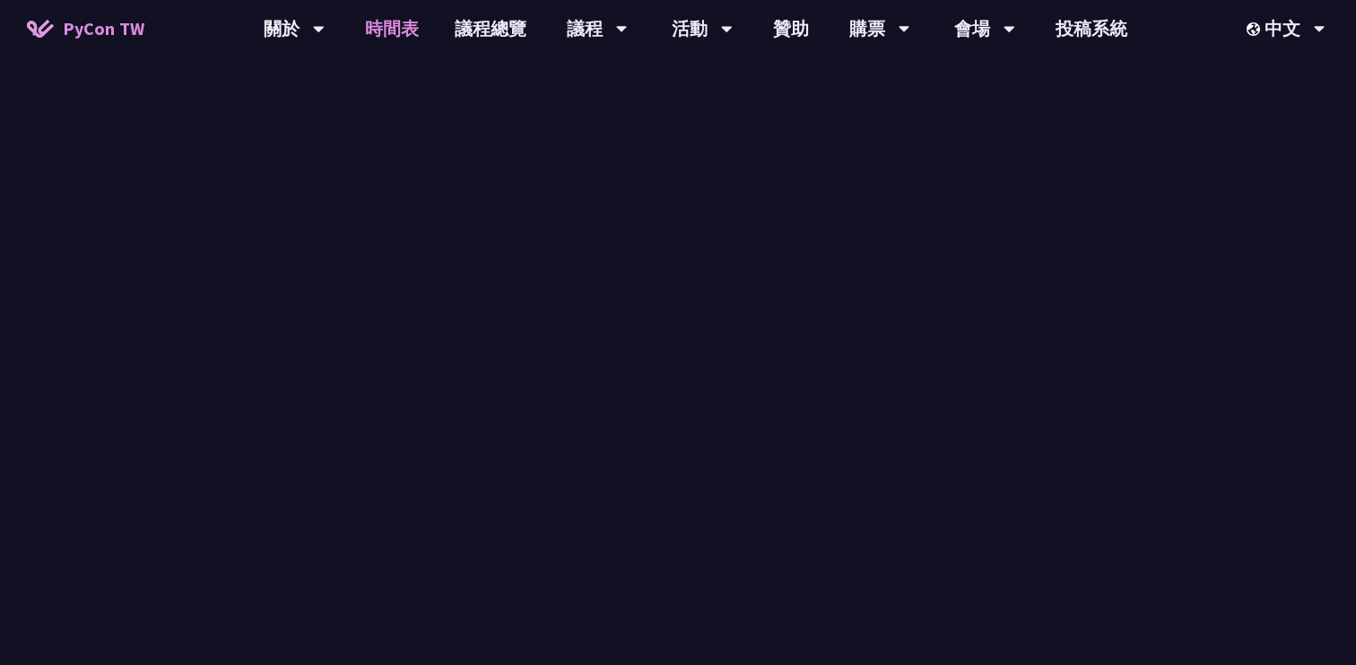
scroll to position [686, 0]
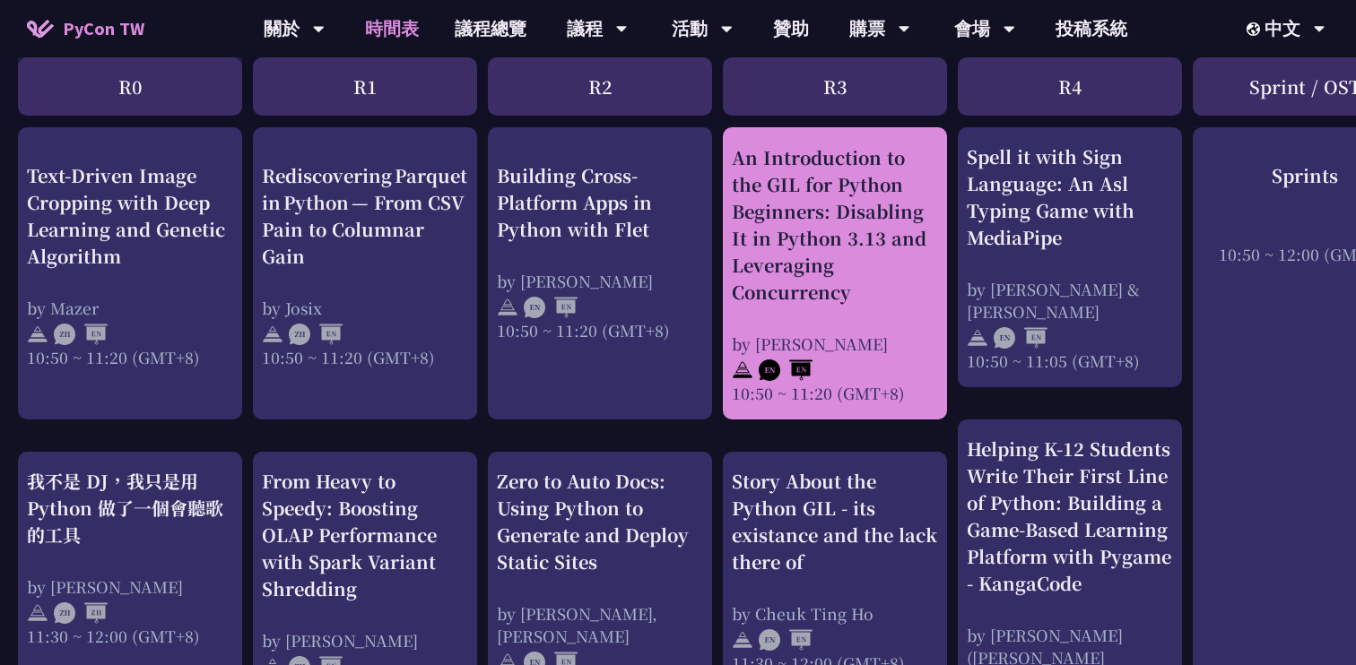
scroll to position [691, 0]
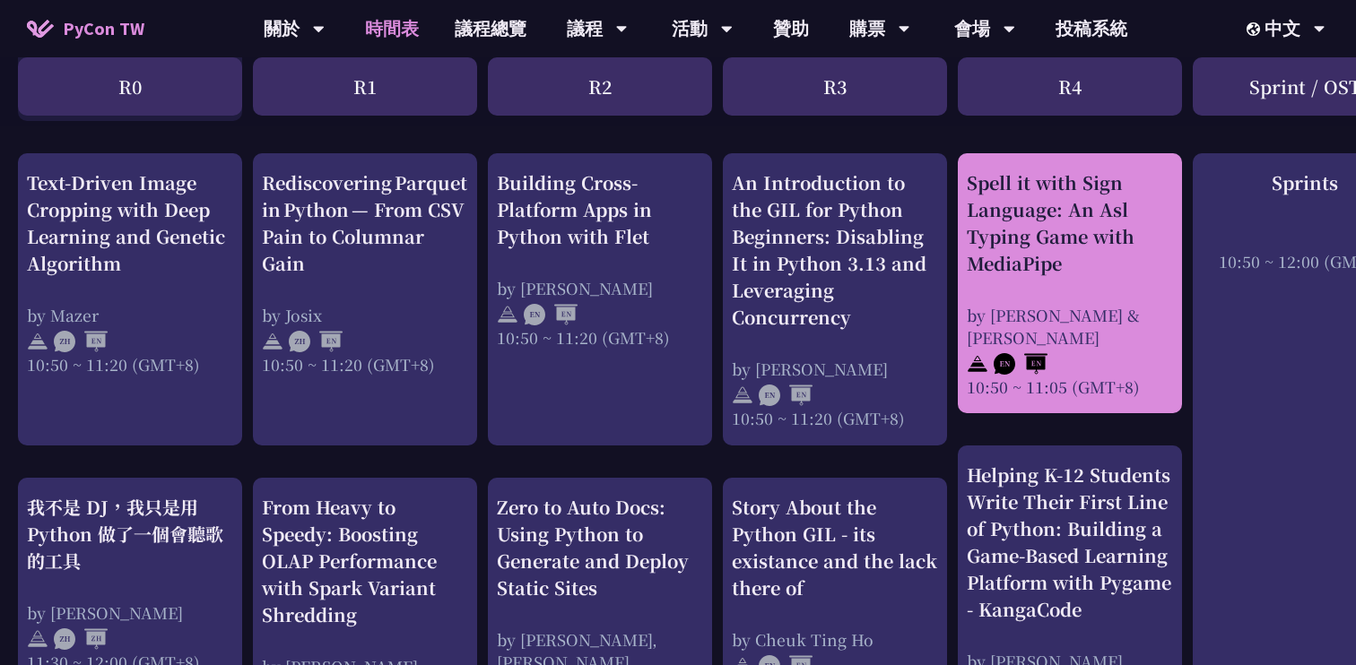
click at [1027, 245] on div "Spell it with Sign Language: An Asl Typing Game with MediaPipe" at bounding box center [1070, 223] width 206 height 108
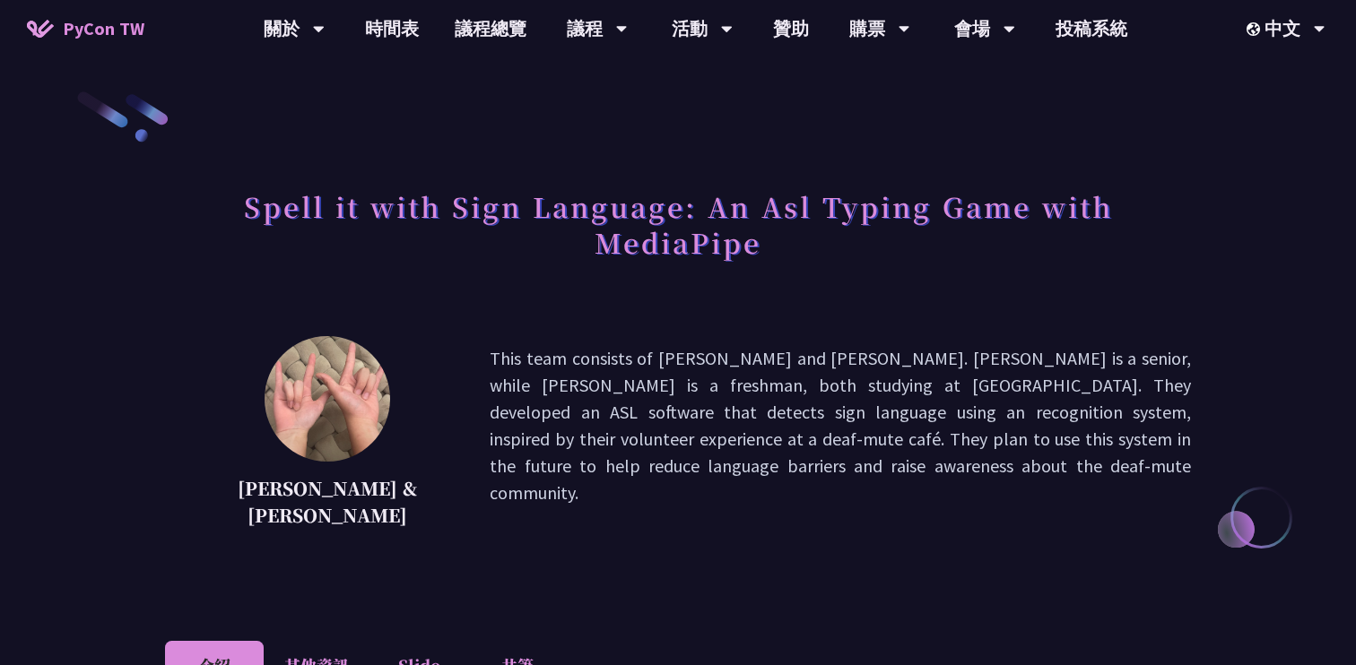
click at [815, 463] on p "This team consists of Megan Chang and Ethan Chang. Megan is a senior, while Eth…" at bounding box center [840, 439] width 701 height 188
click at [881, 374] on p "This team consists of Megan Chang and Ethan Chang. Megan is a senior, while Eth…" at bounding box center [840, 439] width 701 height 188
click at [475, 37] on link "議程總覽" at bounding box center [491, 28] width 108 height 57
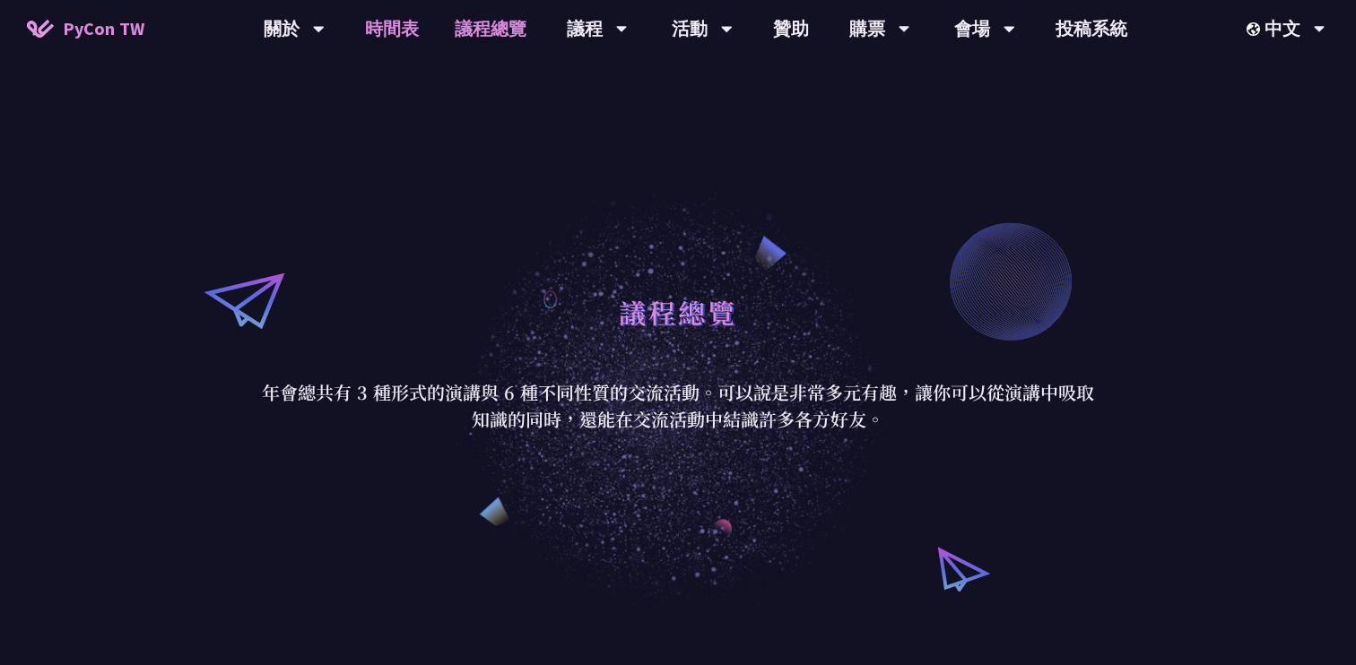
click at [412, 34] on link "時間表" at bounding box center [392, 28] width 90 height 57
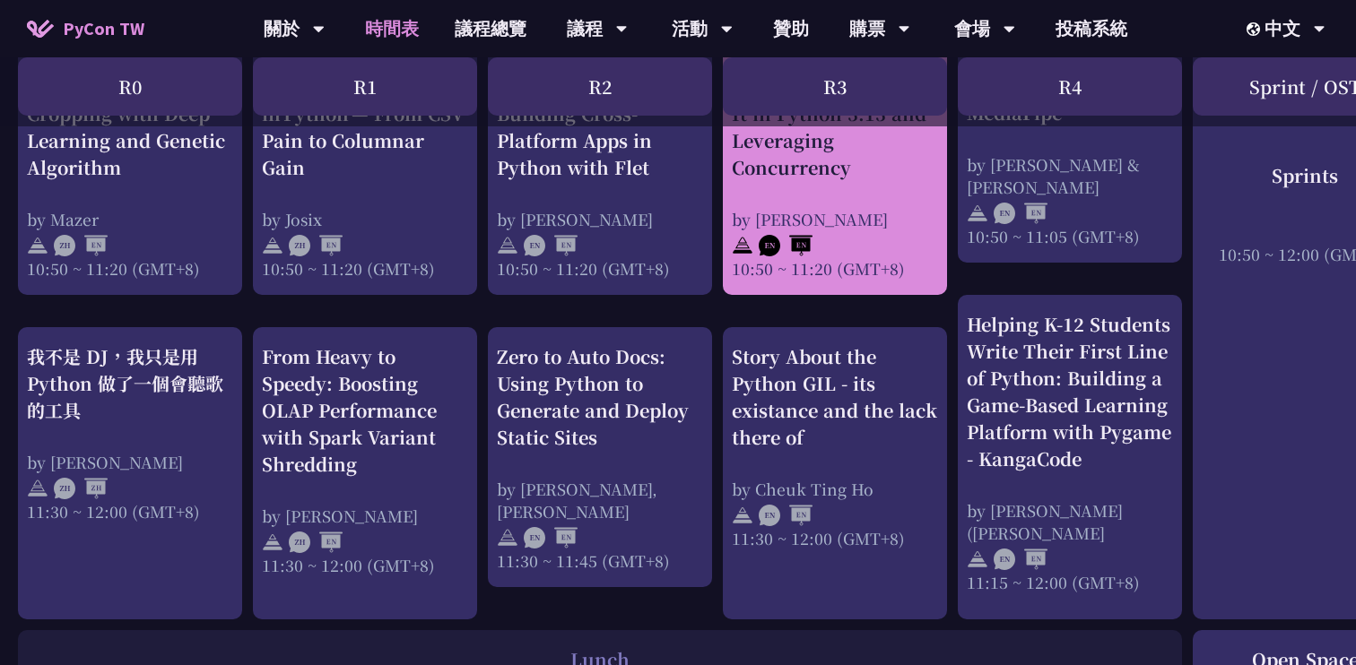
scroll to position [826, 0]
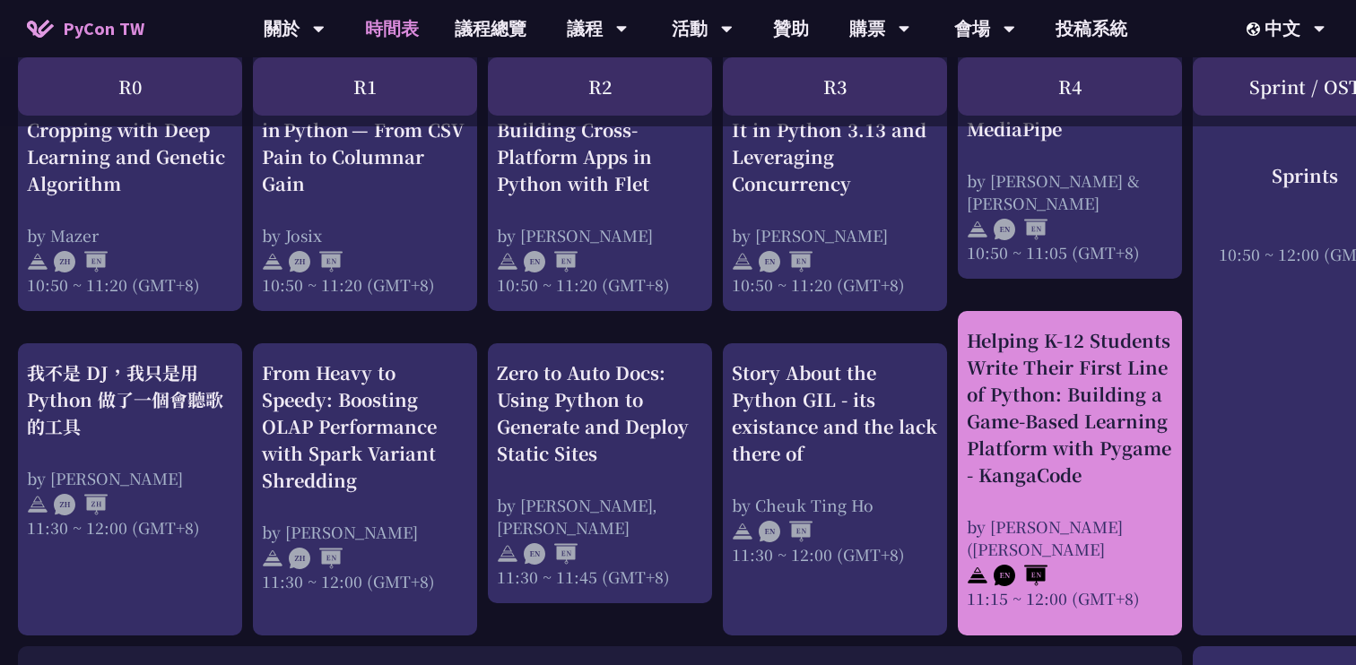
click at [1117, 474] on div "Helping K-12 Students Write Their First Line of Python: Building a Game-Based L…" at bounding box center [1070, 407] width 206 height 161
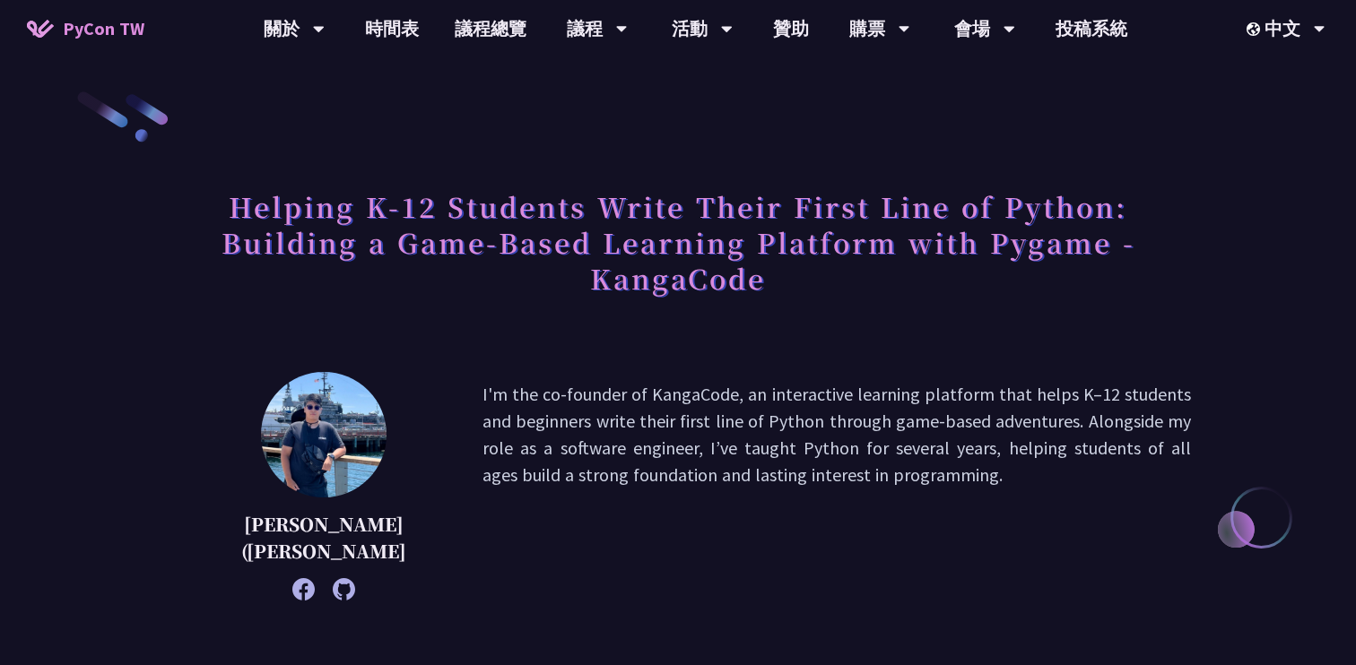
click at [333, 588] on icon at bounding box center [344, 589] width 22 height 22
click at [683, 398] on p "I'm the co-founder of KangaCode, an interactive learning platform that helps K–…" at bounding box center [836, 486] width 708 height 211
copy p "KangaCode"
click at [1098, 239] on h1 "Helping K-12 Students Write Their First Line of Python: Building a Game-Based L…" at bounding box center [678, 242] width 1026 height 126
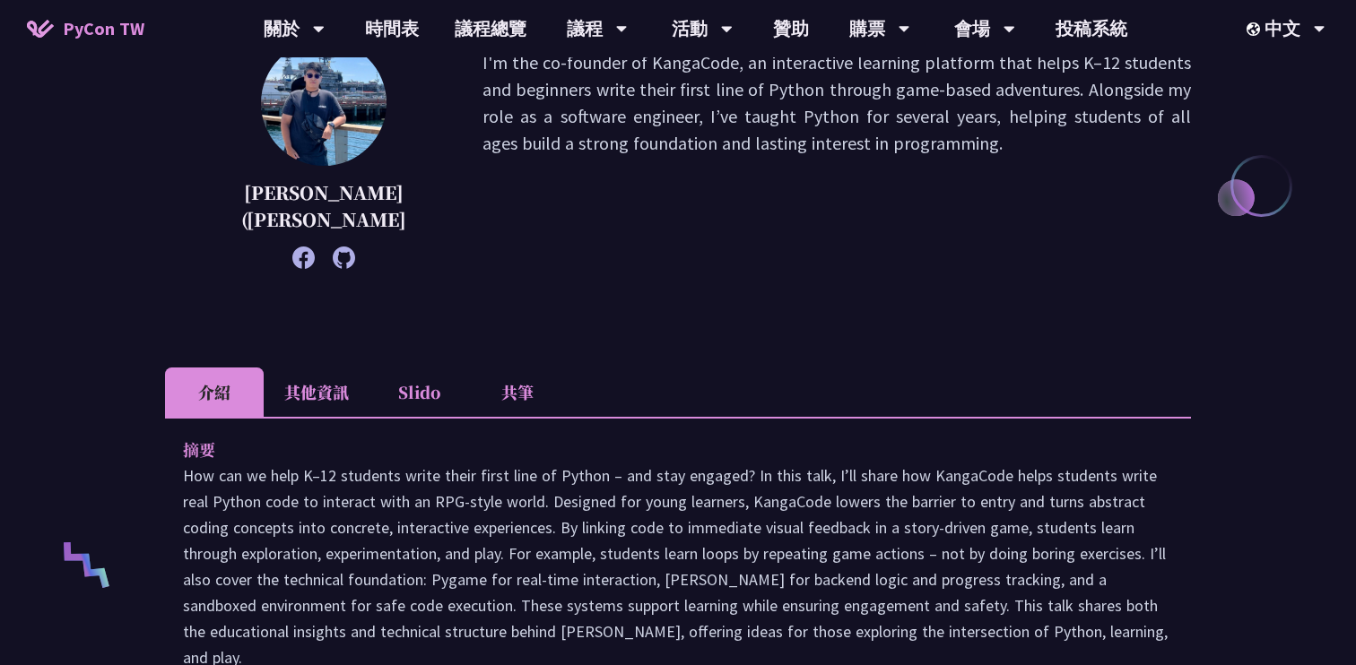
scroll to position [343, 0]
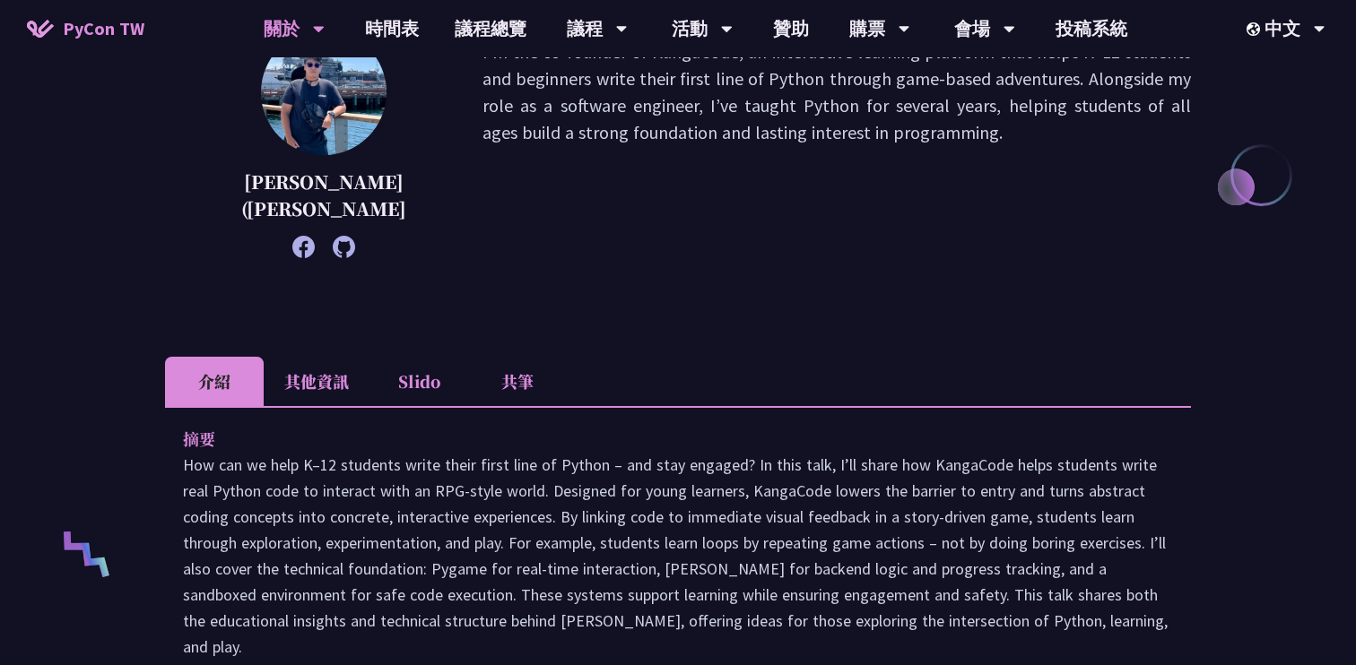
scroll to position [826, 0]
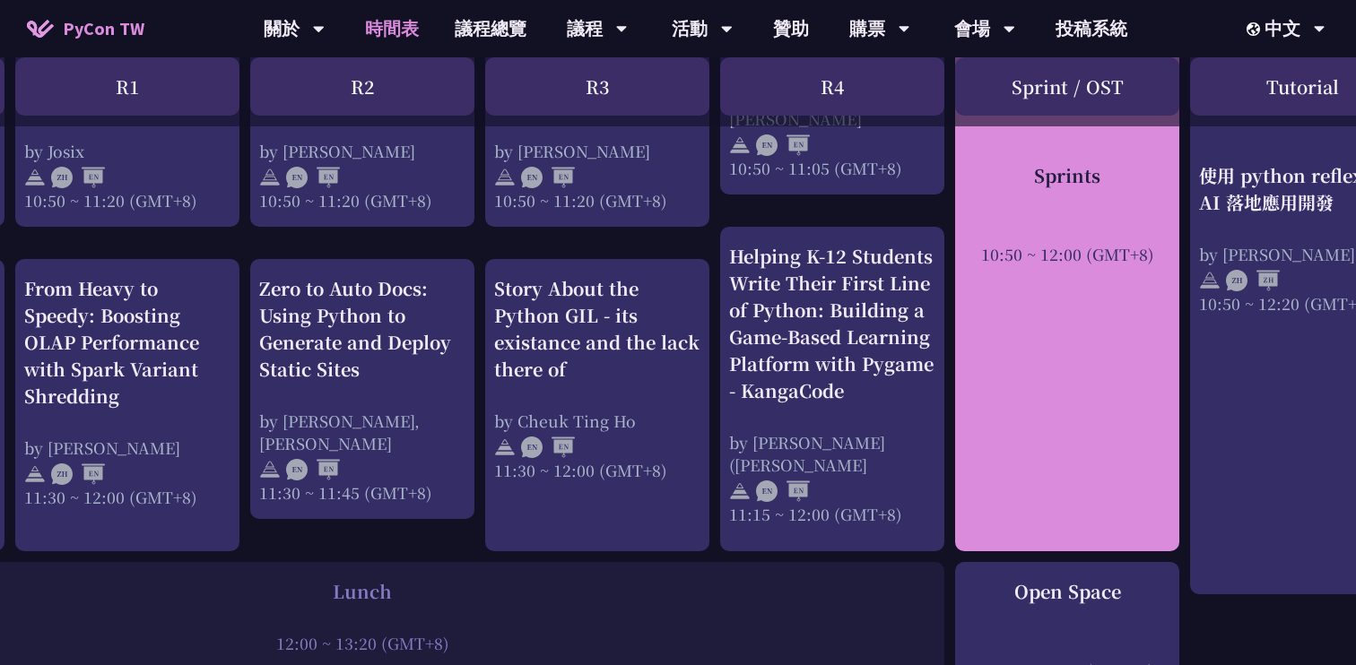
scroll to position [910, 221]
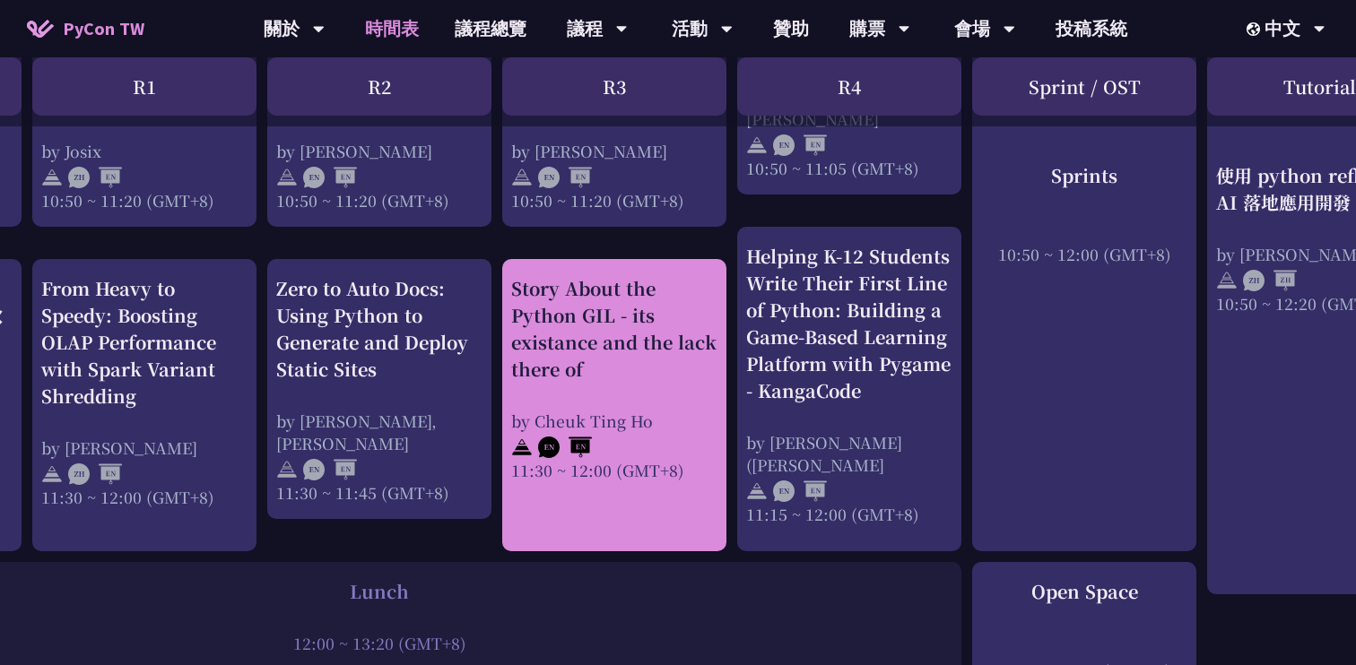
click at [681, 352] on div "Story About the Python GIL - its existance and the lack there of" at bounding box center [614, 329] width 206 height 108
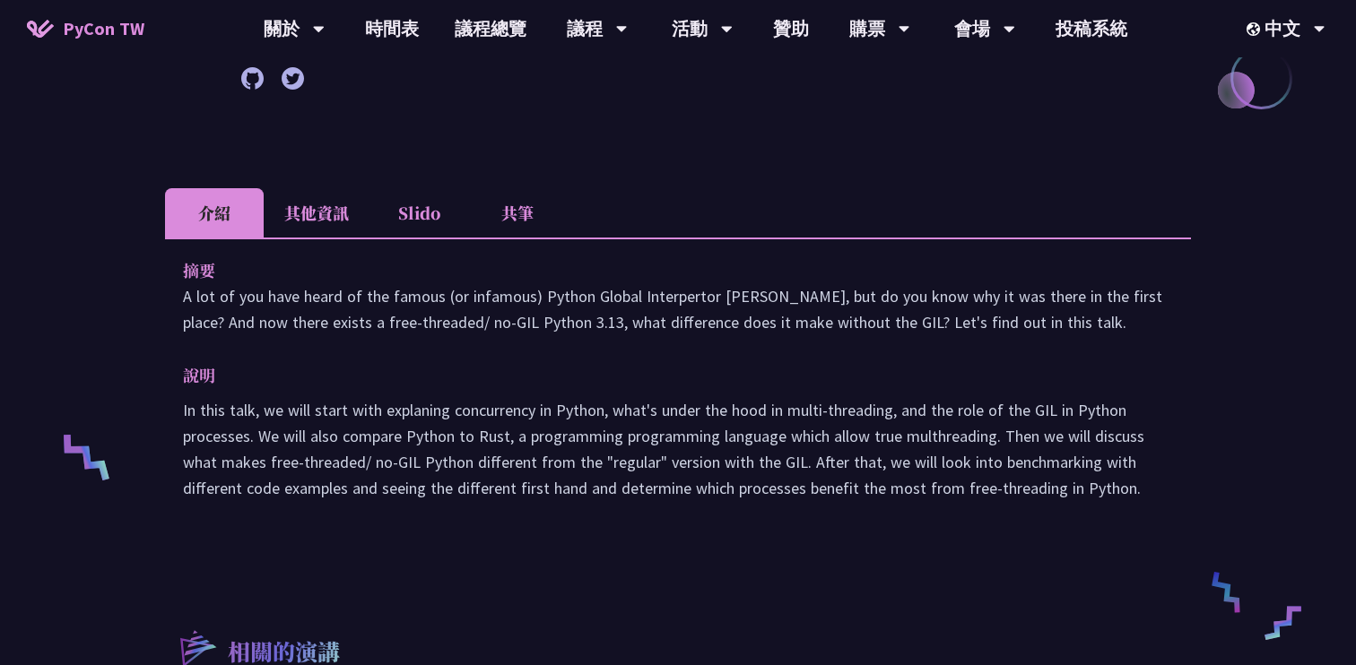
scroll to position [447, 0]
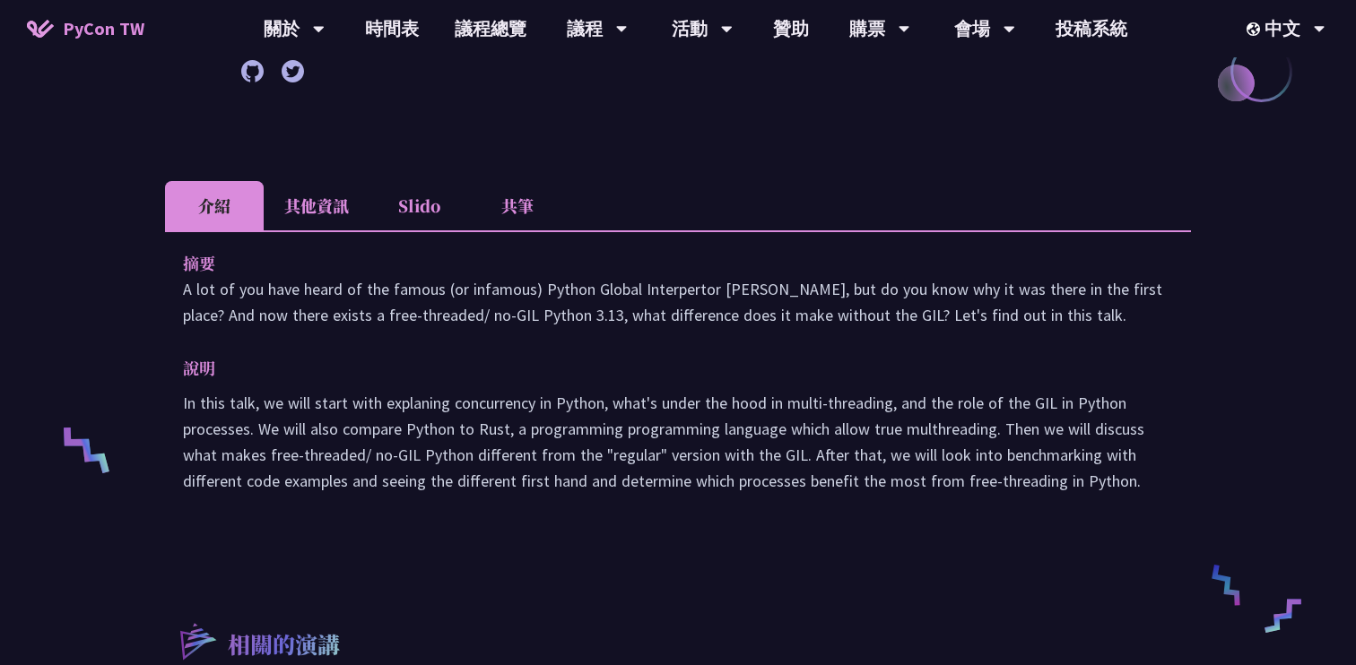
scroll to position [910, 0]
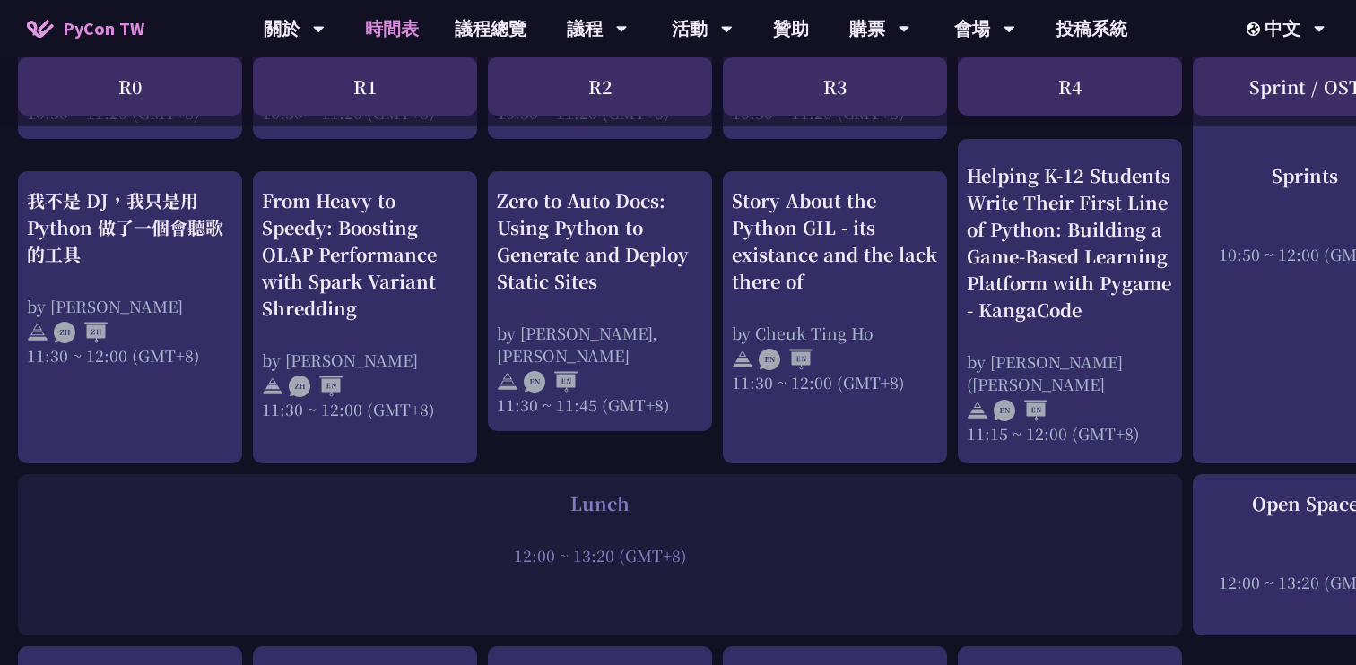
scroll to position [978, 0]
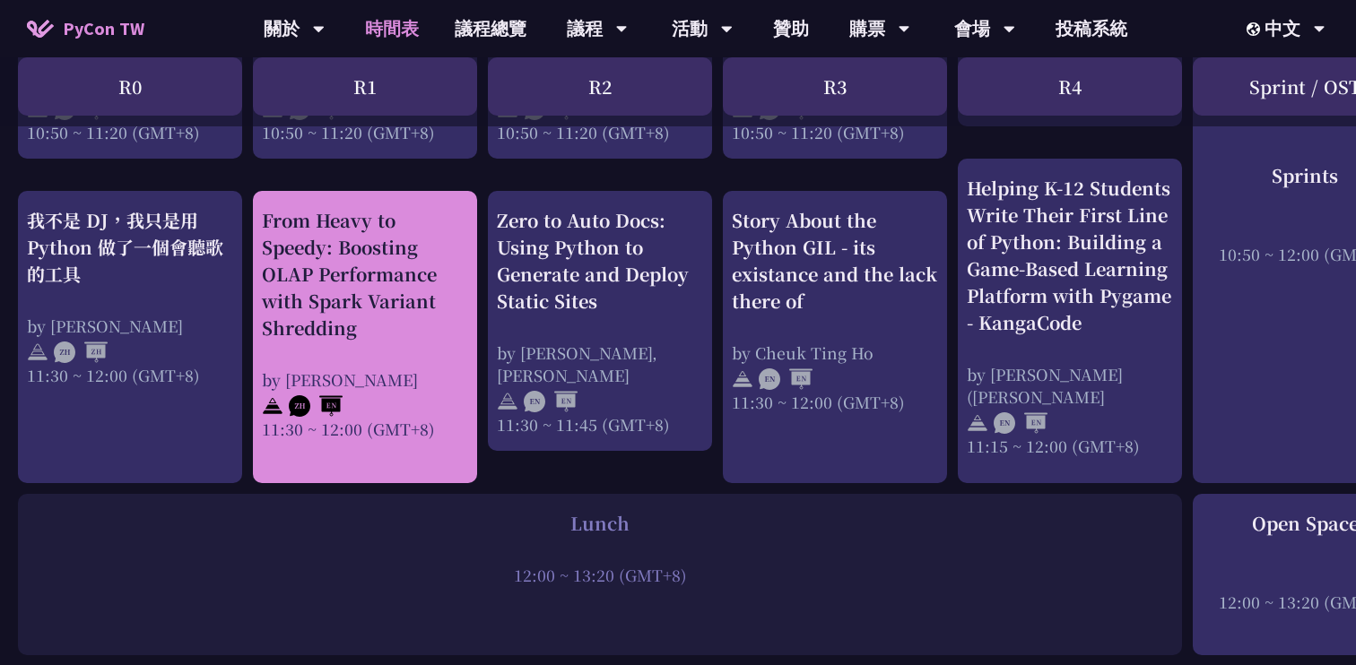
click at [422, 325] on div "From Heavy to Speedy: Boosting OLAP Performance with Spark Variant Shredding" at bounding box center [365, 274] width 206 height 135
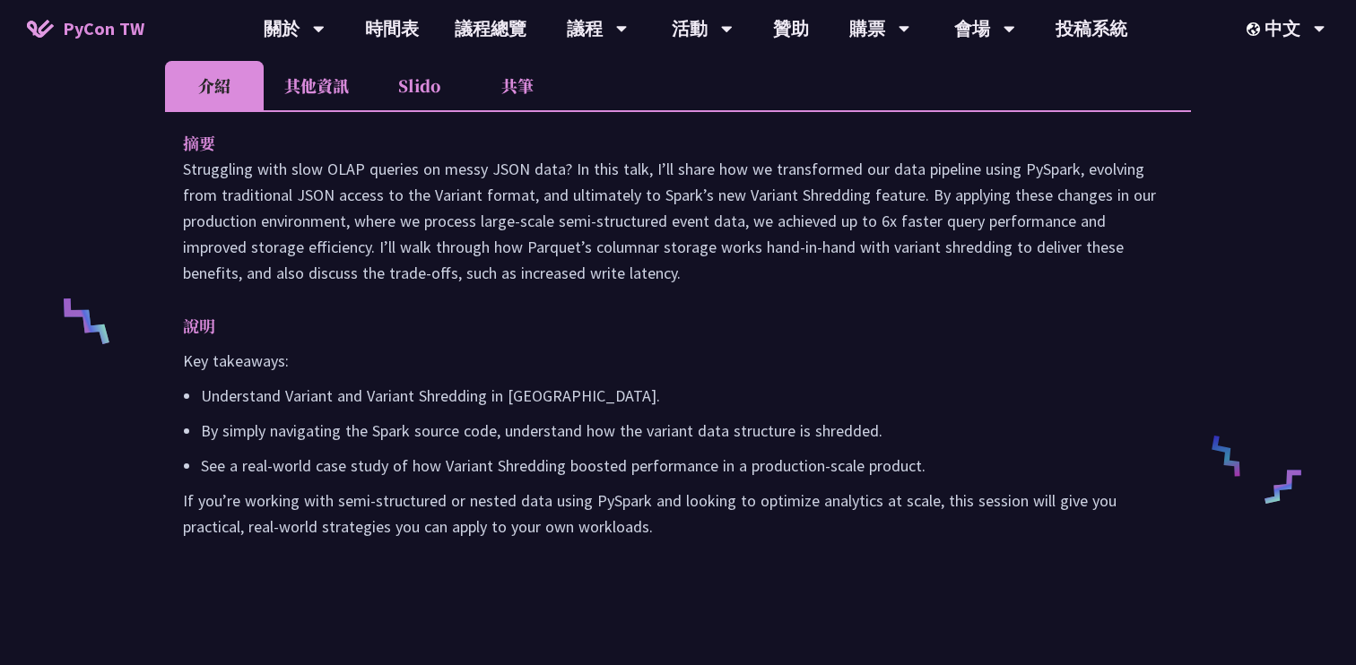
scroll to position [579, 0]
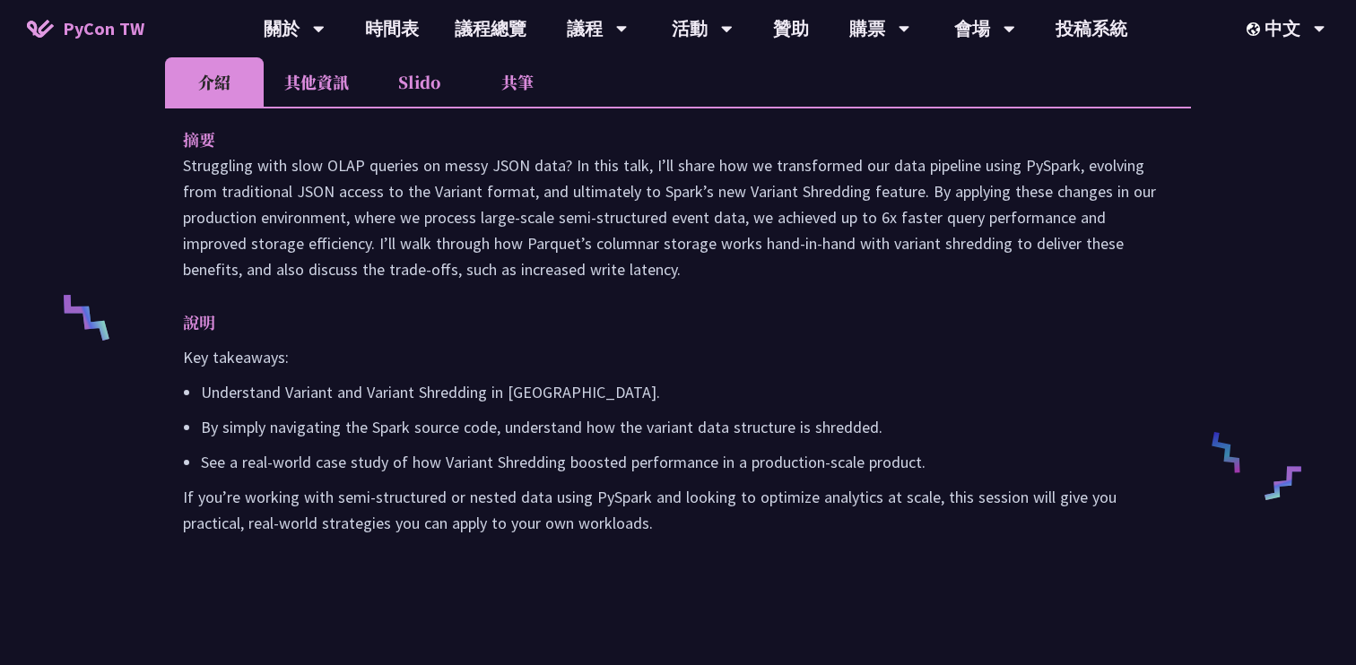
click at [1005, 366] on div "說明 Key takeaways: Understand Variant and Variant Shredding in PySpark. By simpl…" at bounding box center [678, 422] width 990 height 227
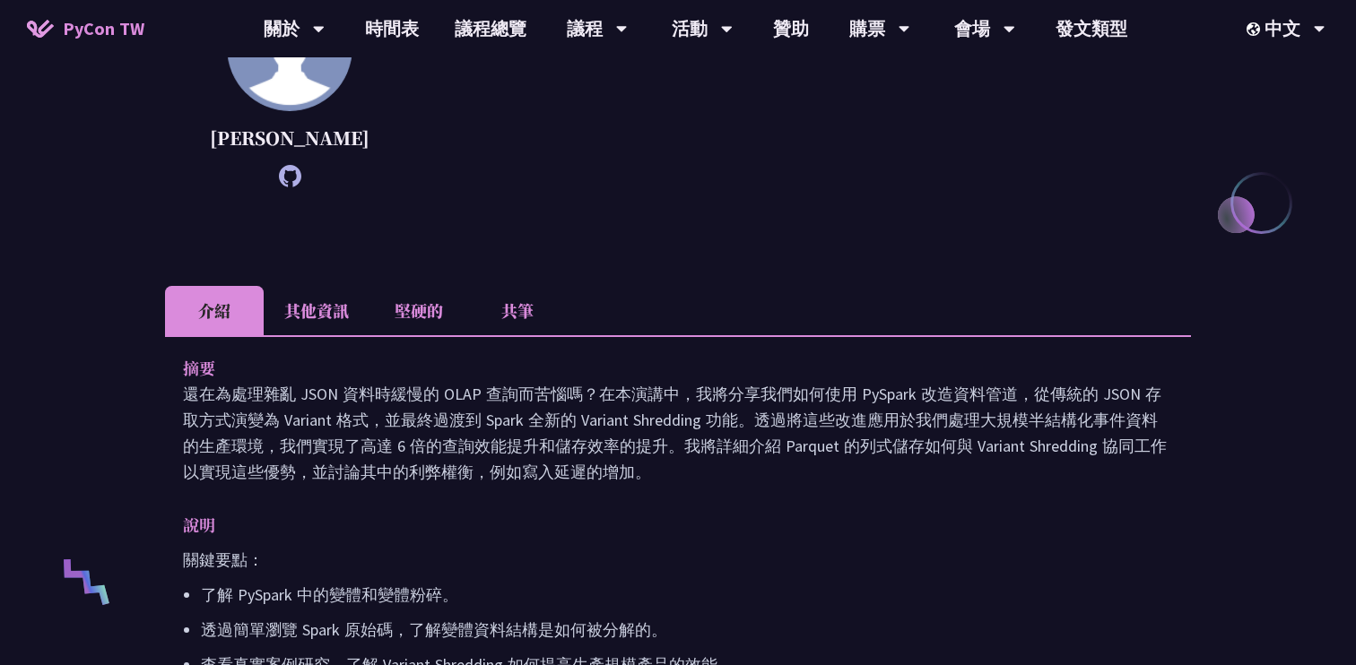
scroll to position [317, 0]
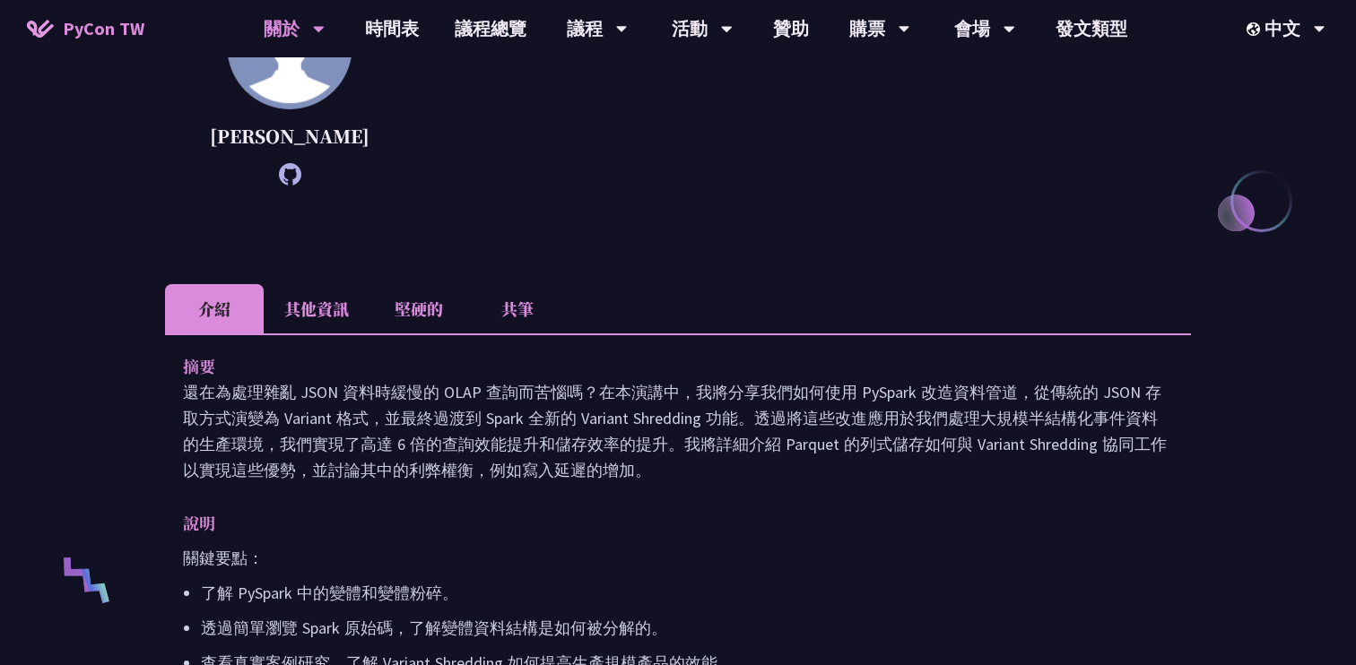
scroll to position [978, 0]
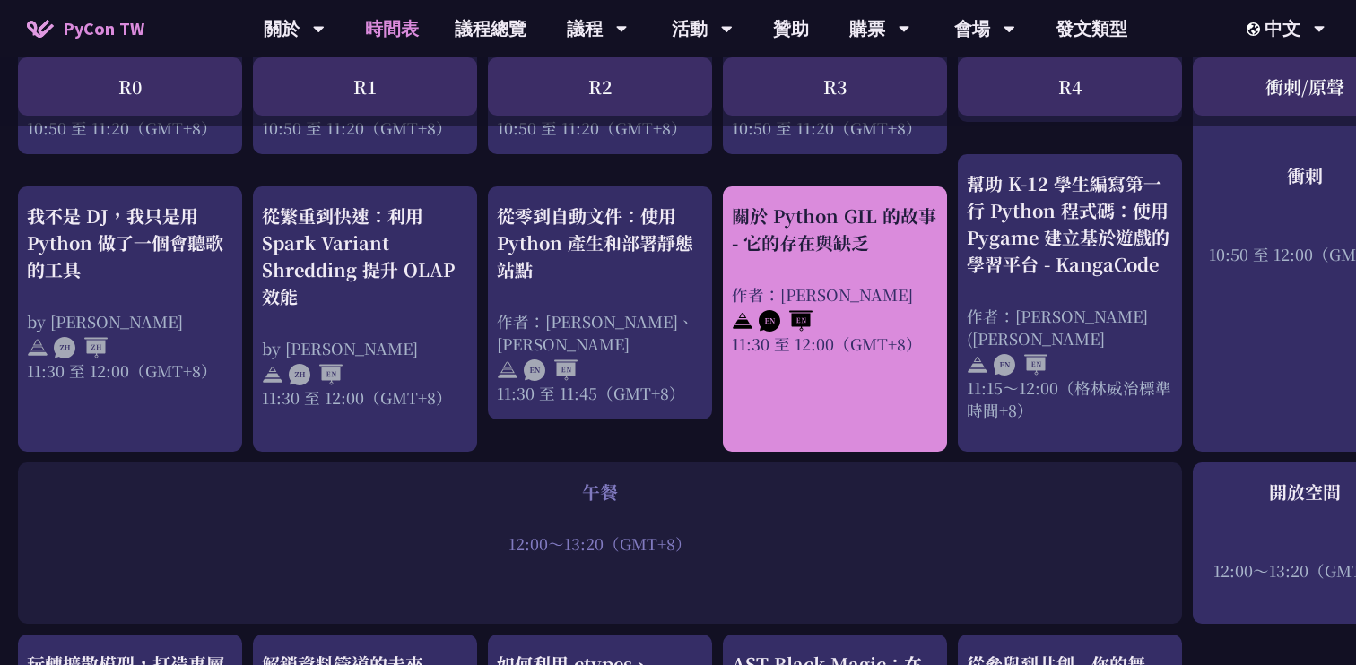
click at [881, 409] on link "關於 Python GIL 的故事 - 它的存在與缺乏 作者：Cheuk Ting Ho 11:30 至 12:00（GMT+8）" at bounding box center [835, 320] width 206 height 234
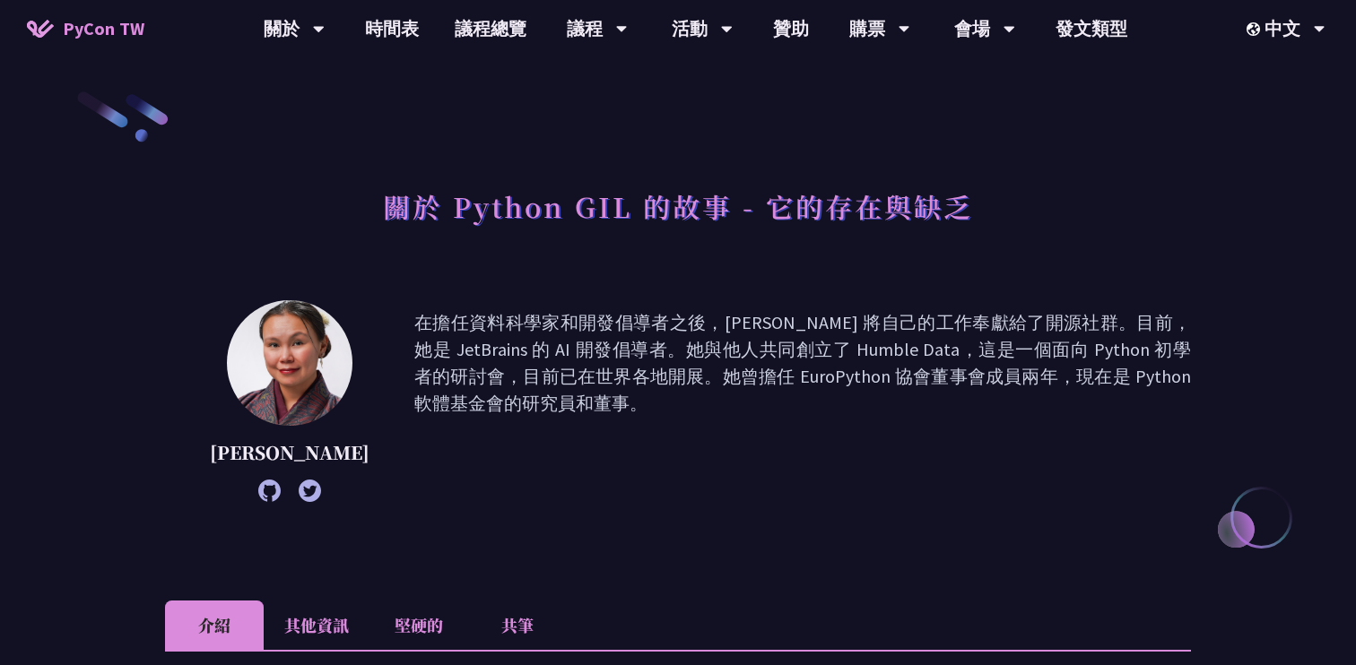
click at [860, 421] on font "在擔任資料科學家和開發倡導者之後，Cheuk 將自己的工作奉獻給了開源社群。目前，她是 JetBrains 的 AI 開發倡導者。她與他人共同創立了 Humb…" at bounding box center [802, 401] width 777 height 184
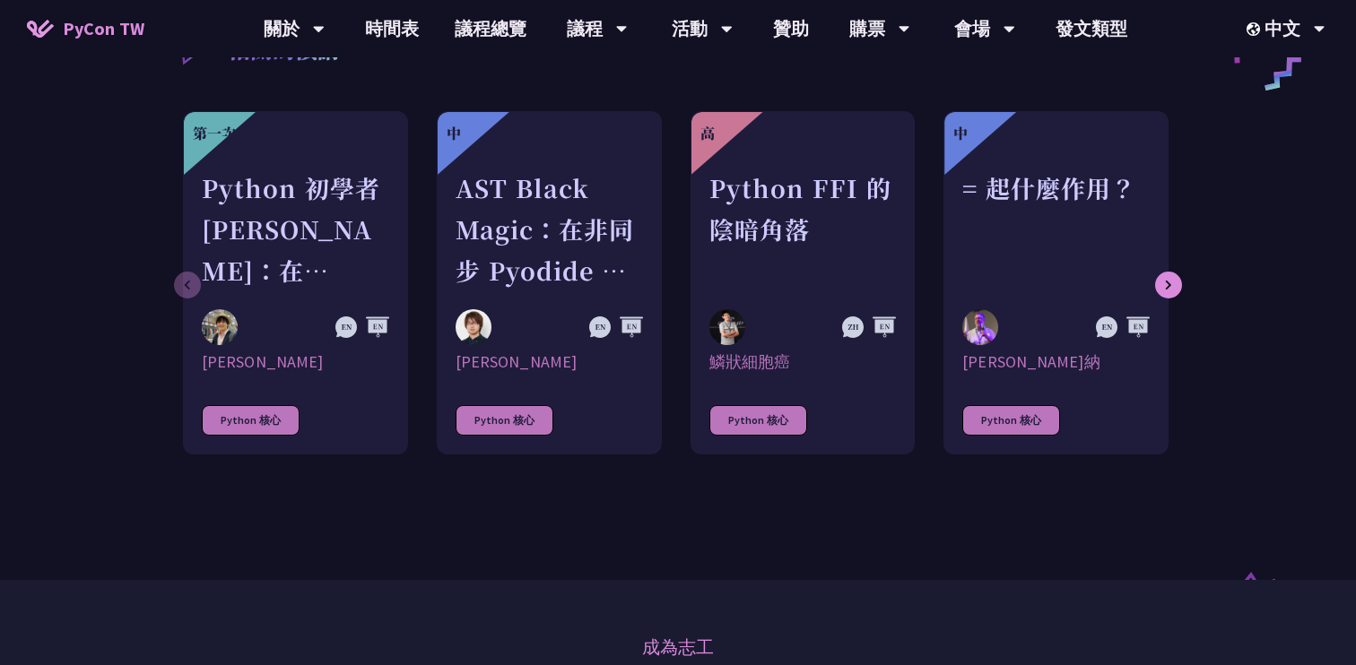
scroll to position [990, 0]
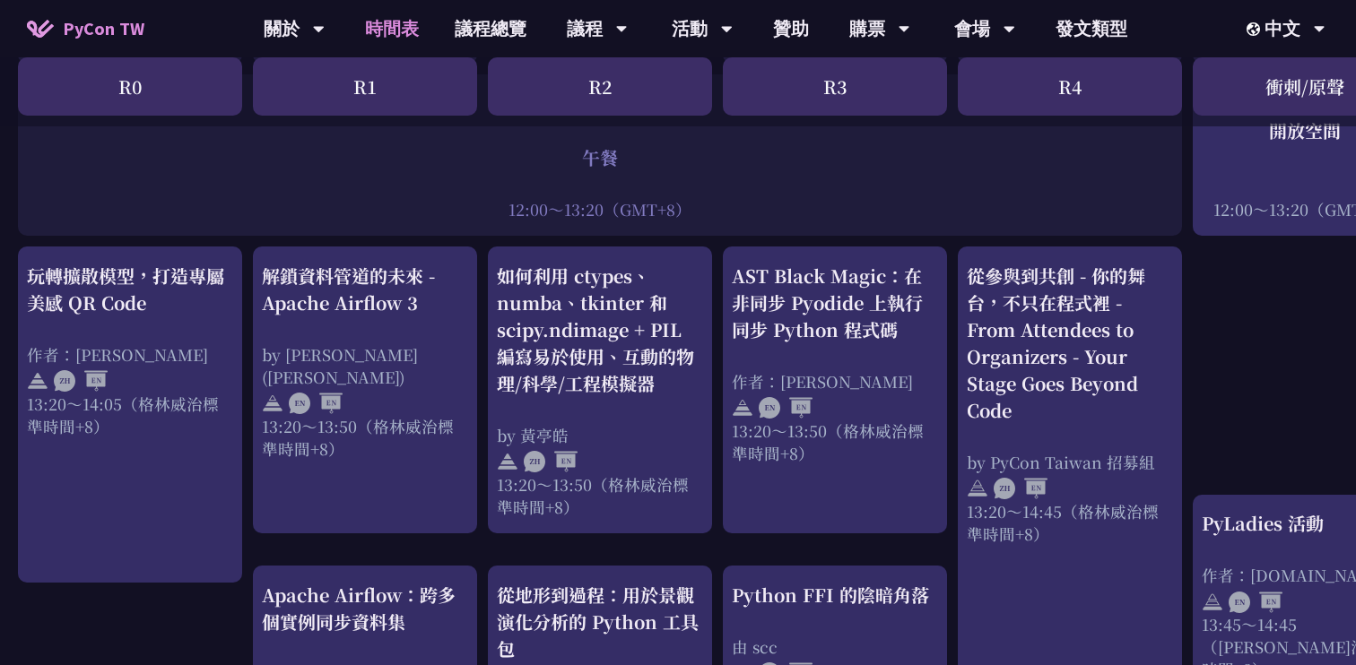
scroll to position [1350, 0]
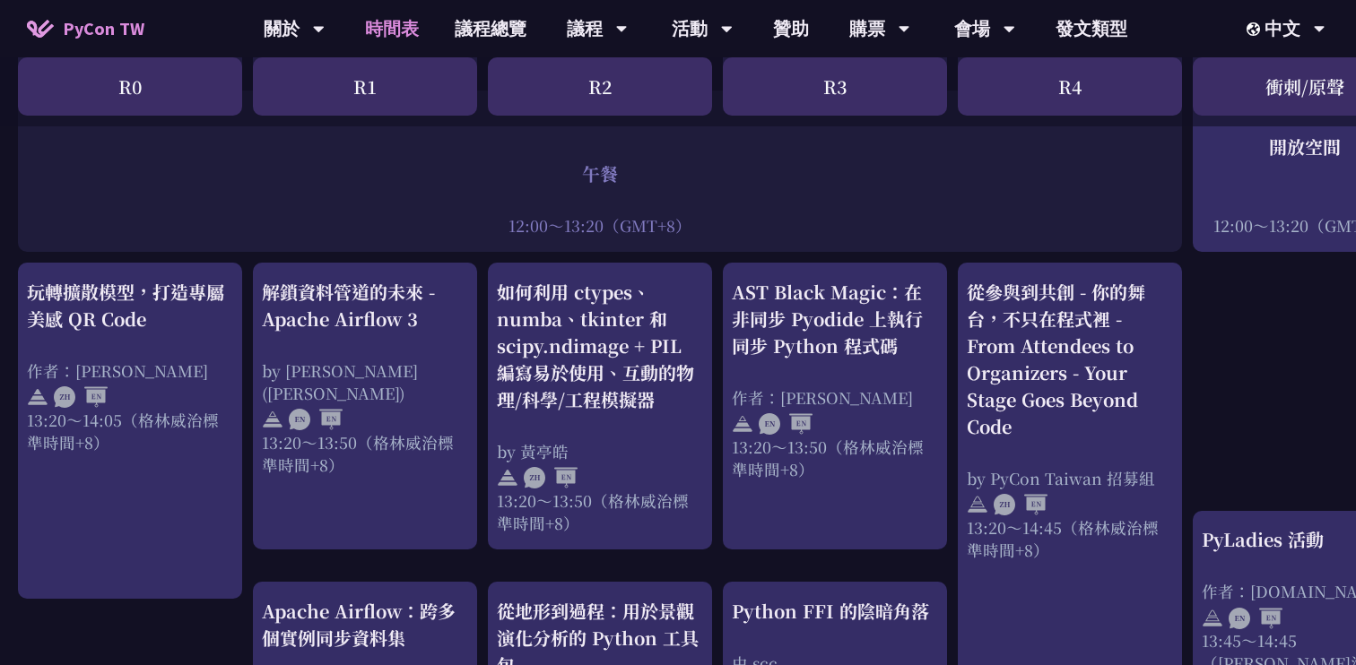
click at [483, 316] on div "Python 初學者 GIL 簡介：在 Python 3.13 中禁用它並利用並發 作者：齊藤佑 10:50 至 11:20（GMT+8） 關於 Python…" at bounding box center [952, 428] width 1905 height 2829
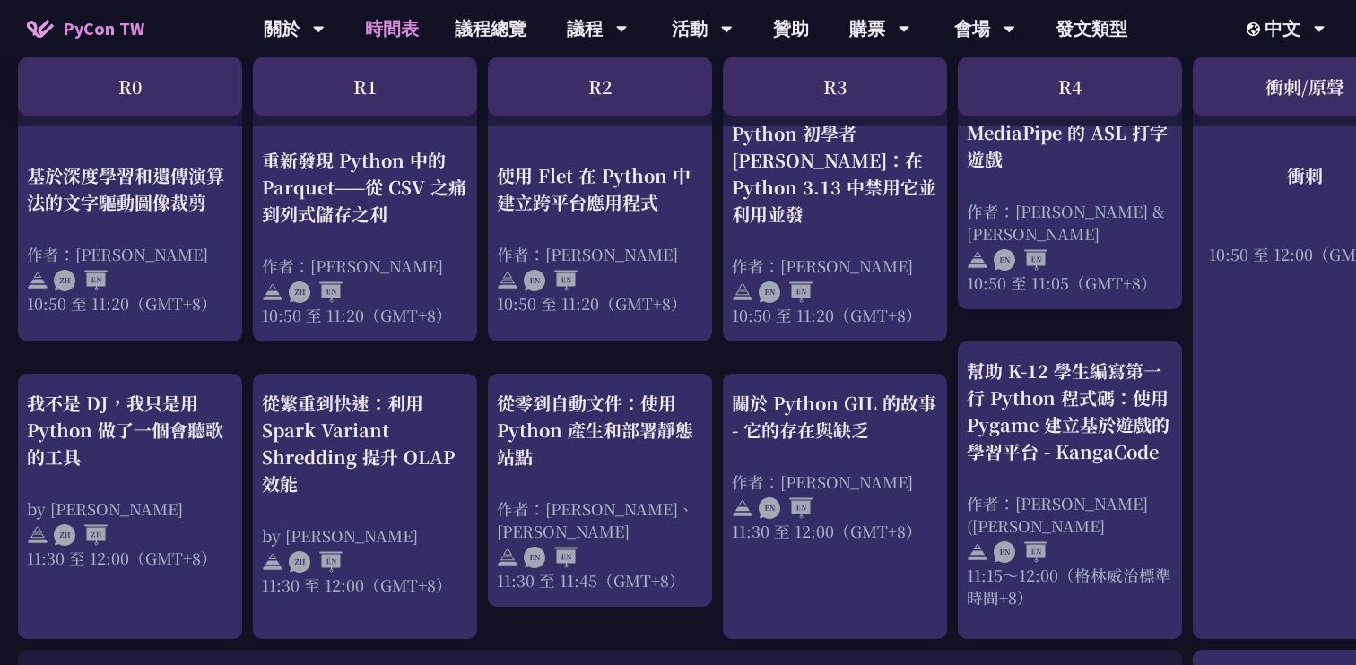
scroll to position [795, 0]
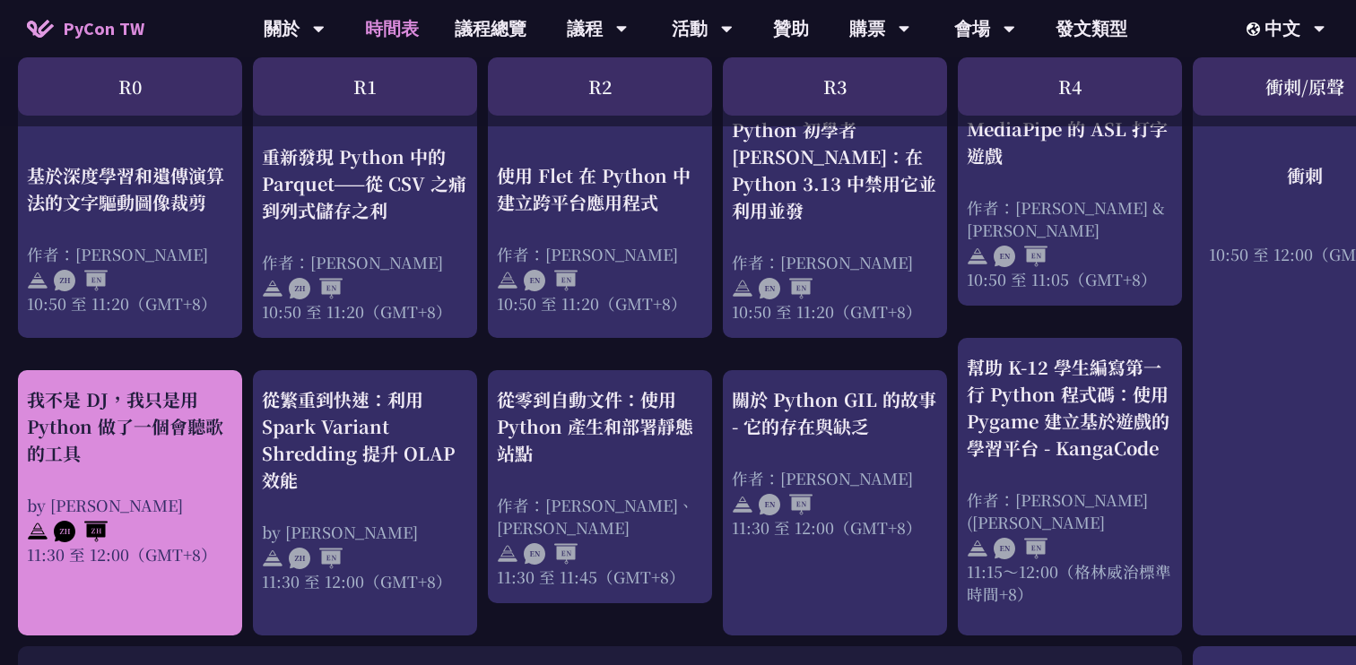
click at [176, 435] on div "我不是 DJ，我只是用 Python 做了一個會聽歌的工具" at bounding box center [130, 426] width 206 height 81
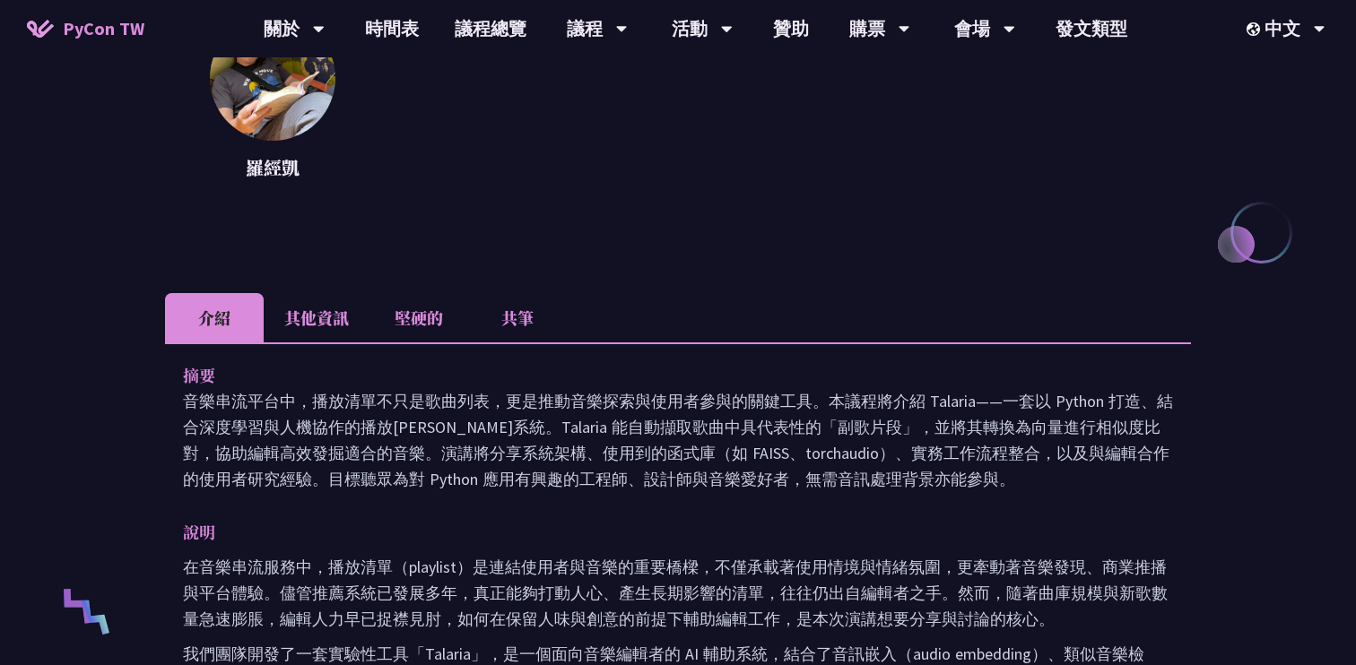
scroll to position [291, 0]
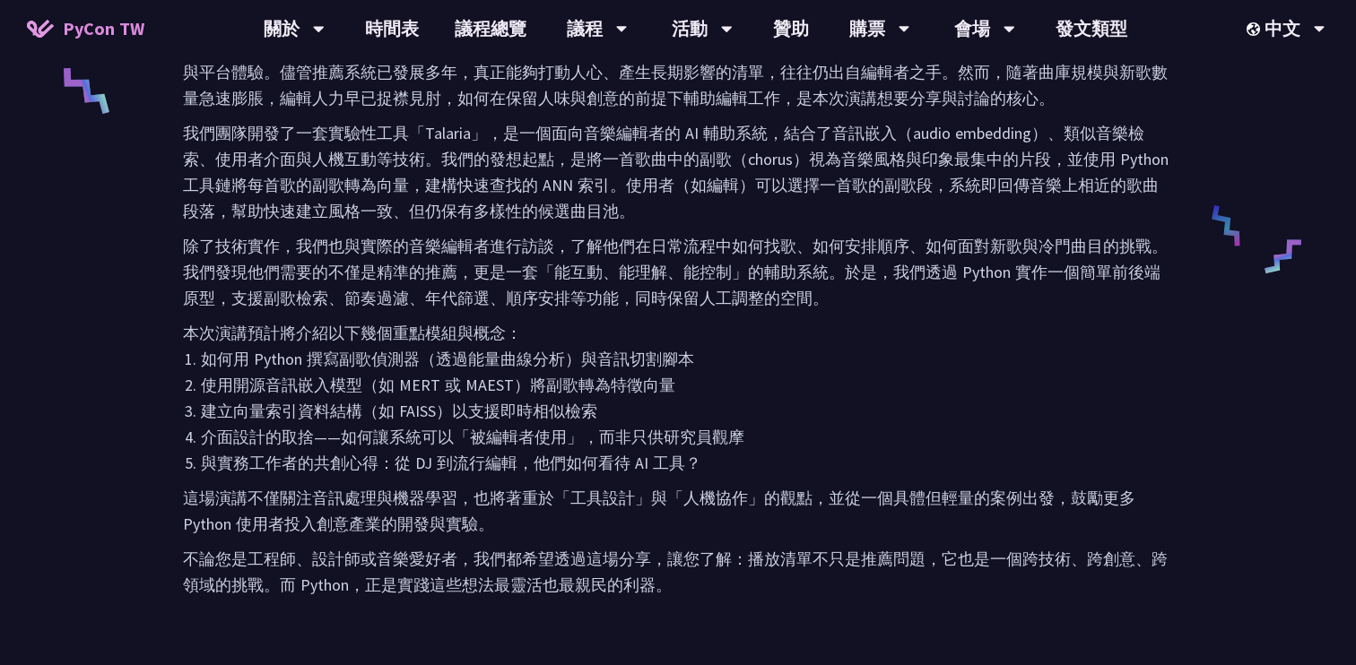
scroll to position [781, 0]
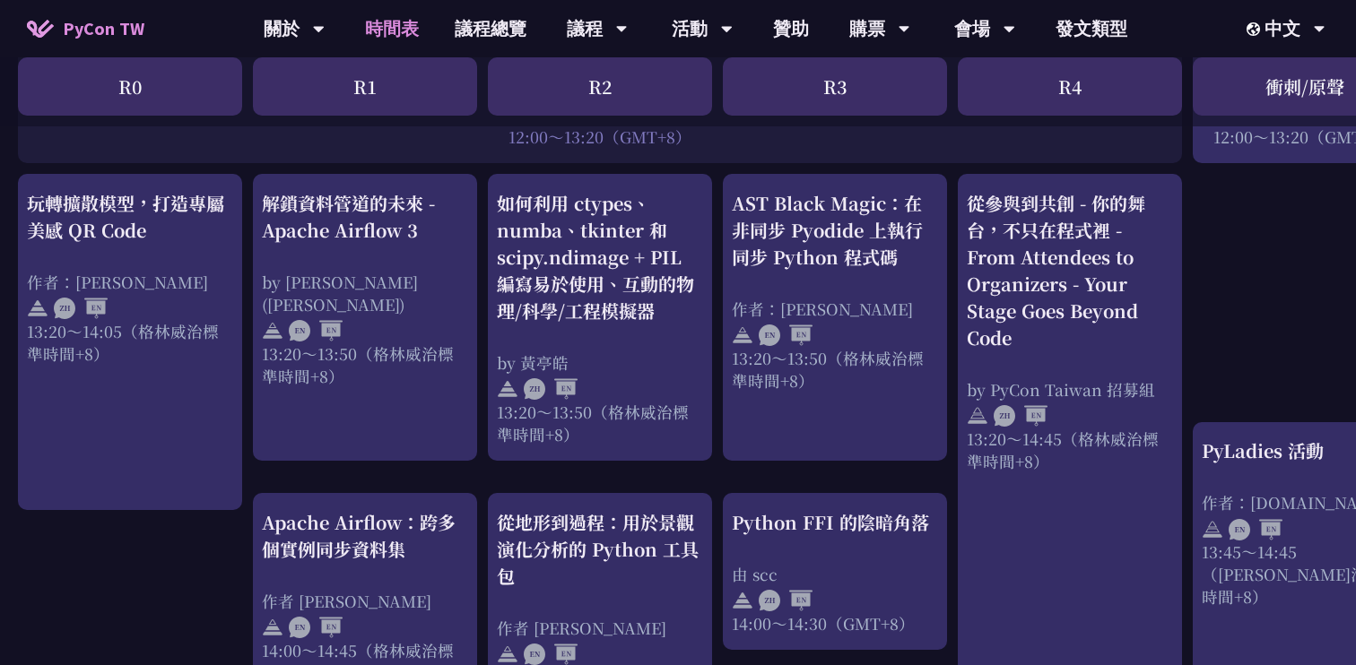
scroll to position [1442, 0]
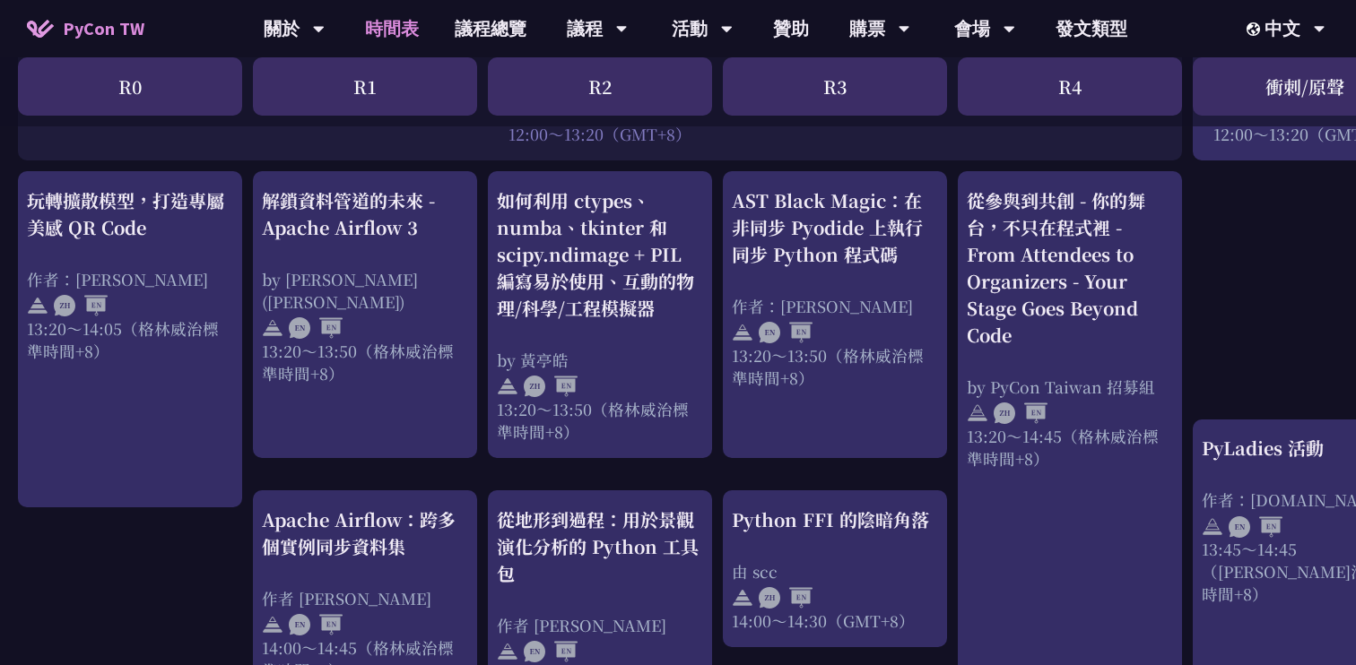
click at [489, 460] on div "Python 初學者 GIL 簡介：在 Python 3.13 中禁用它並利用並發 作者：齊藤佑 10:50 至 11:20（GMT+8） 關於 Python…" at bounding box center [952, 337] width 1905 height 2829
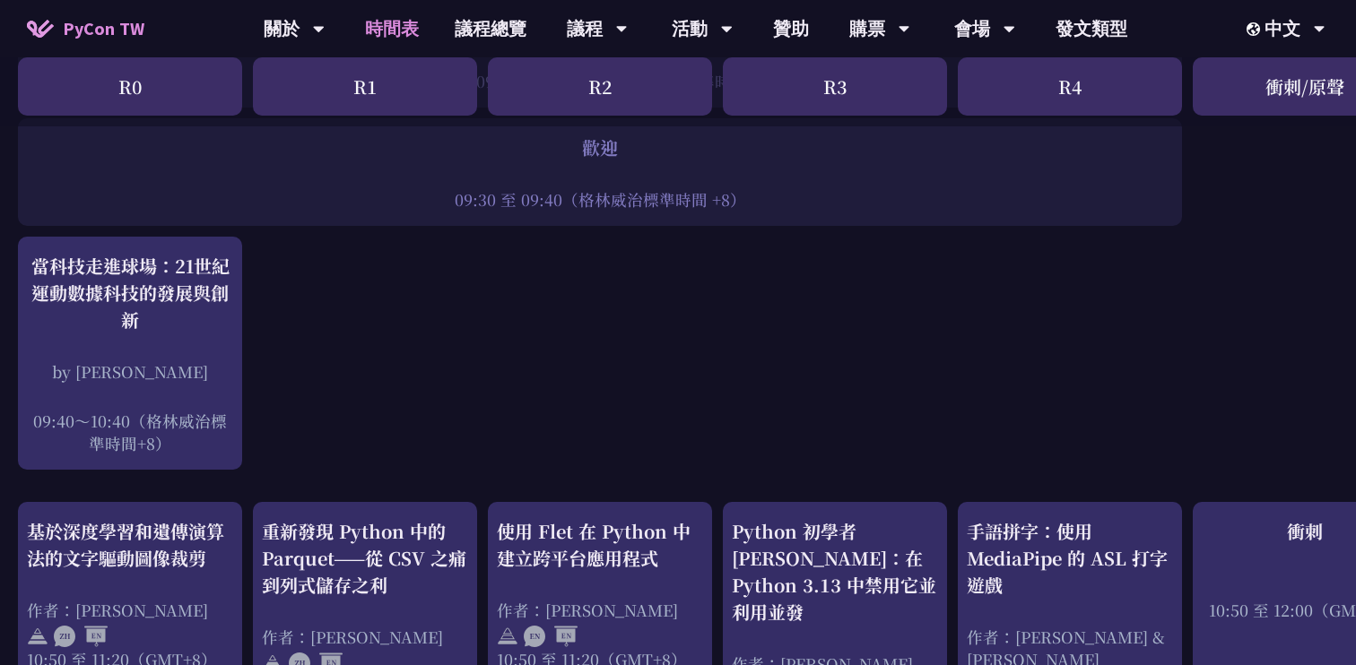
scroll to position [0, 0]
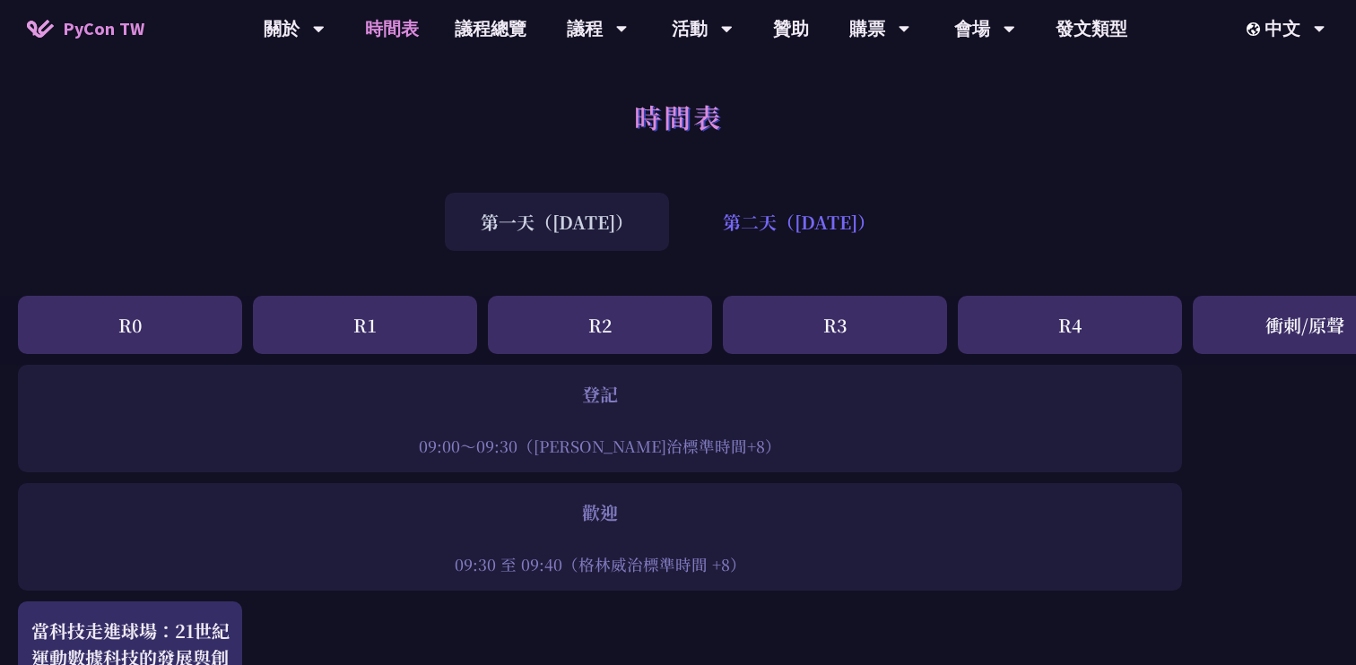
click at [743, 215] on font "第二天（9月7日）" at bounding box center [799, 222] width 152 height 26
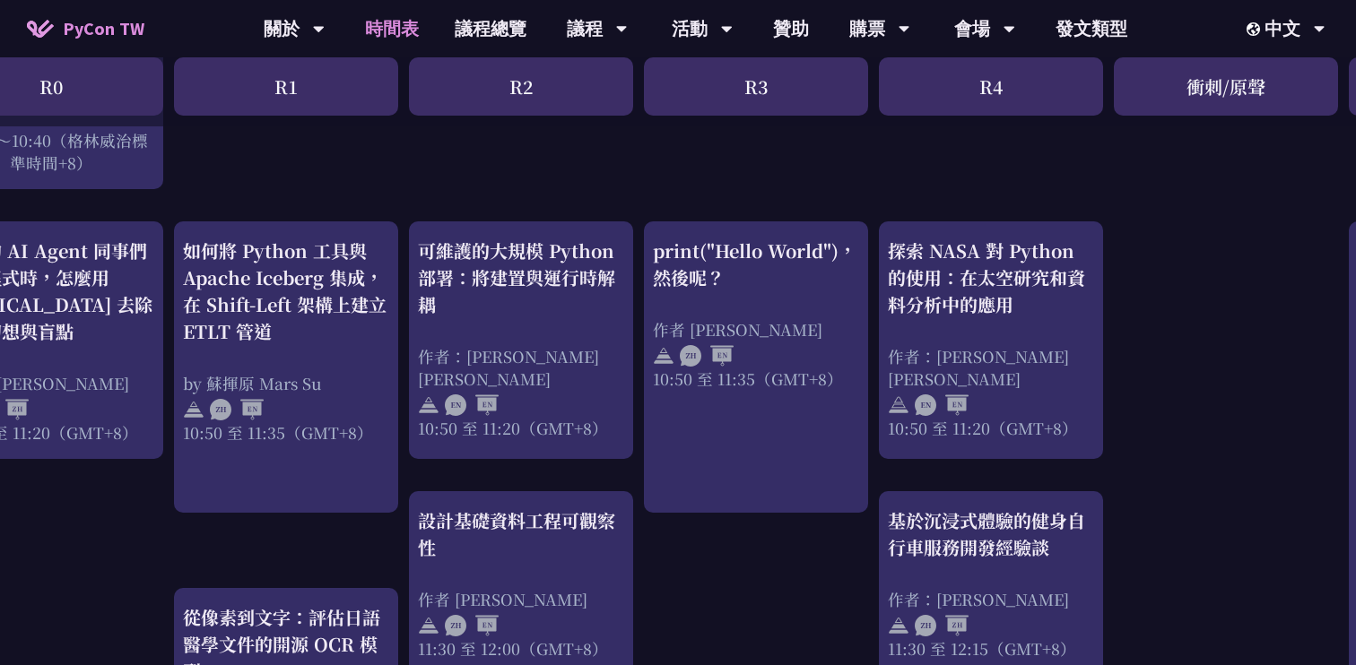
scroll to position [619, 78]
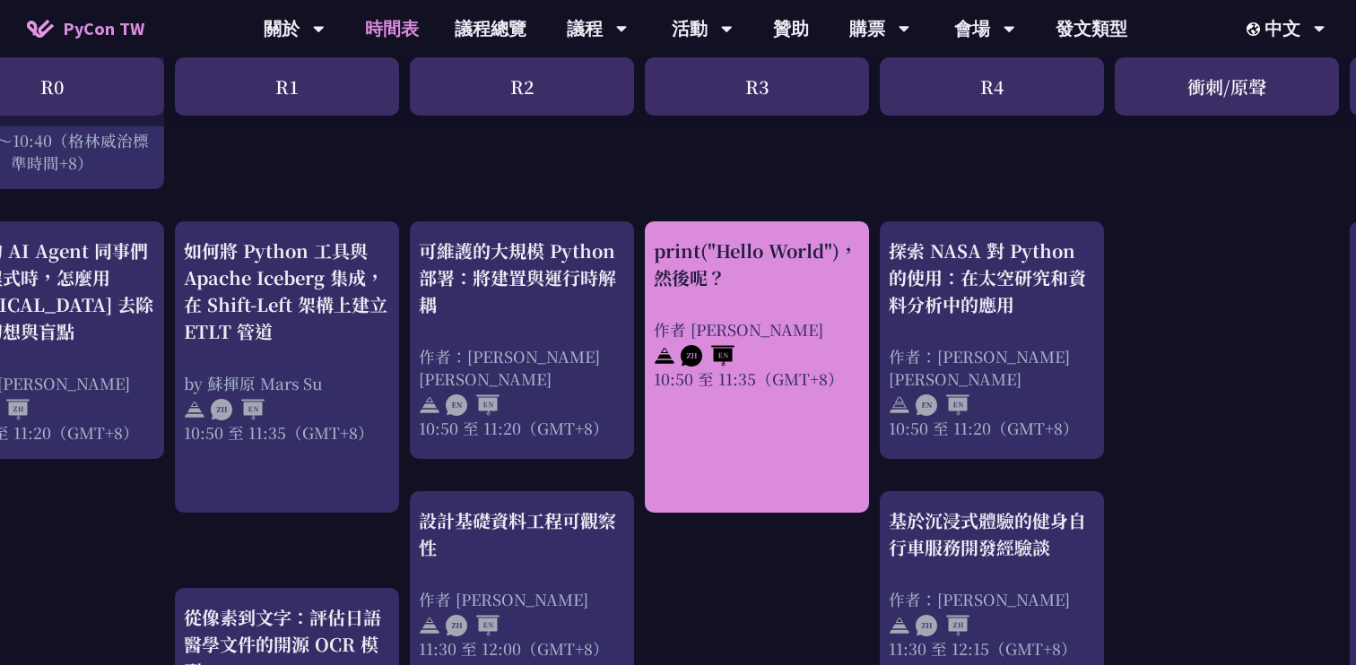
click at [699, 482] on link "print("Hello World")，然後呢？ 作者 Ryu Takami 10:50 至 11:35（GMT+8）" at bounding box center [757, 368] width 206 height 260
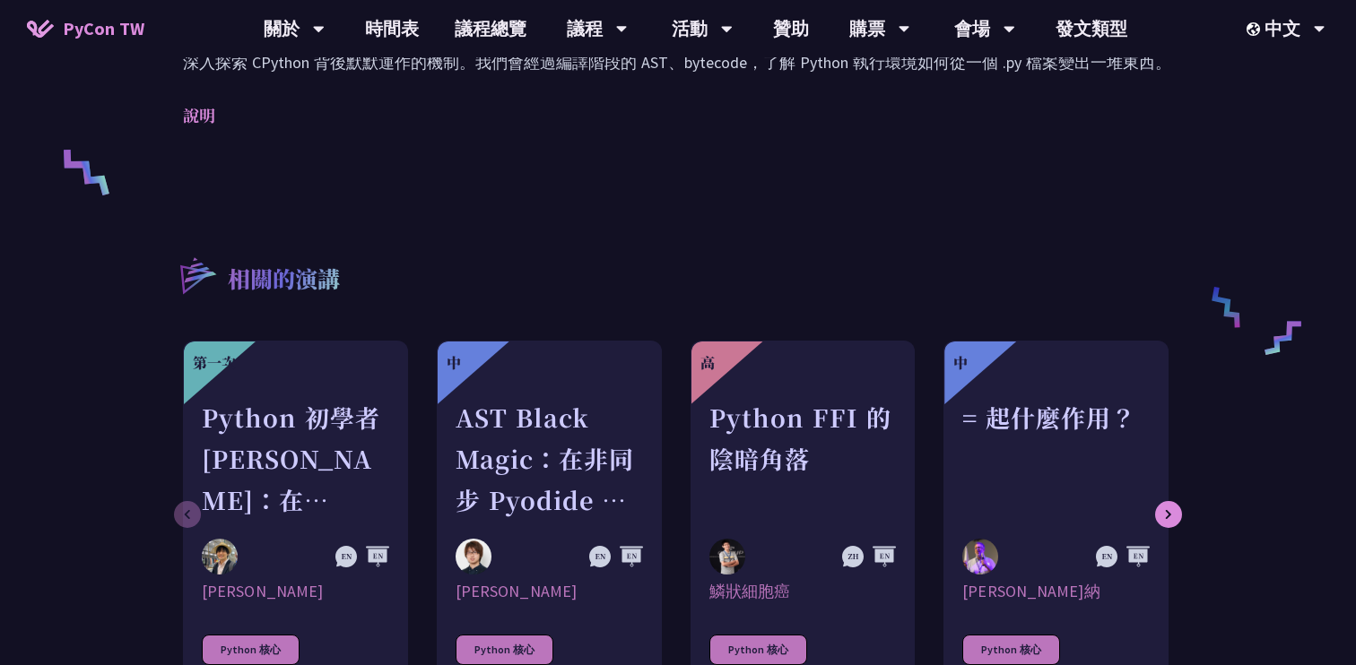
scroll to position [725, 0]
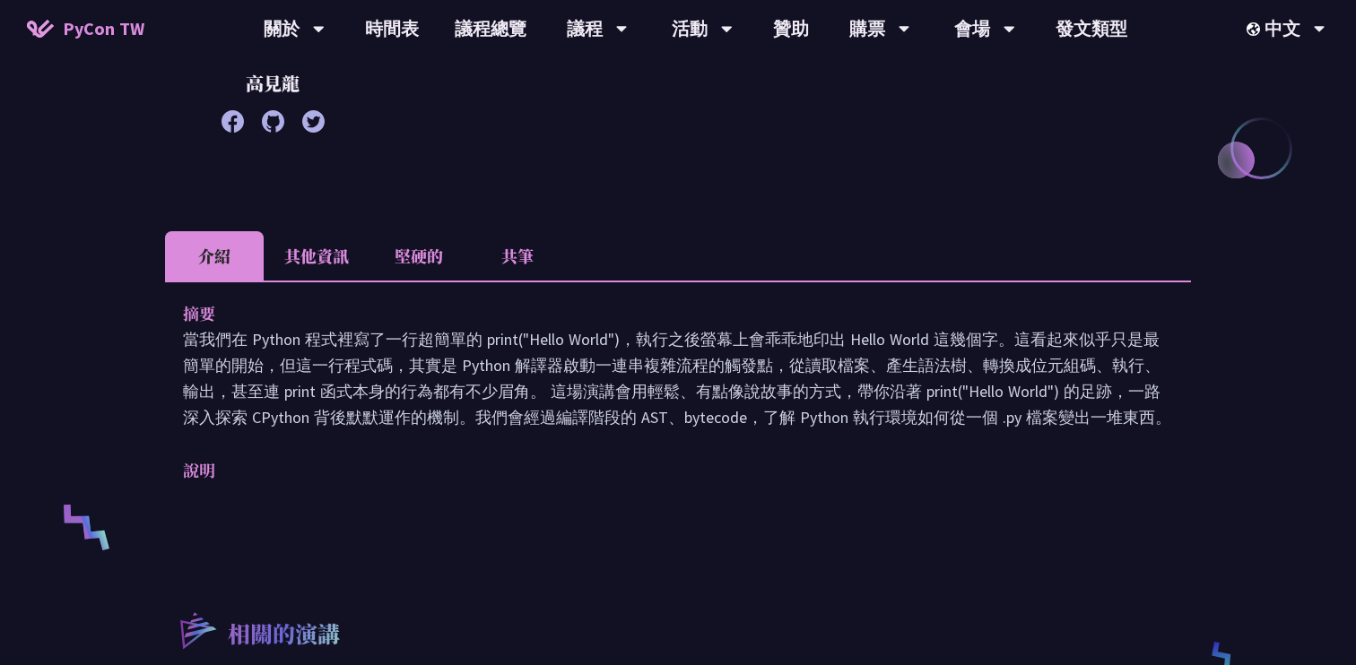
scroll to position [373, 0]
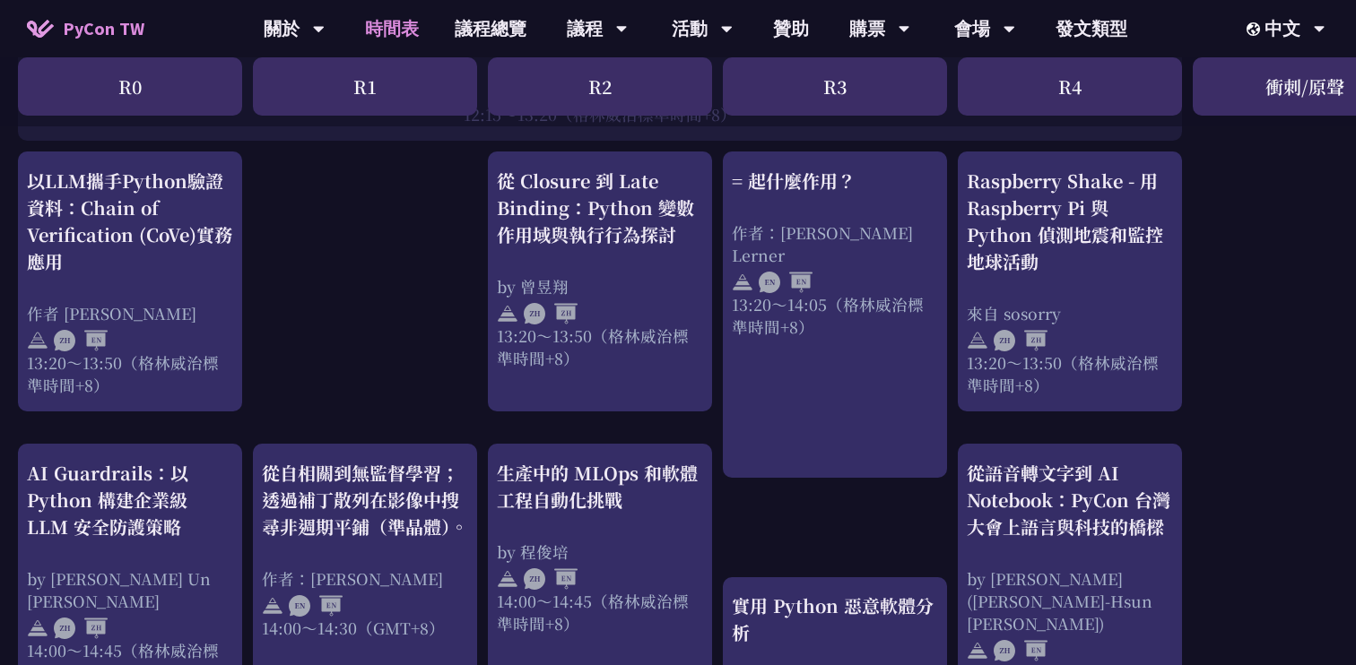
scroll to position [1486, 0]
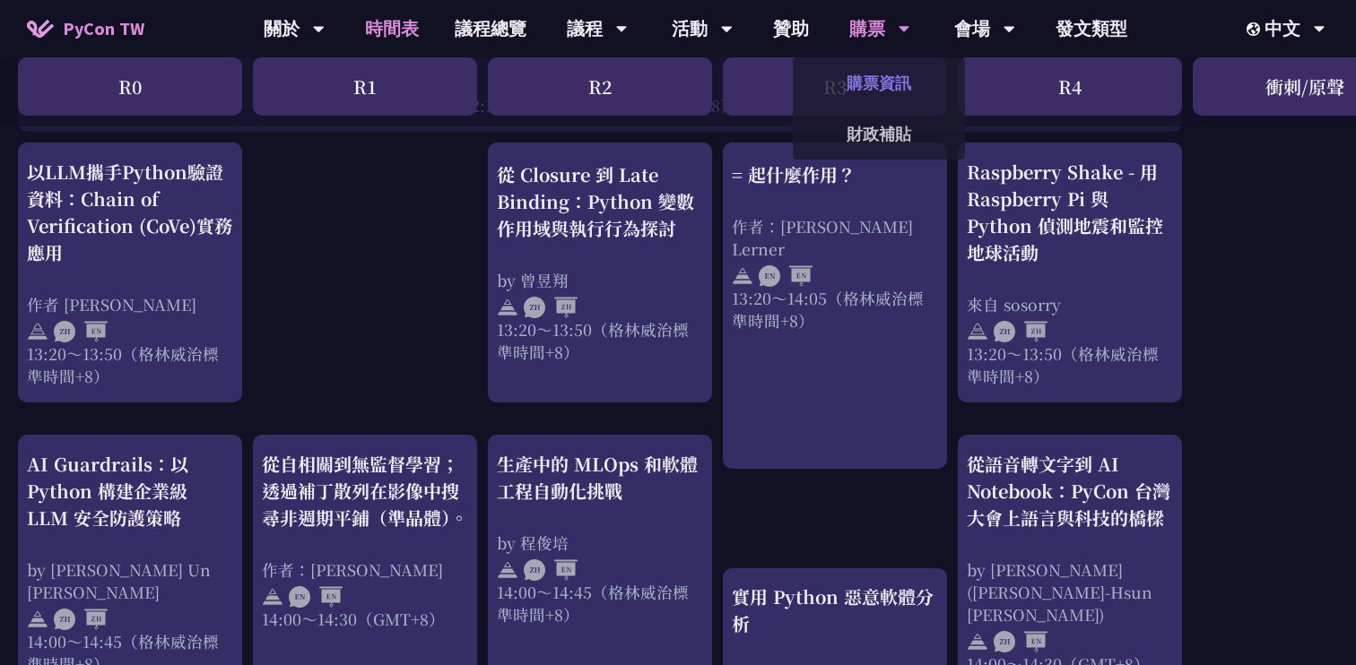
click at [874, 81] on font "購票資訊" at bounding box center [879, 83] width 65 height 21
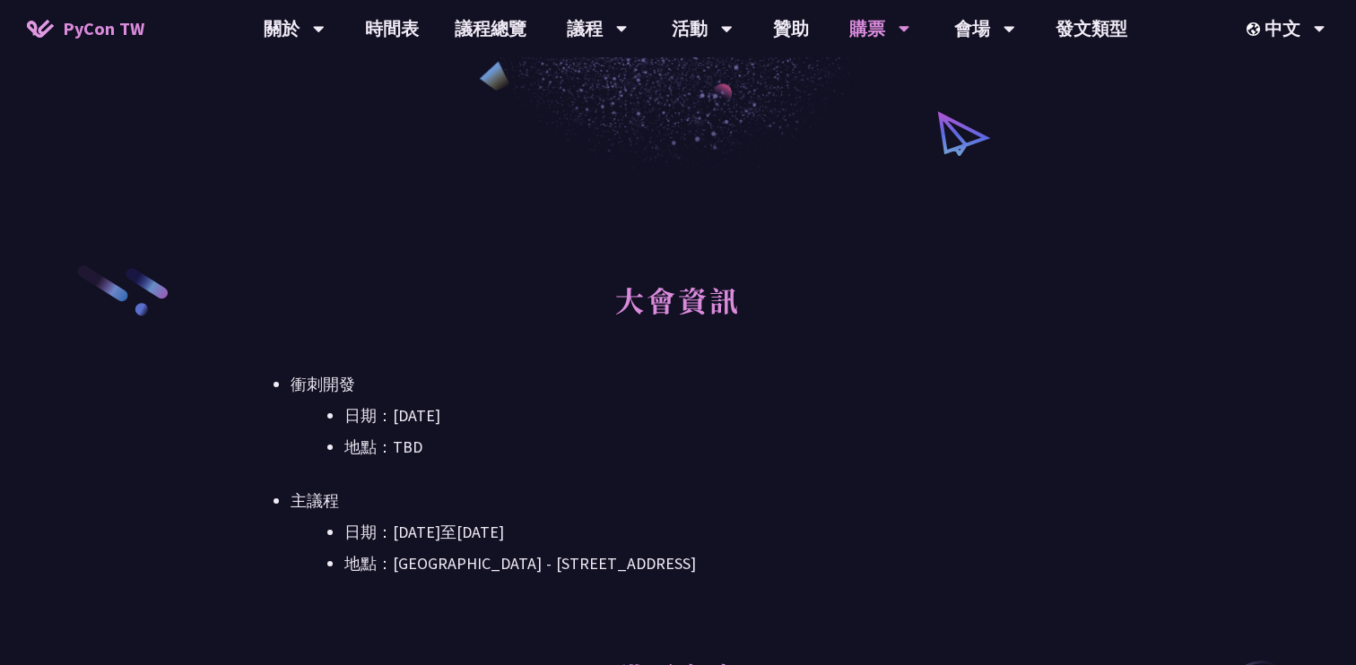
scroll to position [305, 0]
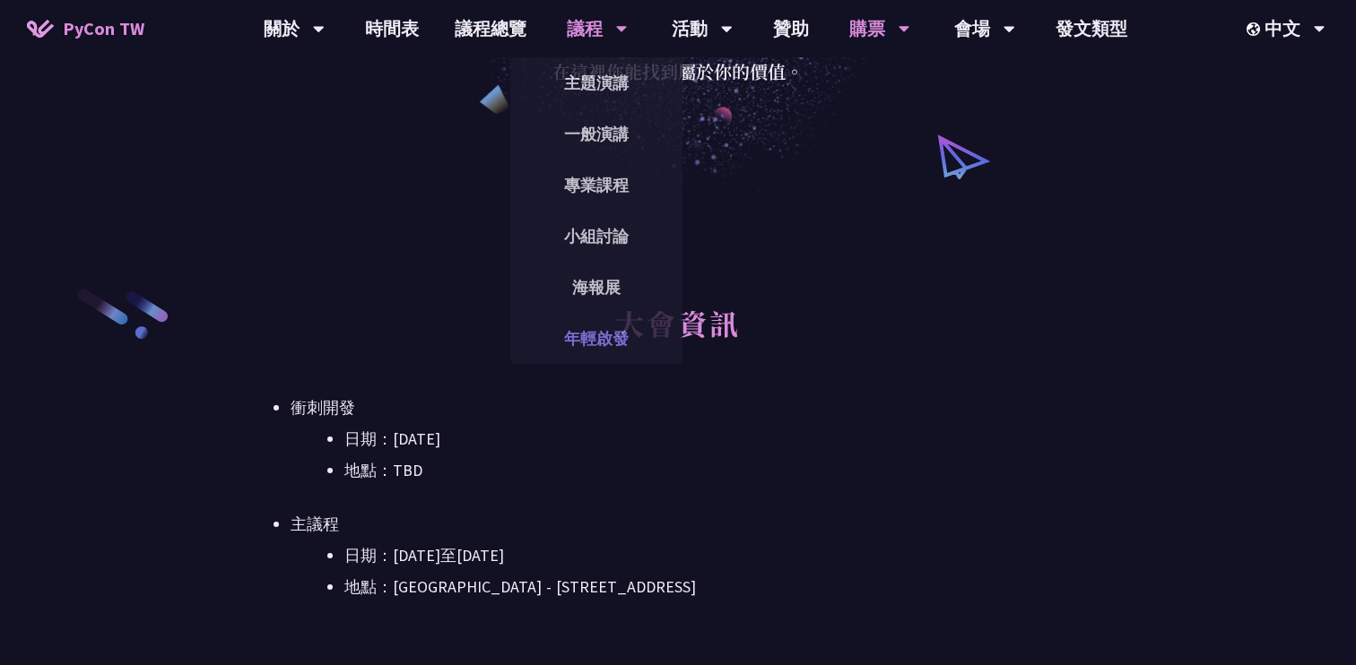
click at [586, 339] on font "年輕啟發" at bounding box center [596, 338] width 65 height 21
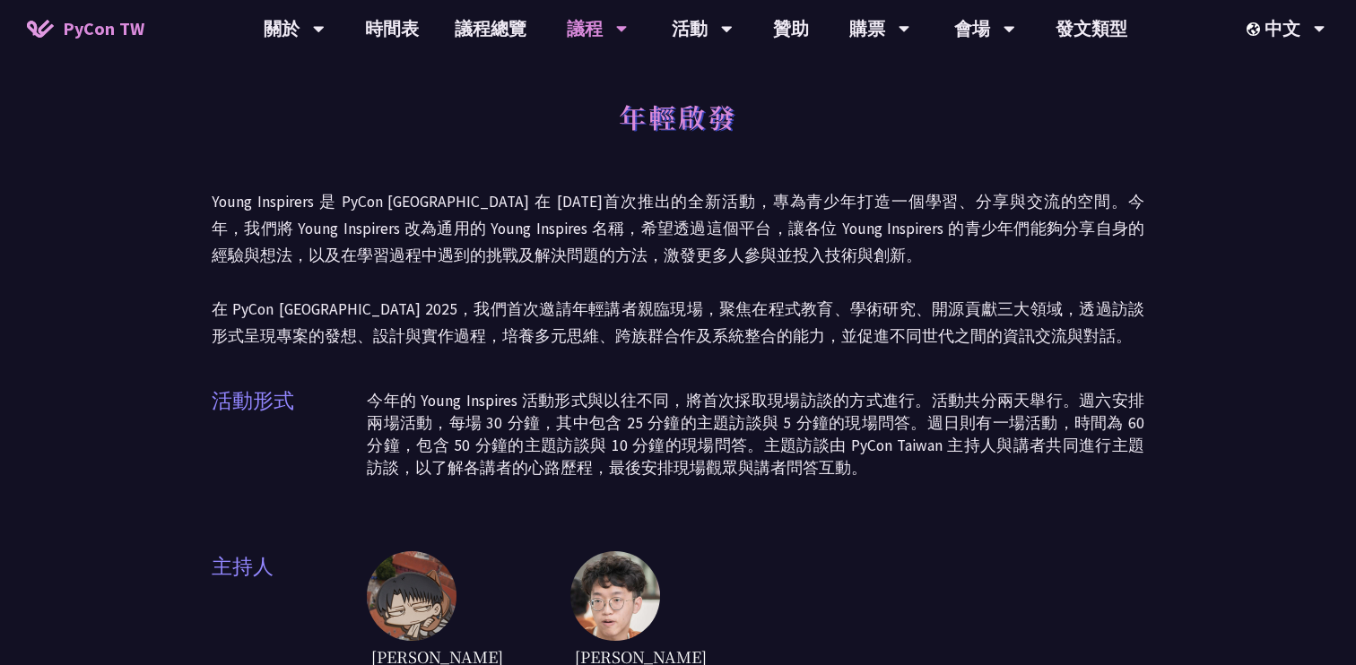
click at [447, 395] on p "今年的 Young Inspires 活動形式與以往不同，將首次採取現場訪談的方式進行。活動共分兩天舉行。週六安排兩場活動，每場 30 分鐘，其中包含 25 …" at bounding box center [755, 435] width 777 height 90
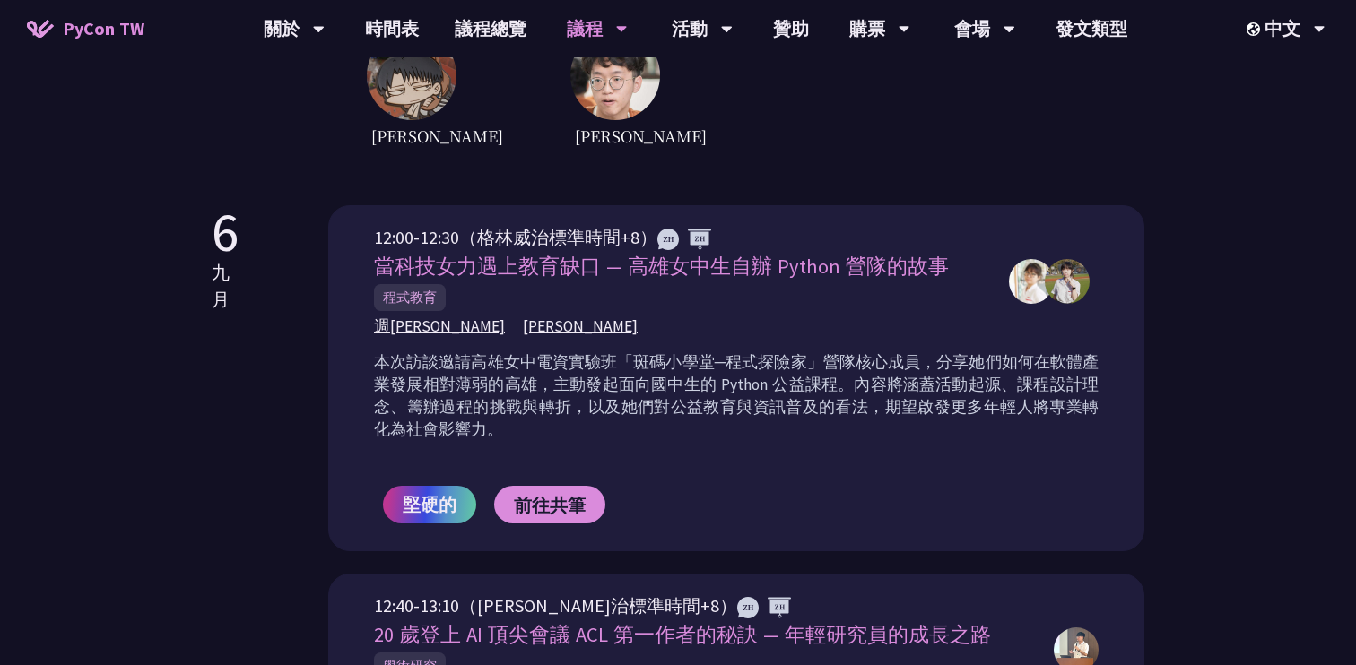
scroll to position [523, 0]
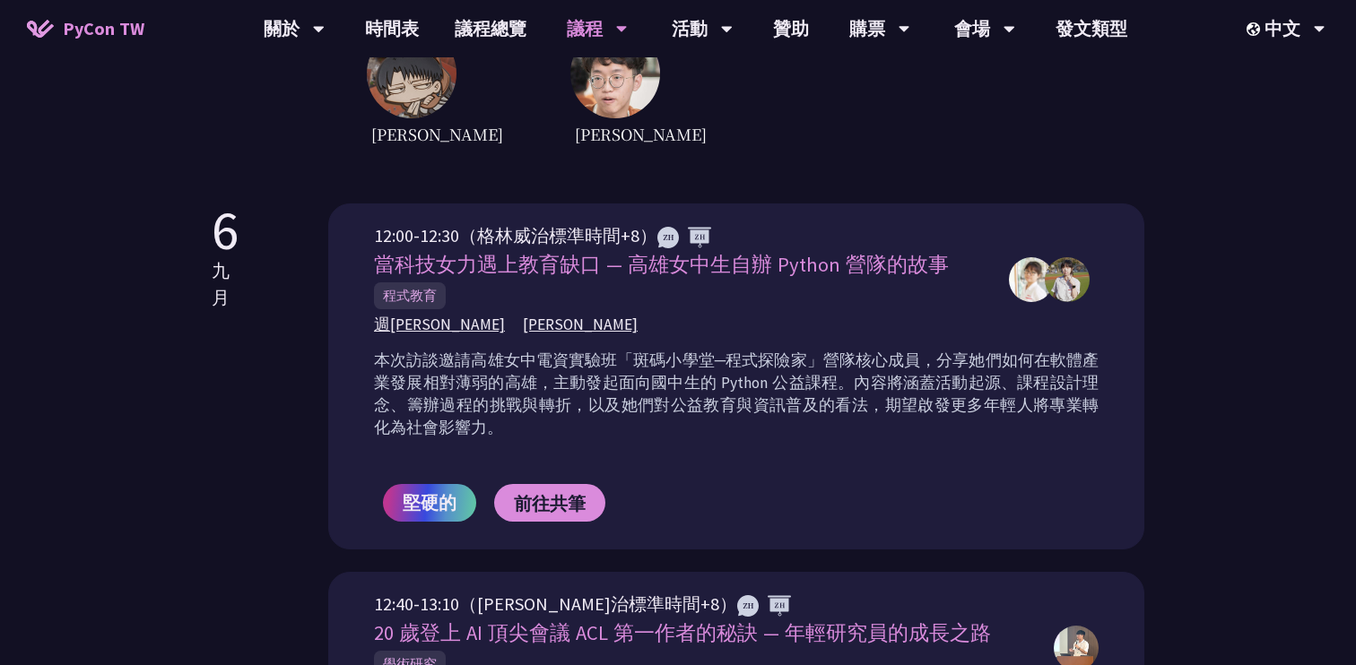
click at [295, 506] on div "6 九月 12:00-12:30（格林威治標準時間+8） 當科技女力遇上教育缺口 — 高雄女中生自辦 Python 營隊的故事 程式教育 週芊蓁 郭昱 堅硬的…" at bounding box center [678, 561] width 933 height 715
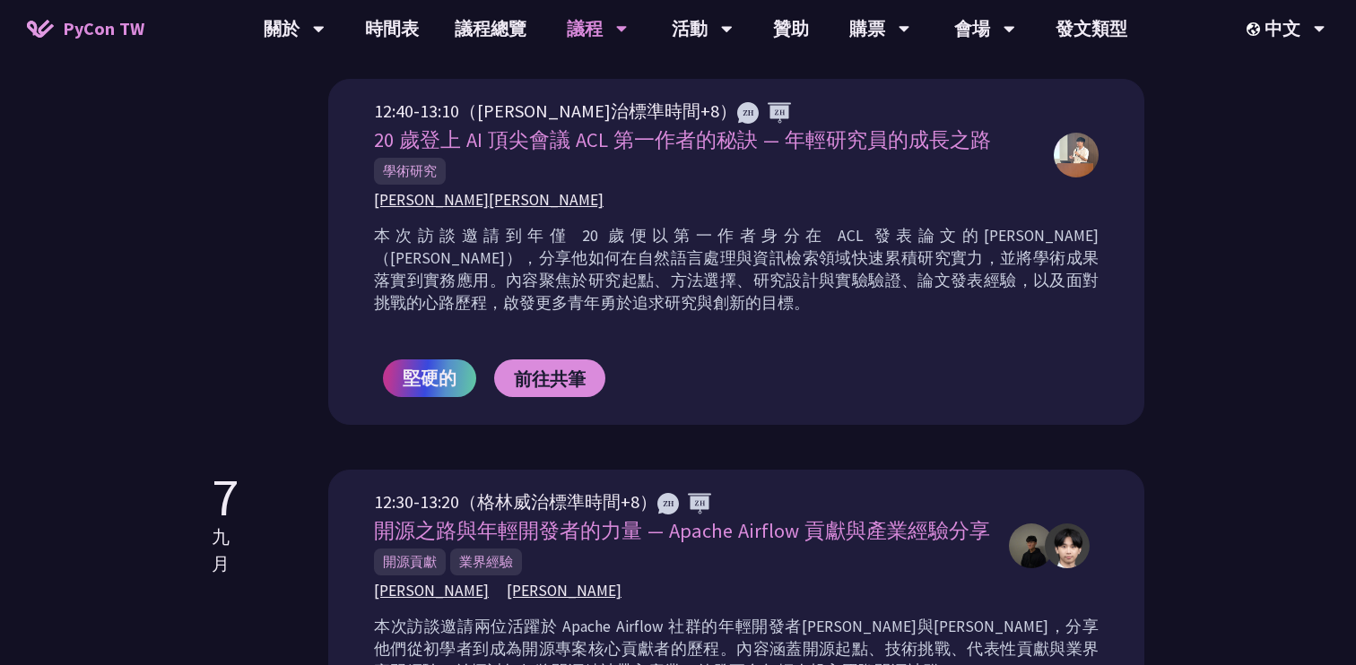
scroll to position [1014, 0]
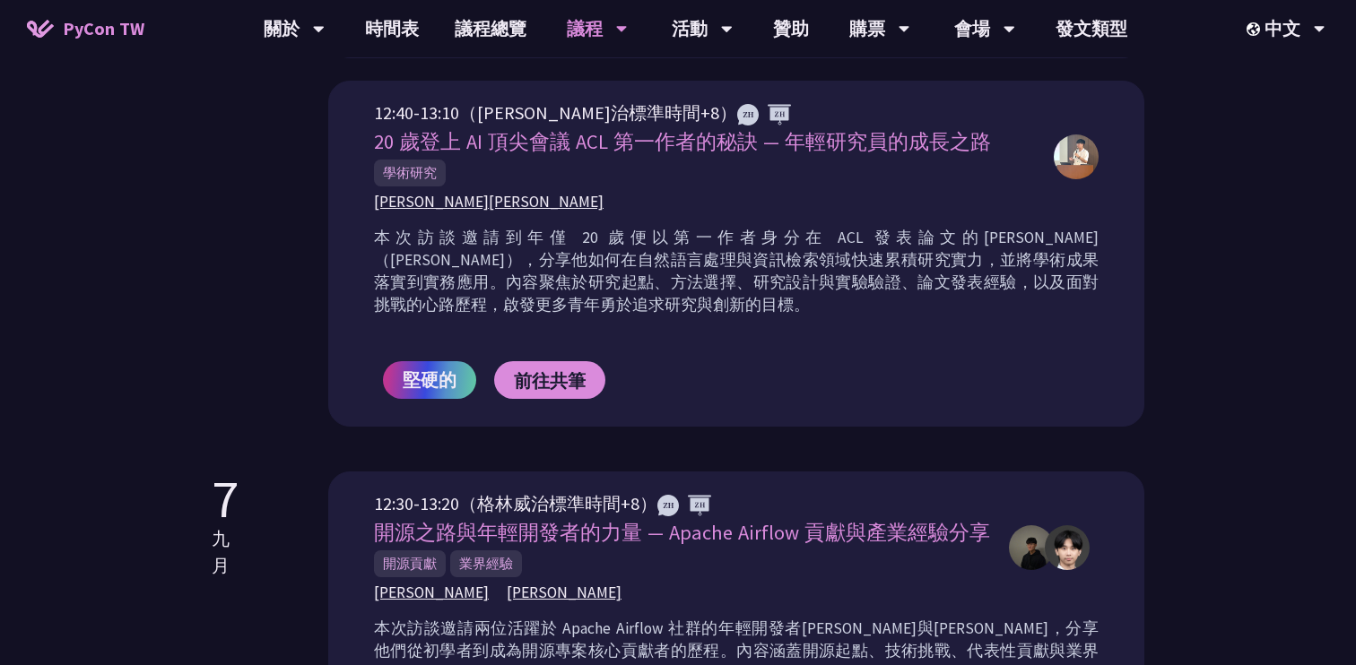
click at [377, 446] on div "6 九月 12:00-12:30（格林威治標準時間+8） 當科技女力遇上教育缺口 — 高雄女中生自辦 Python 營隊的故事 程式教育 週芊蓁 郭昱 堅硬的…" at bounding box center [678, 253] width 933 height 1083
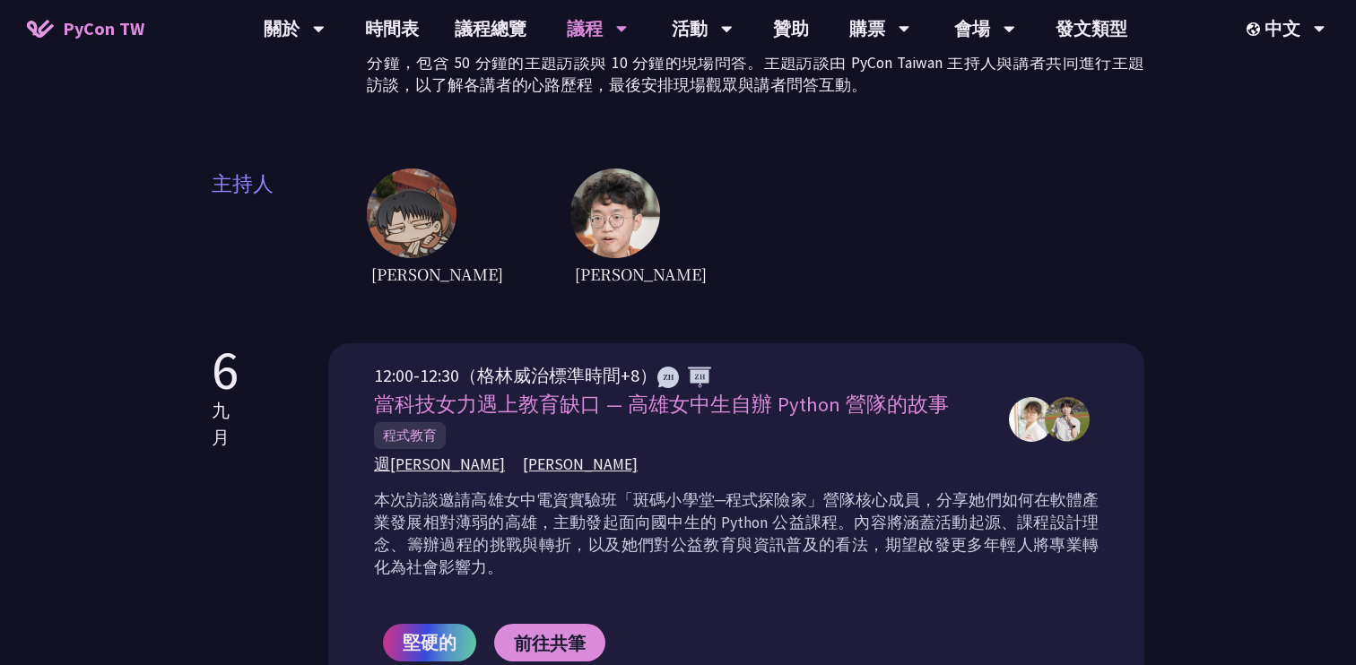
scroll to position [0, 0]
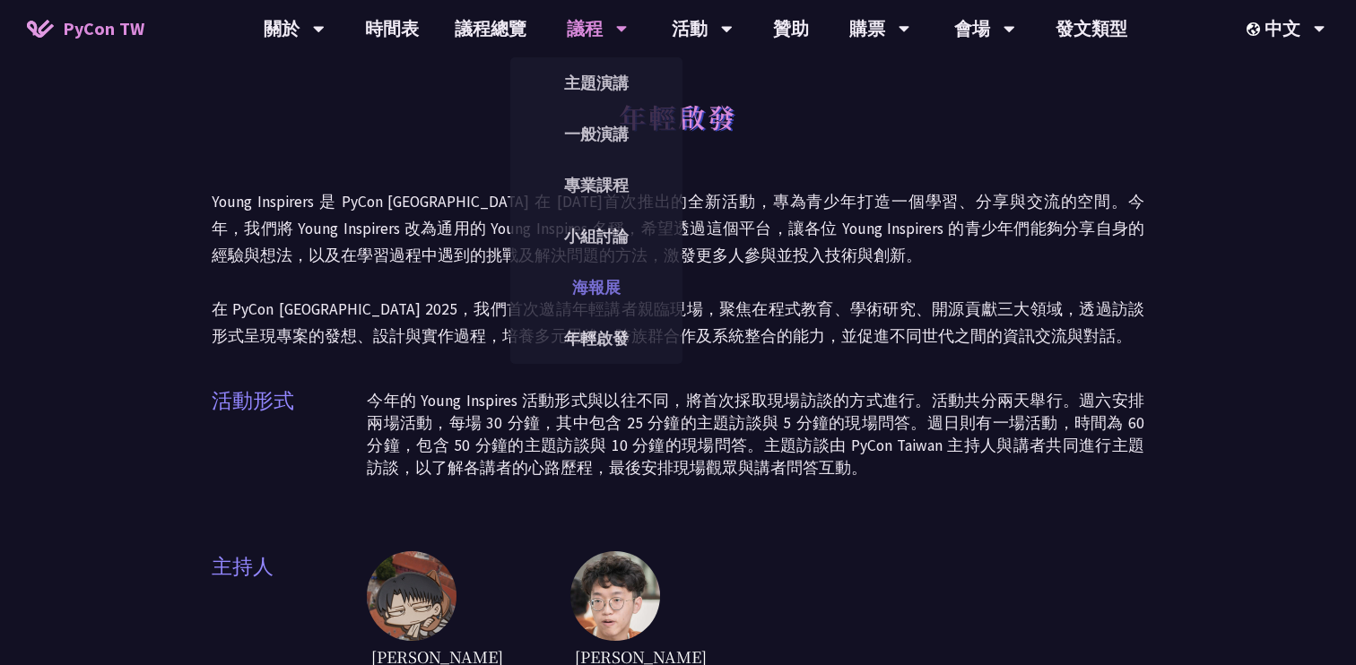
click at [624, 287] on link "海報展" at bounding box center [596, 287] width 172 height 42
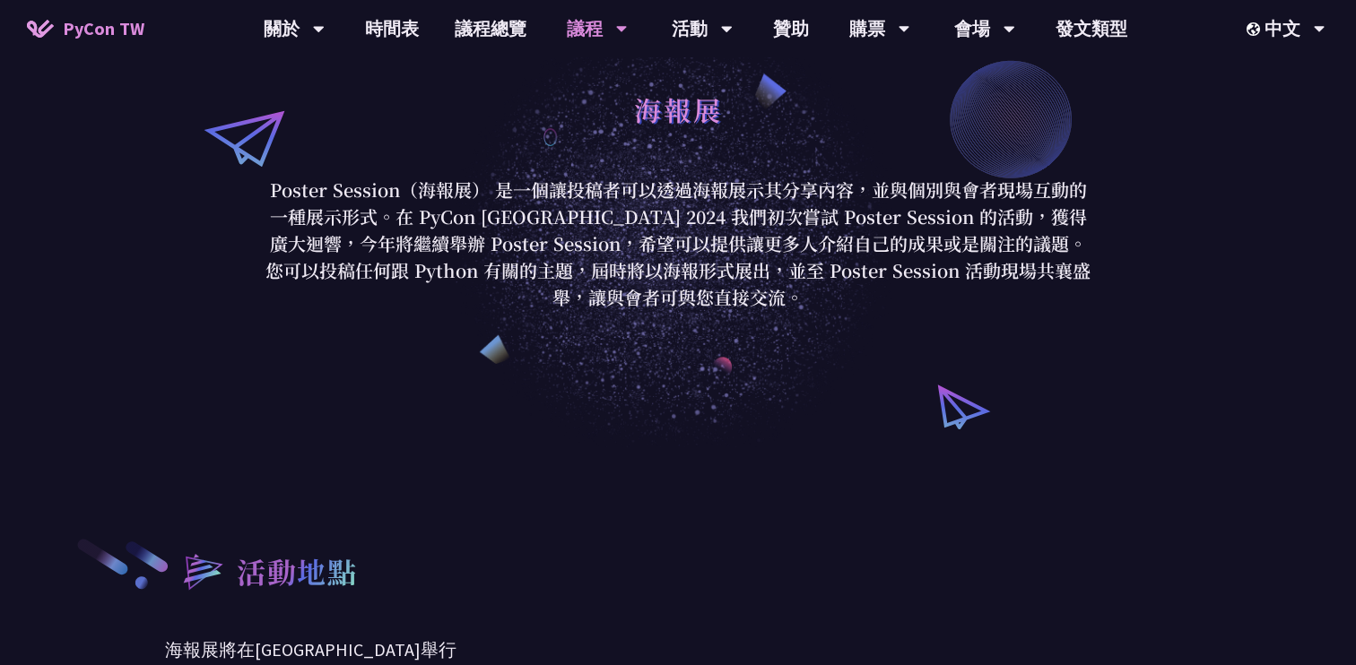
scroll to position [87, 0]
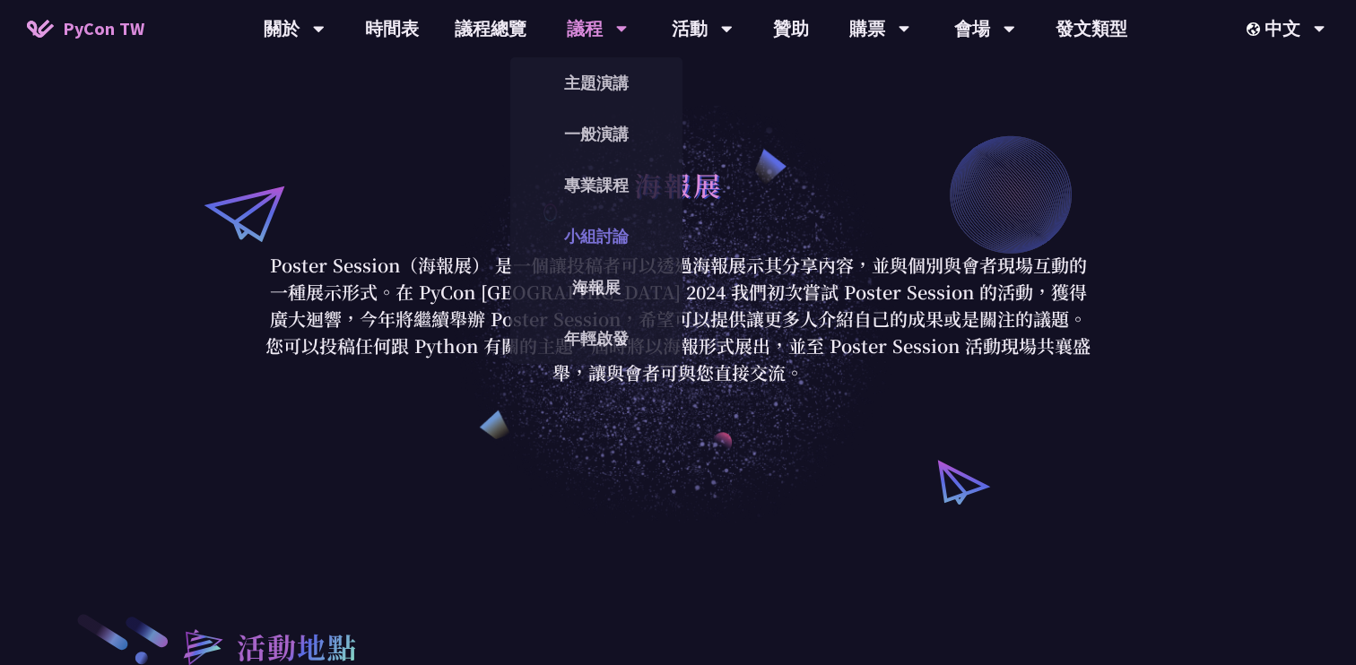
click at [607, 226] on font "小組討論" at bounding box center [596, 236] width 65 height 21
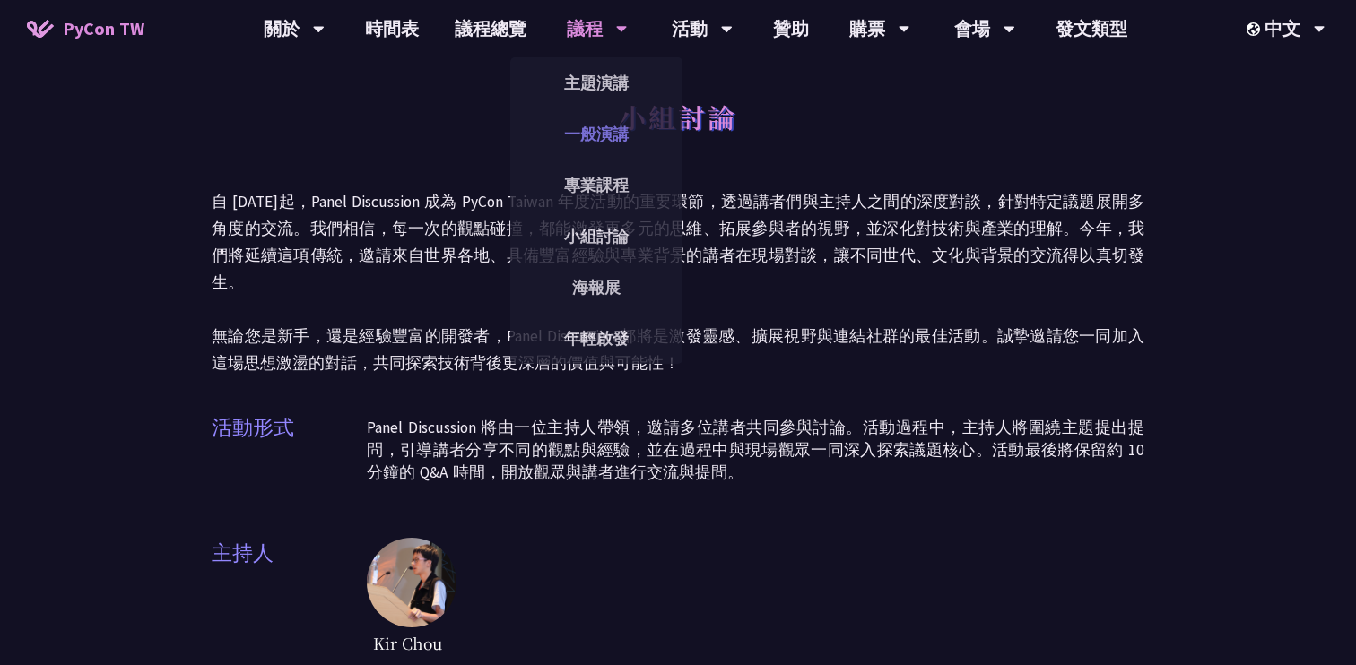
click at [599, 121] on link "一般演講" at bounding box center [596, 134] width 172 height 42
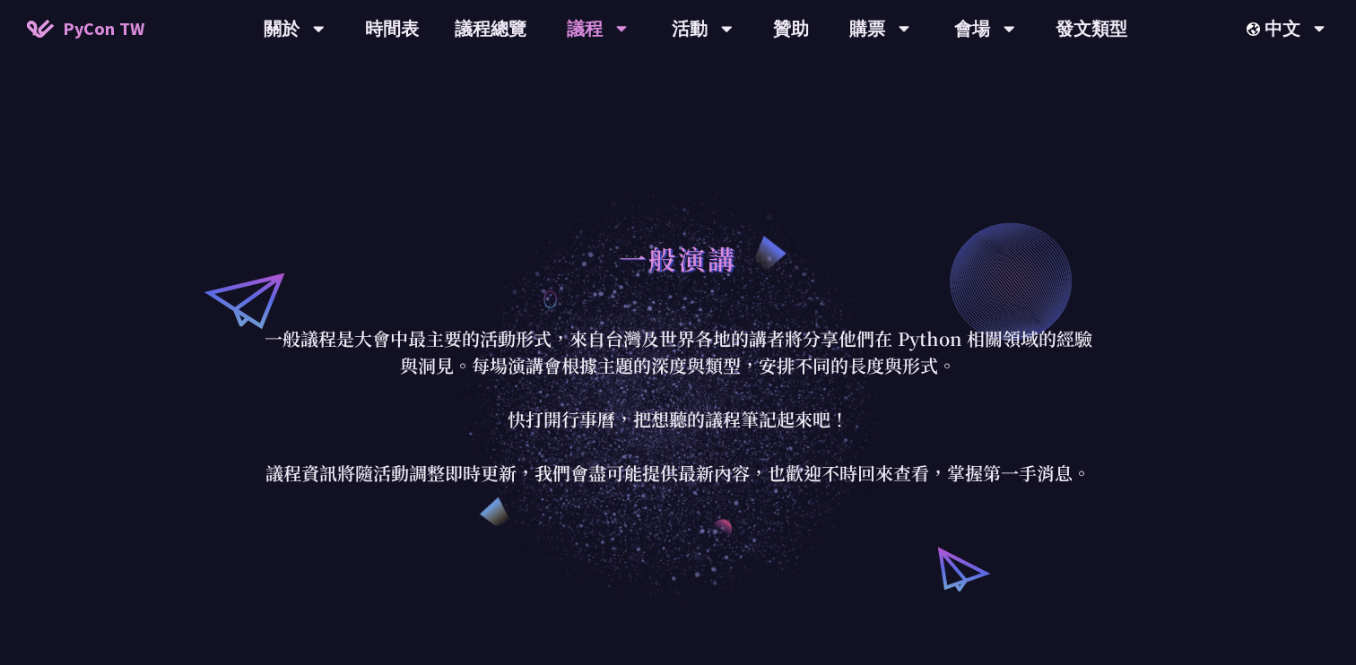
click at [595, 31] on font "議程" at bounding box center [585, 28] width 36 height 22
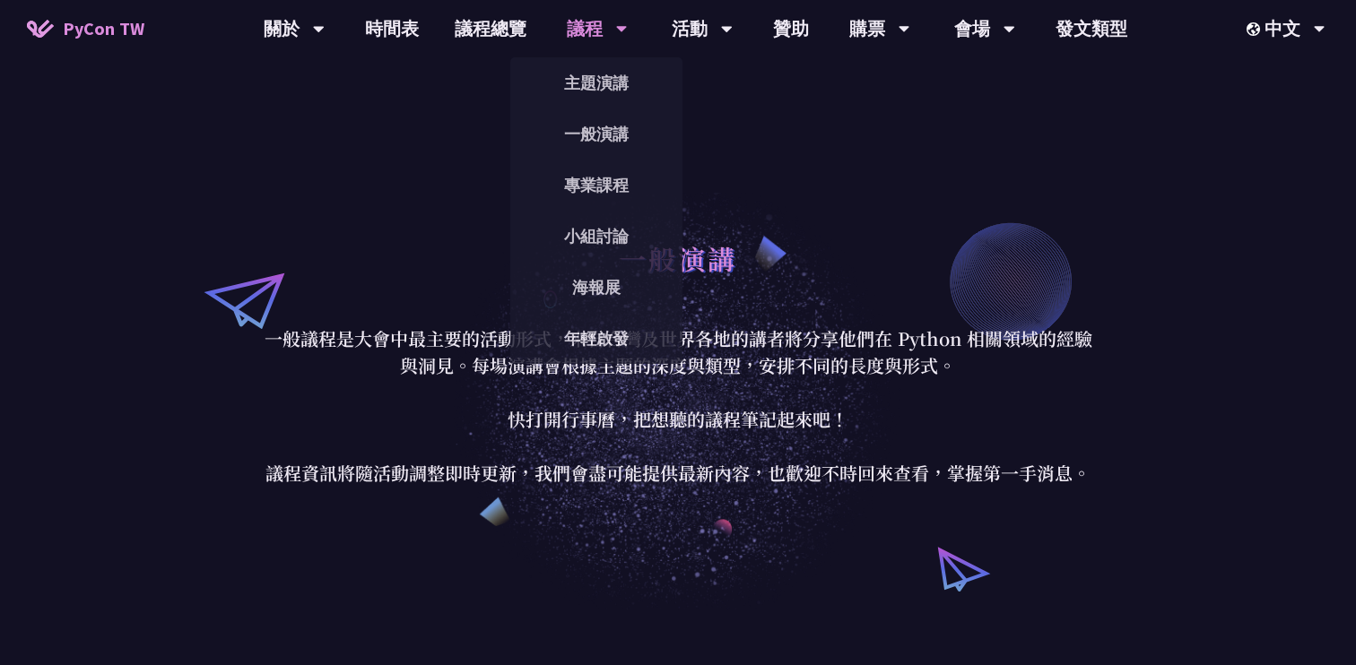
click at [601, 42] on div "議程" at bounding box center [597, 28] width 61 height 57
click at [594, 171] on link "專業課程" at bounding box center [596, 185] width 172 height 42
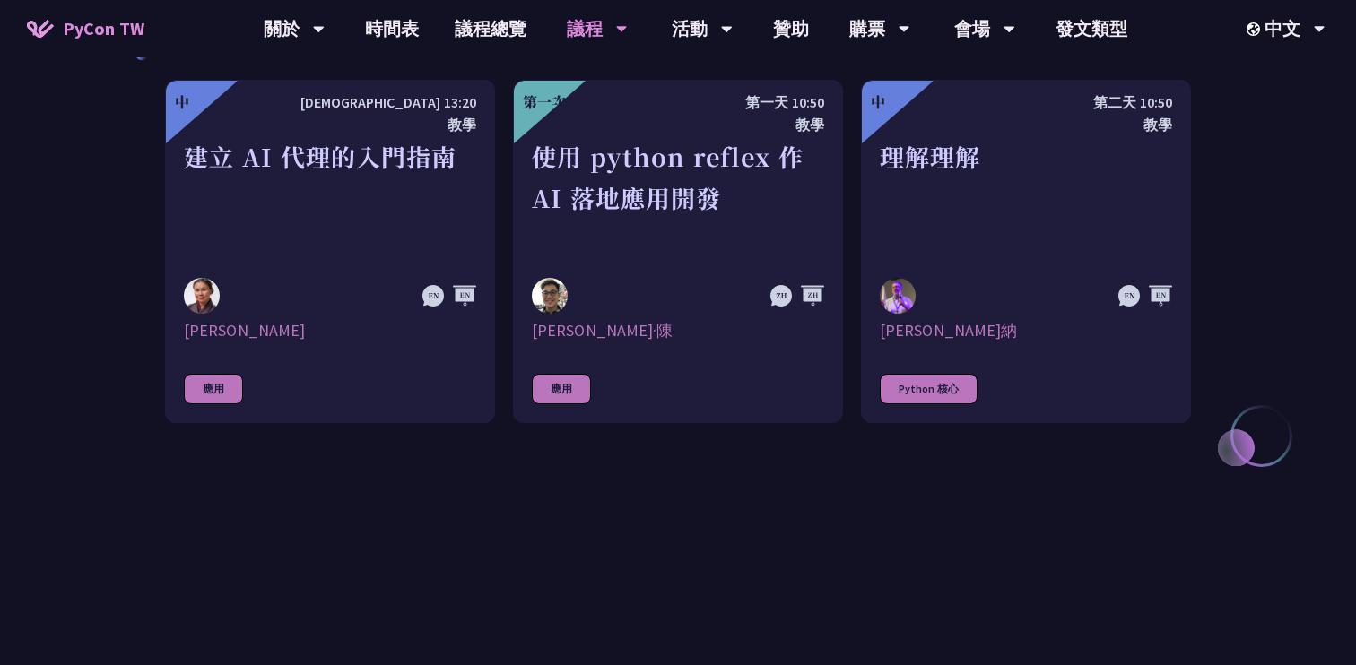
scroll to position [694, 0]
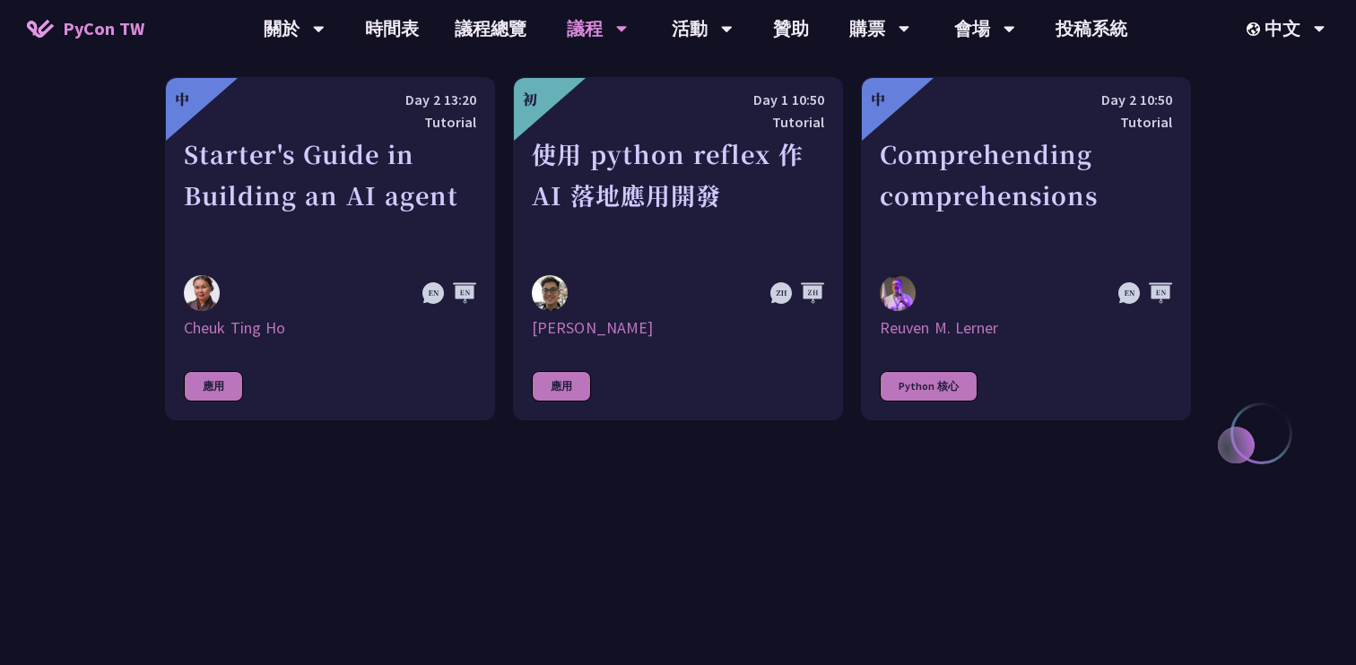
click at [747, 486] on div "中 Day 2 13:20 Tutorial Starter's Guide in Building an AI agent Cheuk Ting Ho 應用…" at bounding box center [678, 249] width 1026 height 666
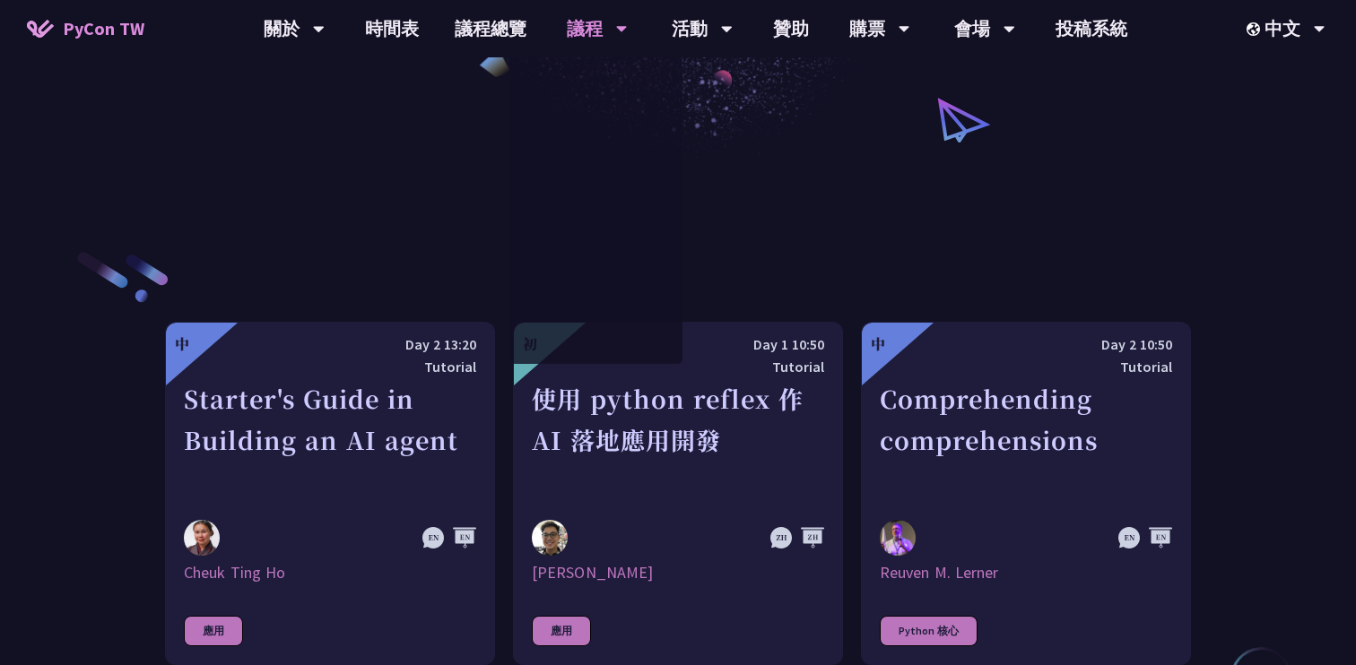
scroll to position [468, 0]
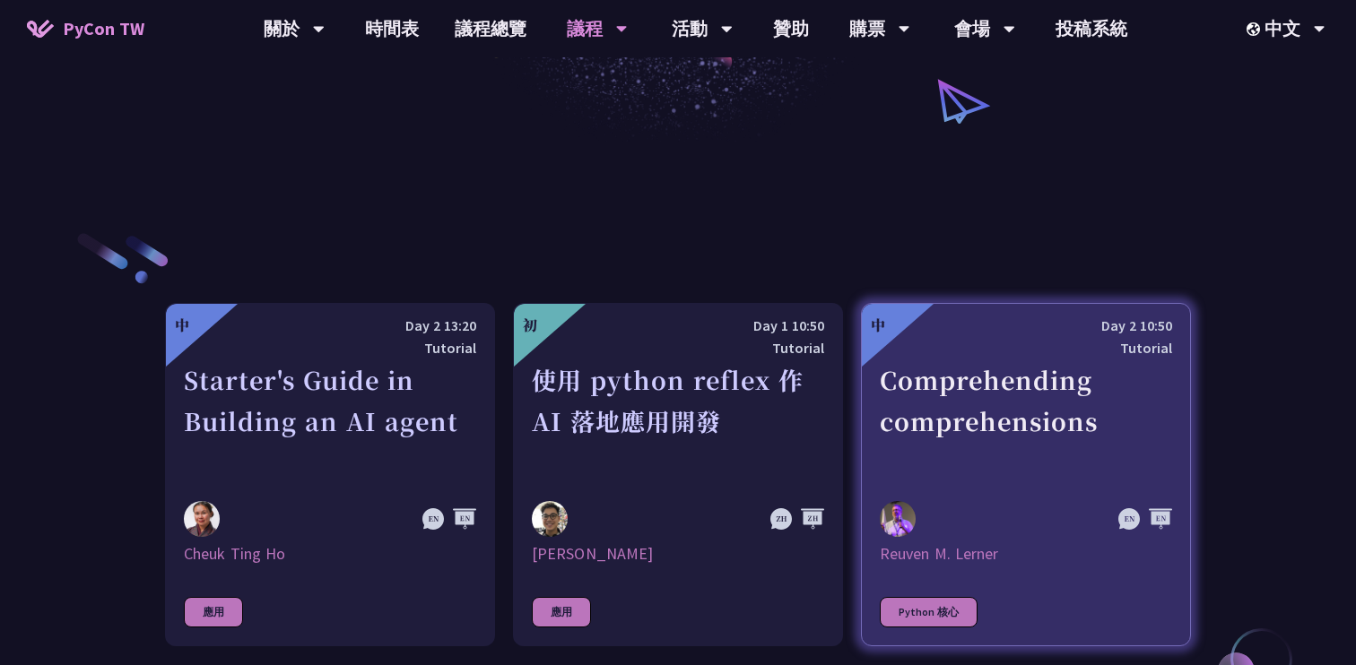
click at [960, 458] on div "Comprehending comprehensions" at bounding box center [1026, 422] width 292 height 124
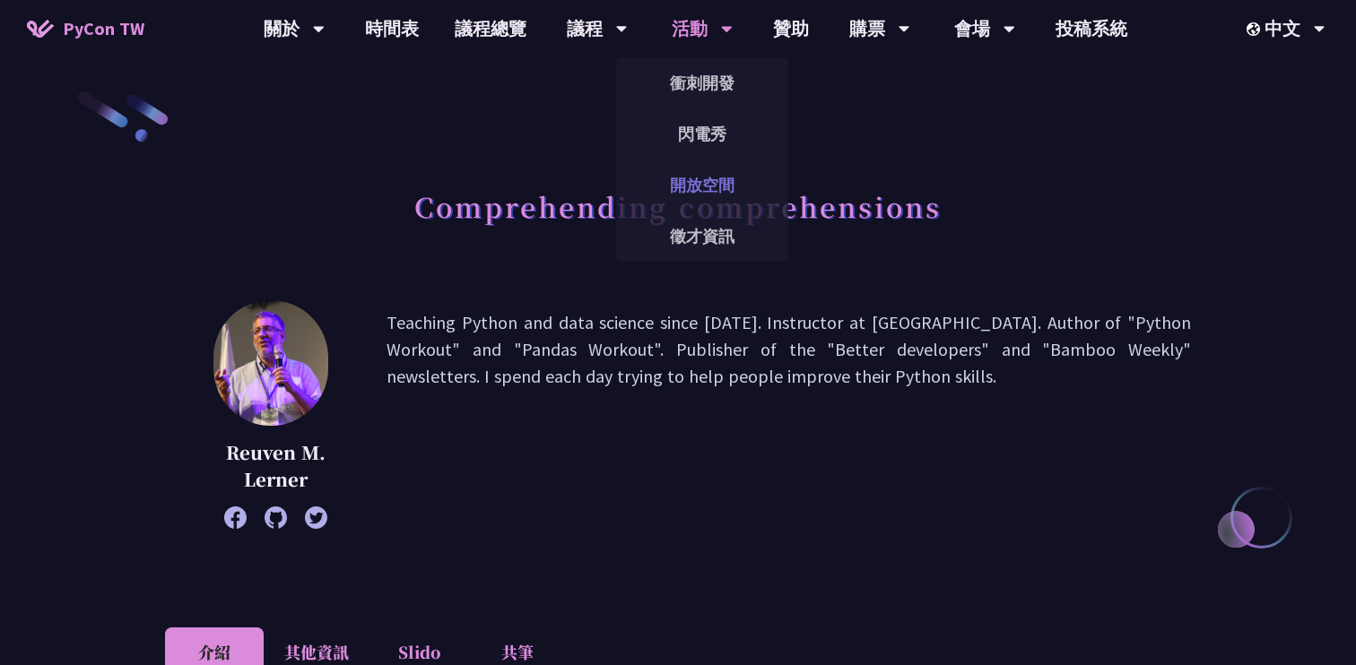
click at [719, 177] on link "開放空間" at bounding box center [702, 185] width 172 height 42
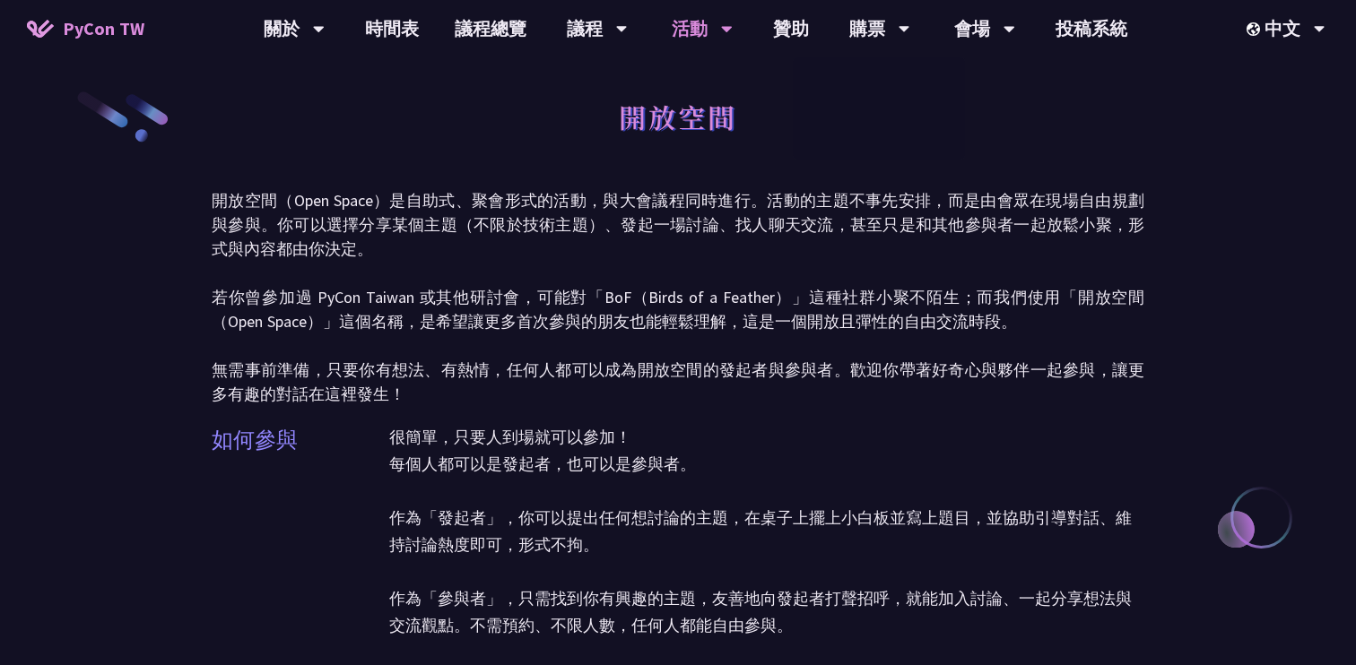
click at [798, 241] on p "開放空間（Open Space）是自助式、聚會形式的活動，與大會議程同時進行。活動的主題不事先安排，而是由會眾在現場自由規劃與參與。你可以選擇分享某個主題（不…" at bounding box center [678, 297] width 933 height 218
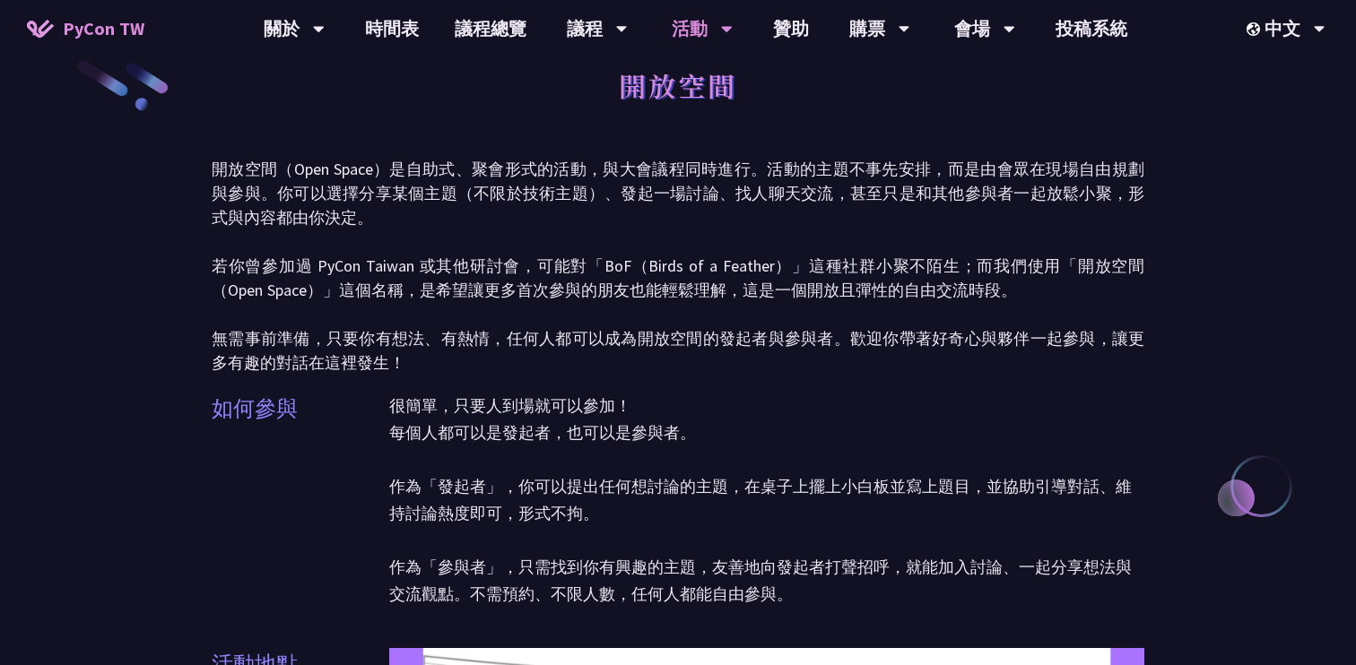
scroll to position [33, 0]
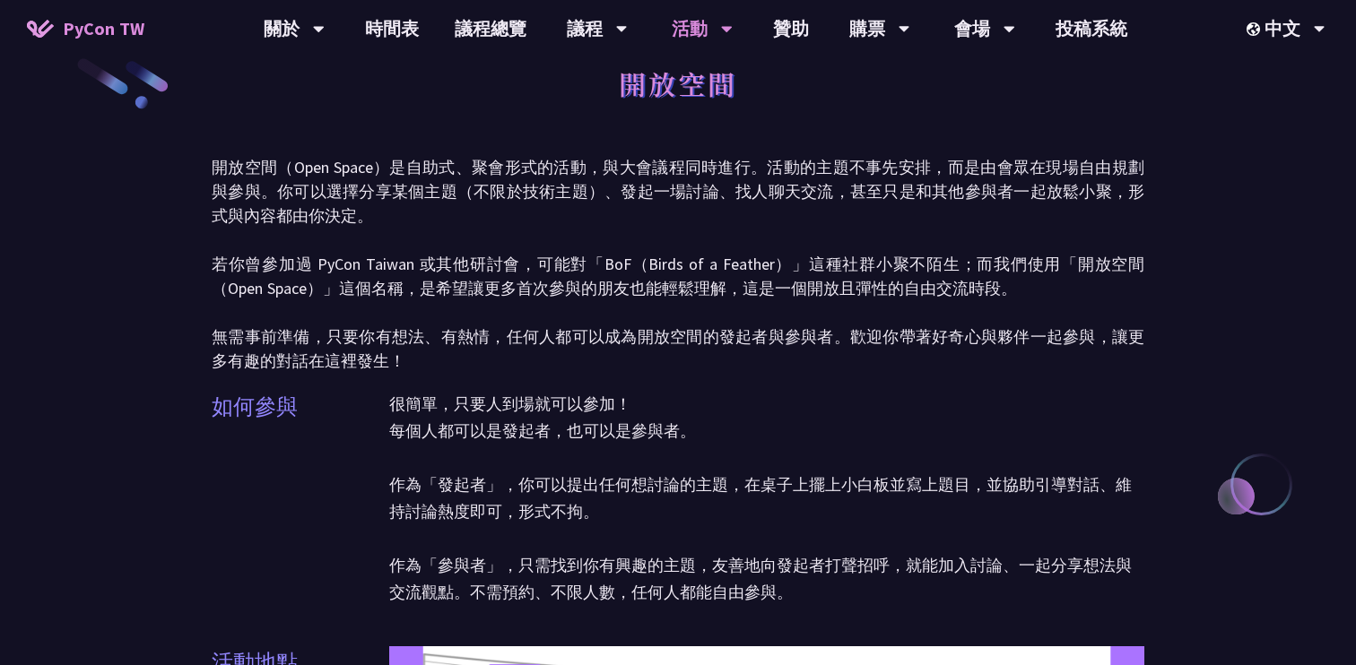
click at [822, 362] on p "開放空間（Open Space）是自助式、聚會形式的活動，與大會議程同時進行。活動的主題不事先安排，而是由會眾在現場自由規劃與參與。你可以選擇分享某個主題（不…" at bounding box center [678, 264] width 933 height 218
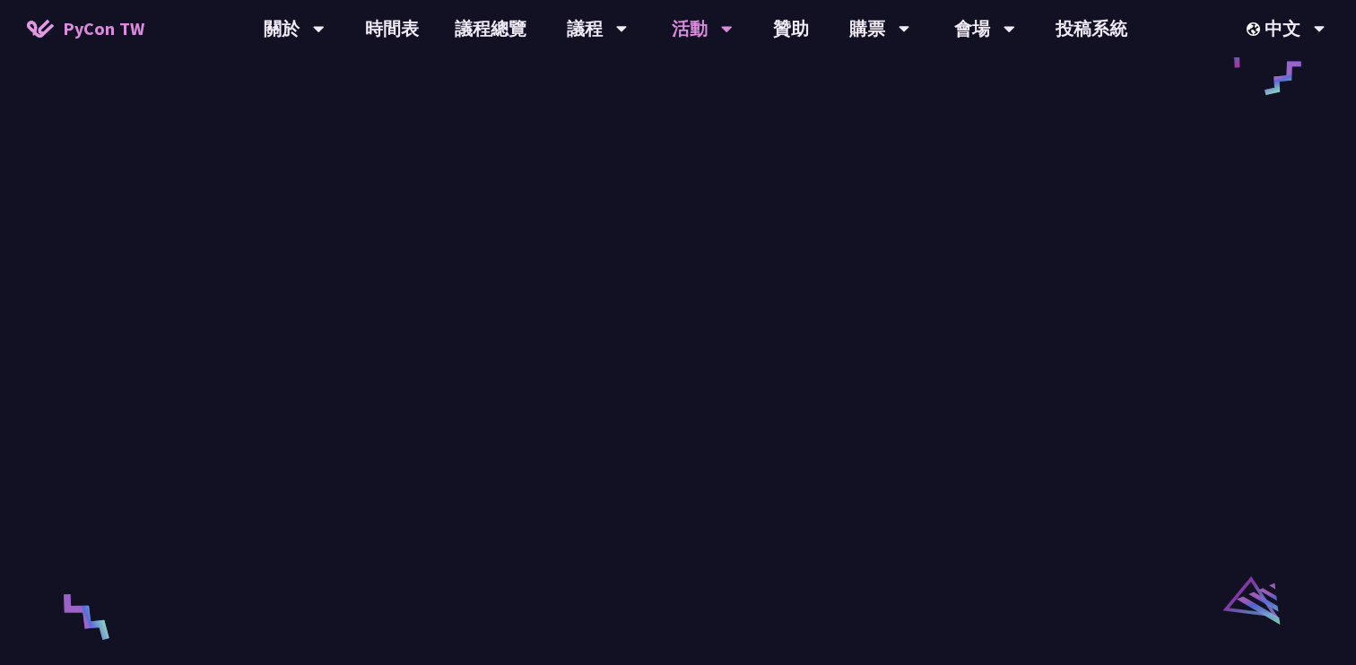
scroll to position [2589, 0]
